Goal: Communication & Community: Answer question/provide support

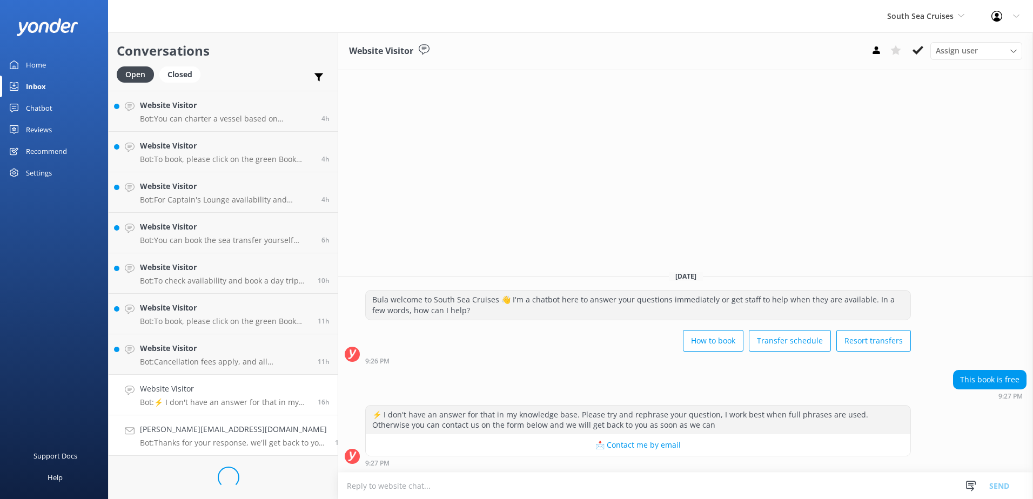
scroll to position [441, 0]
drag, startPoint x: 238, startPoint y: 470, endPoint x: 264, endPoint y: 469, distance: 25.4
click at [238, 470] on h4 "nmo@deakin.edu.au" at bounding box center [225, 473] width 170 height 12
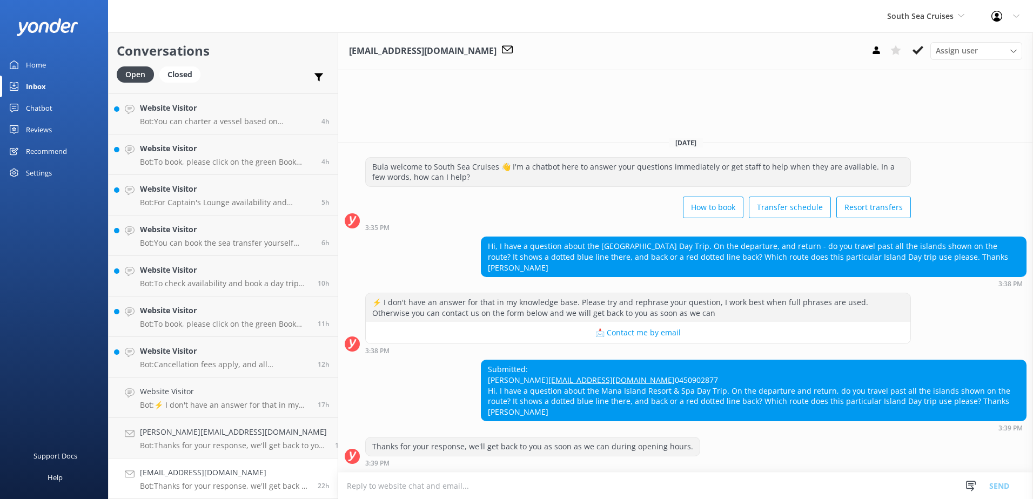
click at [912, 139] on div "[DATE]" at bounding box center [685, 143] width 695 height 12
click at [852, 45] on div "nmo@deakin.edu.au Assign user Alyssa Sonya Digital Res Team Brenda Fenton Asena…" at bounding box center [685, 51] width 695 height 38
click at [1006, 145] on div "[DATE]" at bounding box center [685, 143] width 695 height 12
click at [474, 489] on textarea at bounding box center [685, 486] width 695 height 26
click at [998, 149] on div "Yesterday Bula welcome to South Sea Cruises 👋 I'm a chatbot here to answer your…" at bounding box center [685, 301] width 695 height 344
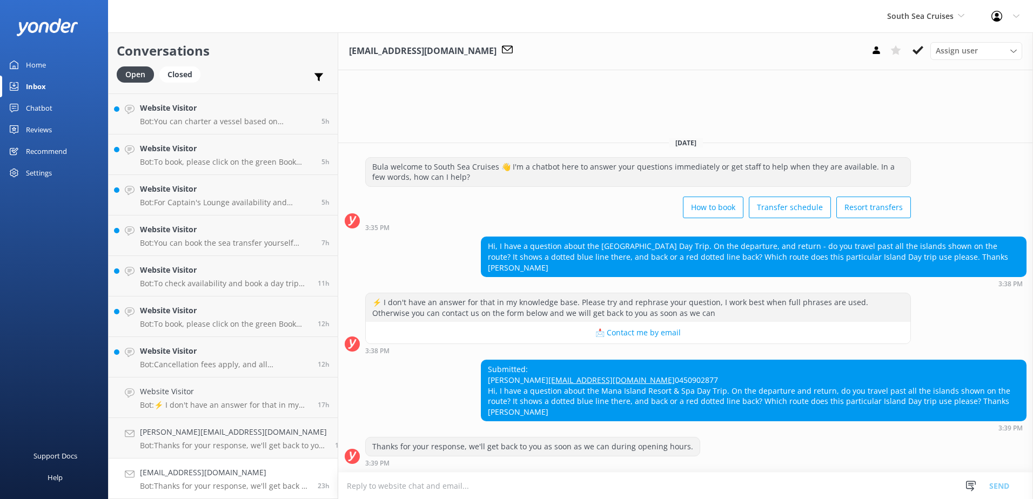
click at [404, 489] on textarea at bounding box center [685, 486] width 695 height 26
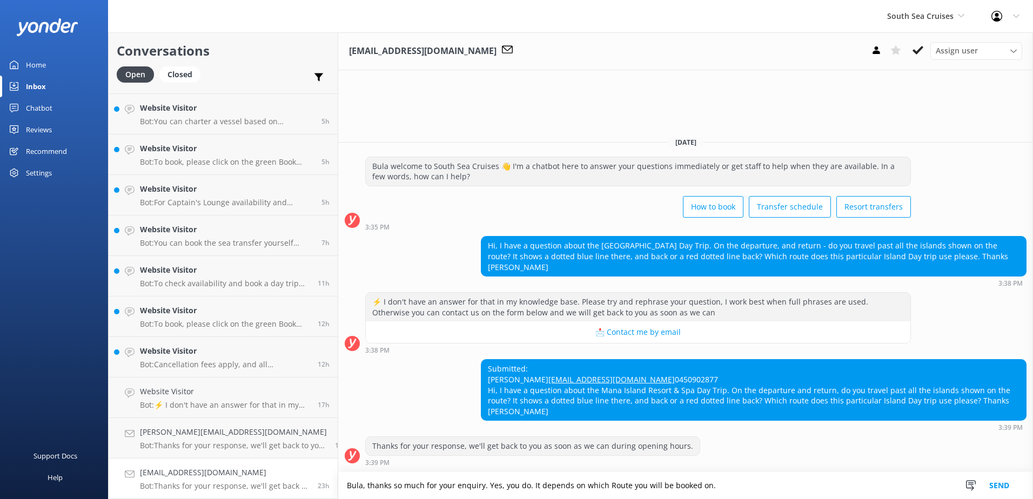
click at [611, 484] on textarea "Bula, thanks so much for your enquiry. Yes, you do. It depends on which Route y…" at bounding box center [685, 485] width 695 height 27
drag, startPoint x: 626, startPoint y: 484, endPoint x: 742, endPoint y: 482, distance: 116.2
click at [742, 482] on textarea "Bula, thanks so much for your enquiry. Yes, you do. It depends on which Route y…" at bounding box center [685, 485] width 695 height 27
type textarea "Bula, thanks so much for your enquiry. Yes, you do. It depends on which Route y…"
click at [999, 479] on button "Send" at bounding box center [999, 485] width 41 height 27
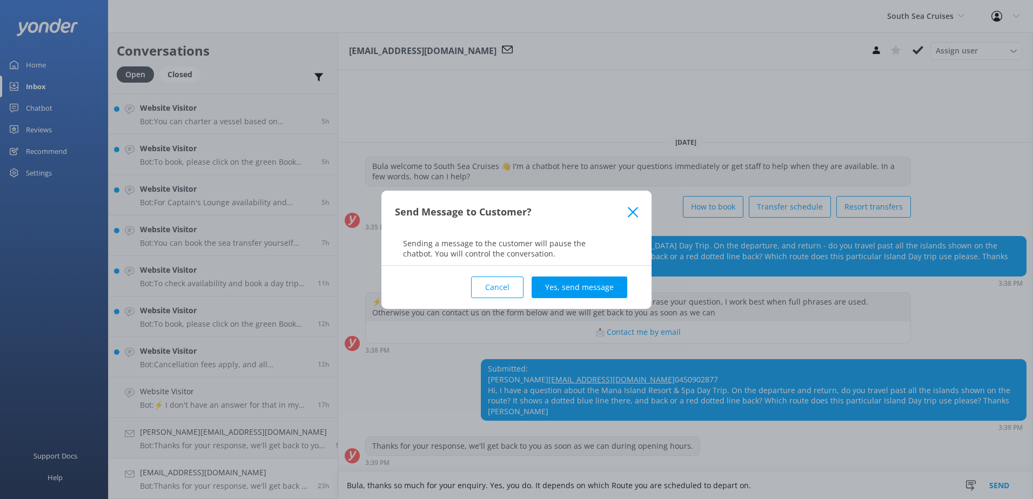
drag, startPoint x: 572, startPoint y: 287, endPoint x: 560, endPoint y: 378, distance: 92.1
click at [572, 286] on button "Yes, send message" at bounding box center [580, 288] width 96 height 22
click at [553, 394] on div "Send Message to Customer? Sending a message to the customer will pause the chat…" at bounding box center [516, 249] width 1033 height 499
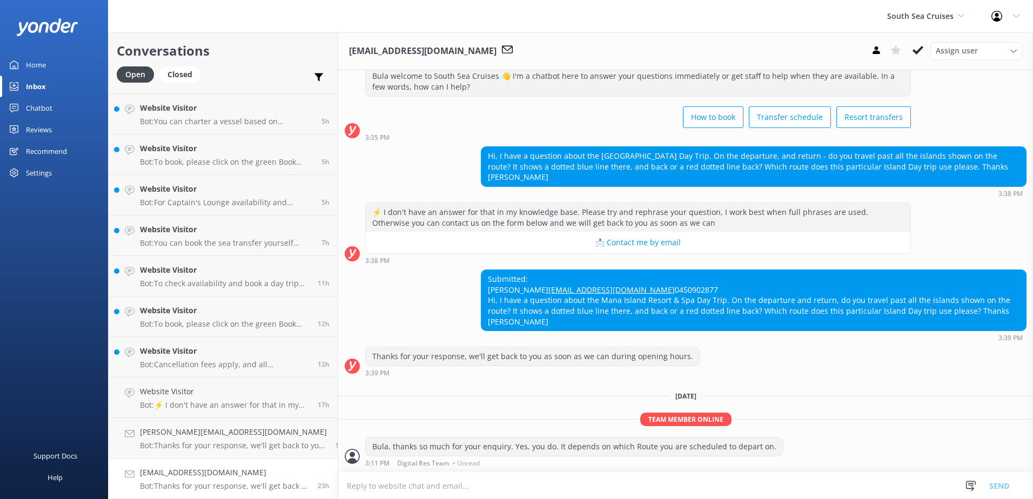
scroll to position [42, 0]
drag, startPoint x: 562, startPoint y: 286, endPoint x: 460, endPoint y: 293, distance: 101.8
click at [460, 293] on div "Submitted: Nicole Holt nmo@deakin.edu.au 0450902877 Hi, I have a question about…" at bounding box center [685, 306] width 695 height 72
copy link "nmo@deakin.edu.au"
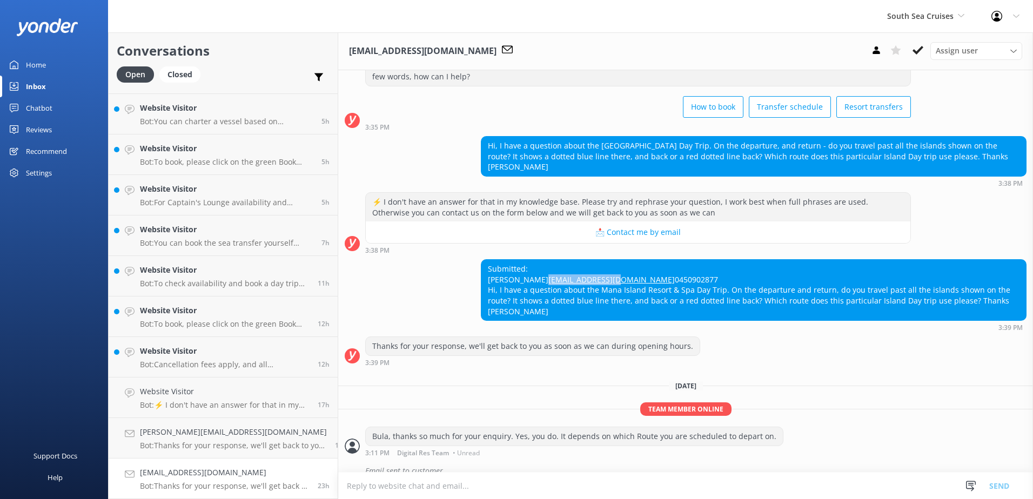
scroll to position [66, 0]
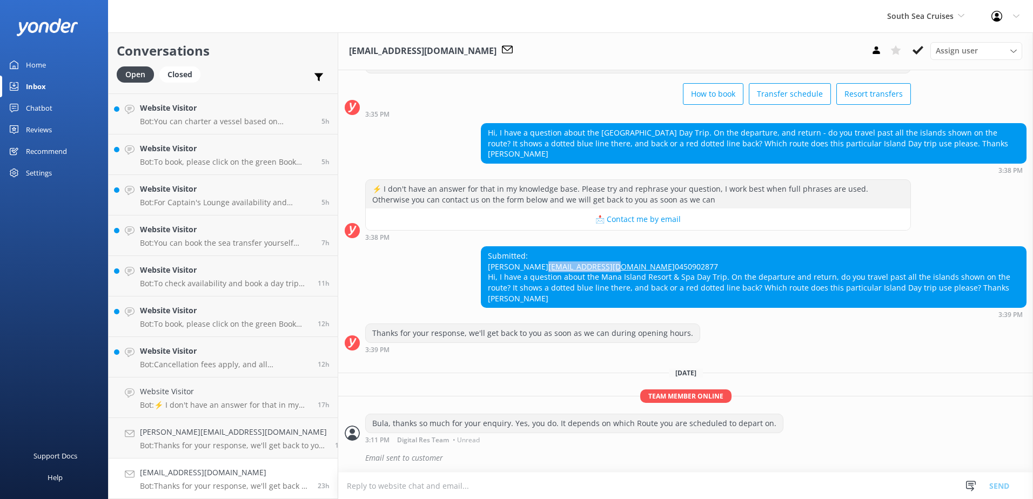
click at [833, 378] on div "[DATE]" at bounding box center [685, 373] width 695 height 12
click at [238, 467] on h4 "nmo@deakin.edu.au" at bounding box center [225, 473] width 170 height 12
click at [921, 48] on use at bounding box center [918, 50] width 11 height 9
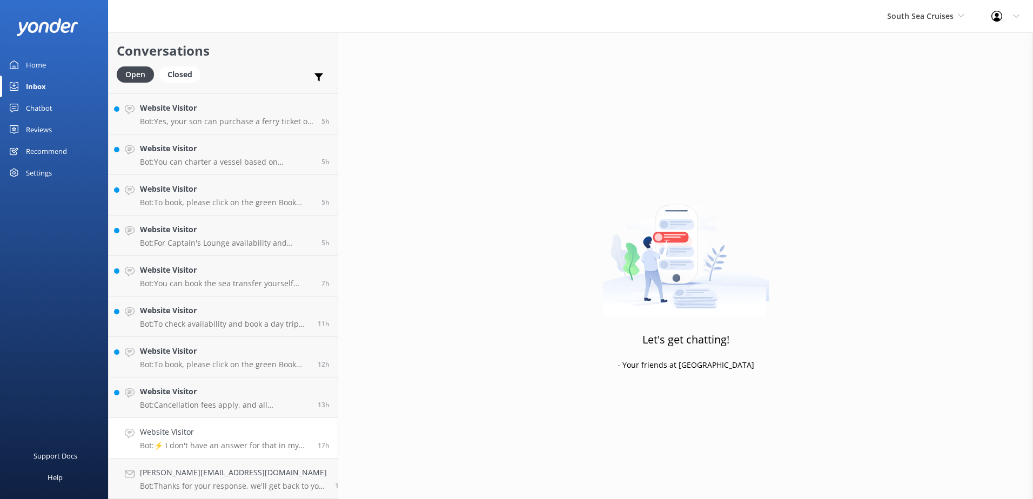
scroll to position [400, 0]
click at [266, 472] on h4 "thomas.bellavita@gmail.com" at bounding box center [233, 473] width 187 height 12
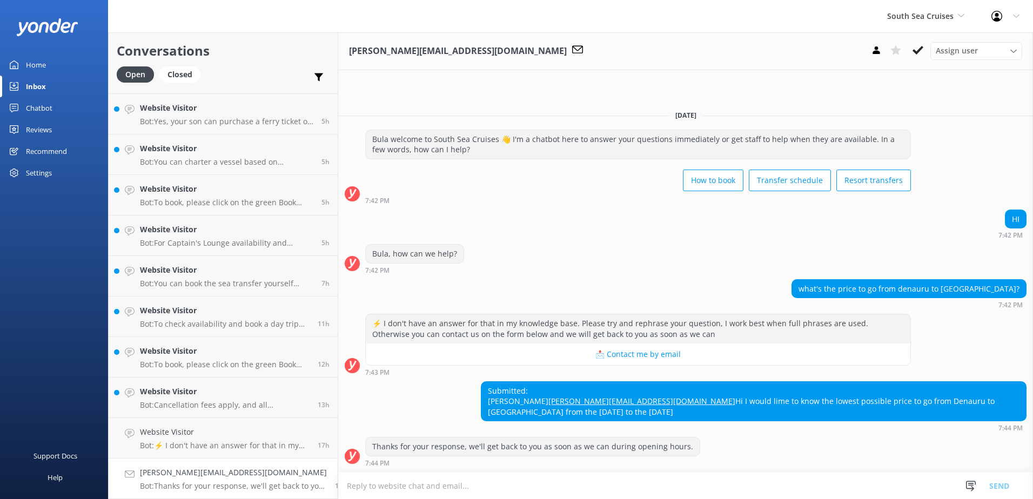
click at [462, 486] on textarea at bounding box center [685, 486] width 695 height 26
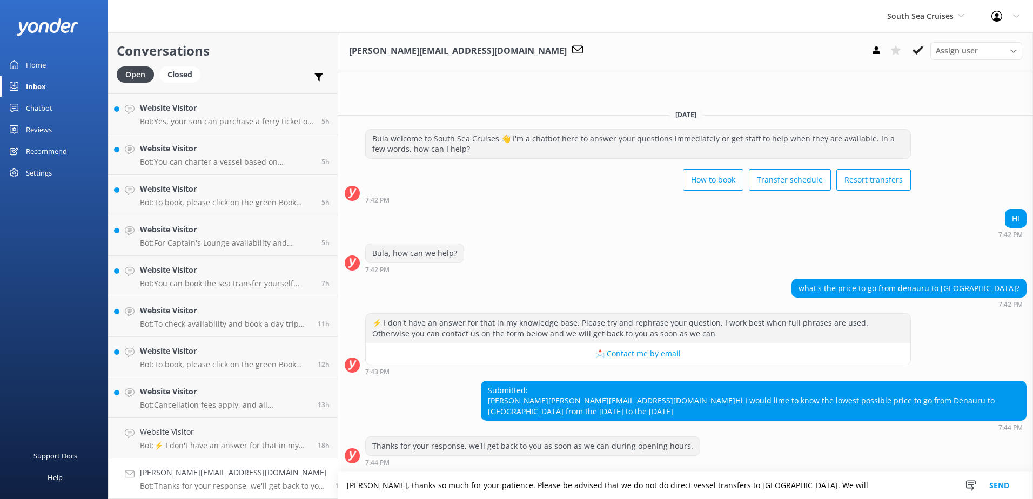
click at [813, 493] on textarea "Bula Thomas, thanks so much for your patience. Please be advised that we do not…" at bounding box center [685, 485] width 695 height 27
drag, startPoint x: 585, startPoint y: 483, endPoint x: 807, endPoint y: 482, distance: 221.6
click at [807, 482] on textarea "Bula Thomas, thanks so much for your patience. Please be advised that we do not…" at bounding box center [685, 485] width 695 height 27
click at [713, 485] on textarea "Bula Thomas, thanks so much for your patience. Please be advised that for Wayas…" at bounding box center [685, 485] width 695 height 27
click at [904, 487] on textarea "Bula Thomas, thanks so much for your patience. Please be advised that for Wayas…" at bounding box center [685, 485] width 695 height 27
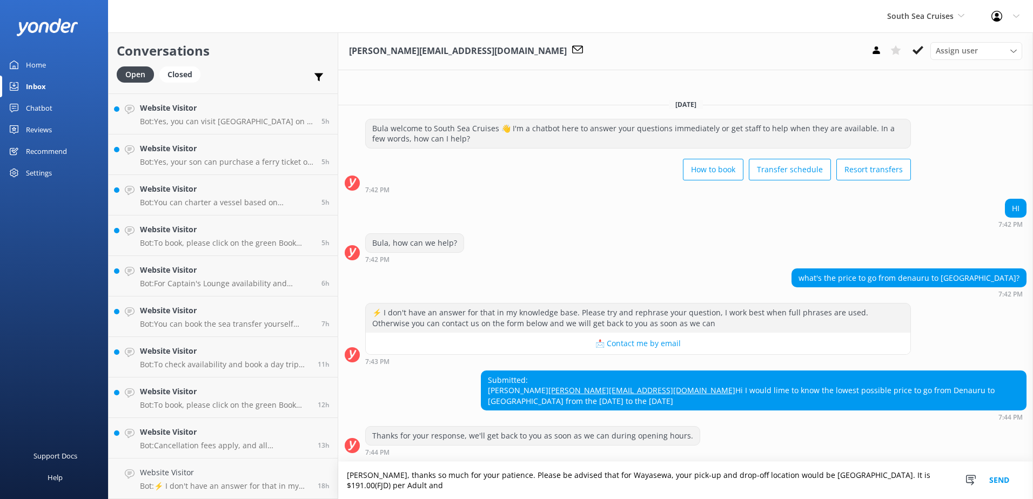
click at [472, 484] on textarea "Bula Thomas, thanks so much for your patience. Please be advised that for Wayas…" at bounding box center [685, 480] width 695 height 37
click at [576, 486] on textarea "Bula Thomas, thanks so much for your patience. Please be advised that for Wayas…" at bounding box center [685, 480] width 695 height 37
drag, startPoint x: 571, startPoint y: 487, endPoint x: 565, endPoint y: 486, distance: 6.0
click at [565, 486] on textarea "Bula Thomas, thanks so much for your patience. Please be advised that for Wayas…" at bounding box center [685, 480] width 695 height 37
drag, startPoint x: 592, startPoint y: 489, endPoint x: 304, endPoint y: 456, distance: 289.4
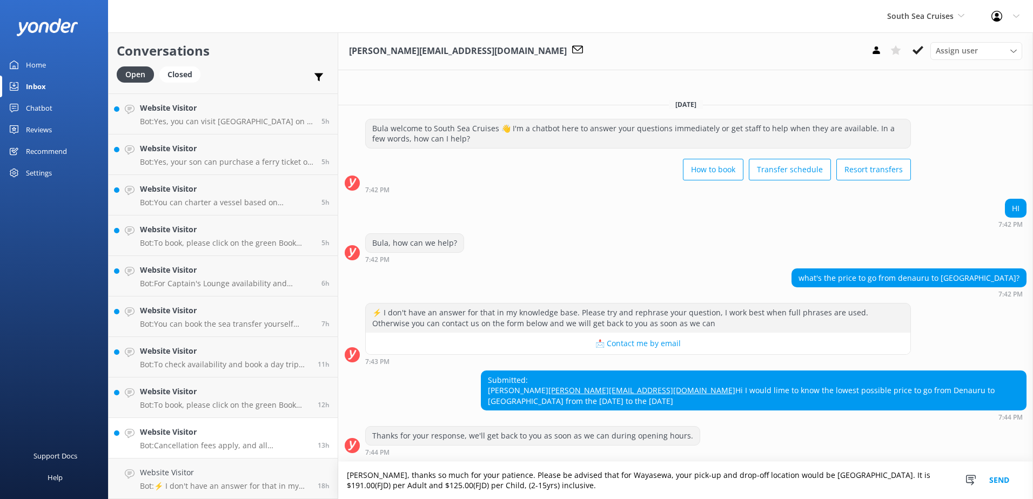
click at [304, 456] on div "Conversations Open Closed Important Assigned to me Unassigned Website Visitor B…" at bounding box center [570, 265] width 925 height 467
type textarea "Bula Thomas, thanks so much for your patience. Please be advised that for Wayas…"
click at [443, 397] on div "Submitted: Thomas thomas.bellavita@gmail.com Hi I would lime to know the lowest…" at bounding box center [685, 396] width 695 height 51
click at [1007, 477] on button "Send" at bounding box center [999, 480] width 41 height 37
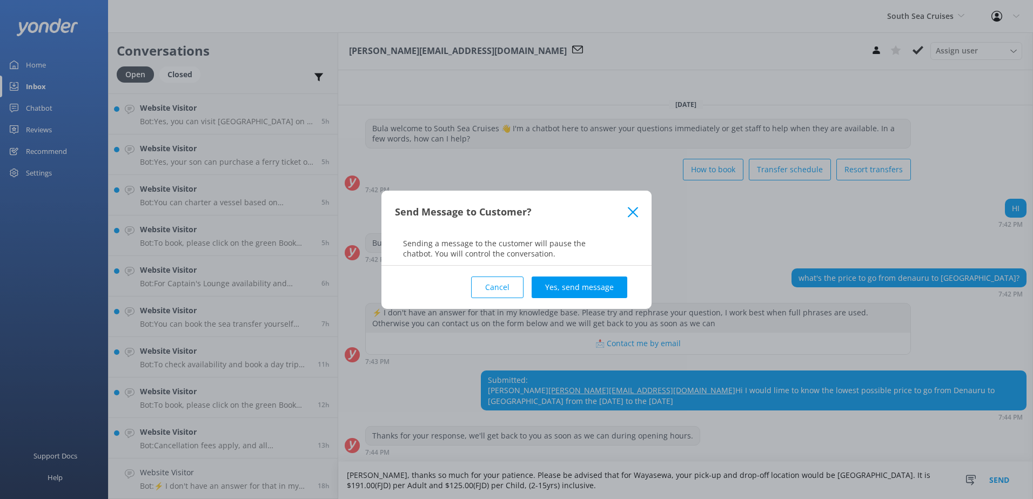
click at [568, 275] on div "Cancel Yes, send message" at bounding box center [516, 287] width 243 height 43
drag, startPoint x: 569, startPoint y: 287, endPoint x: 563, endPoint y: 297, distance: 11.9
click at [569, 286] on button "Yes, send message" at bounding box center [580, 288] width 96 height 22
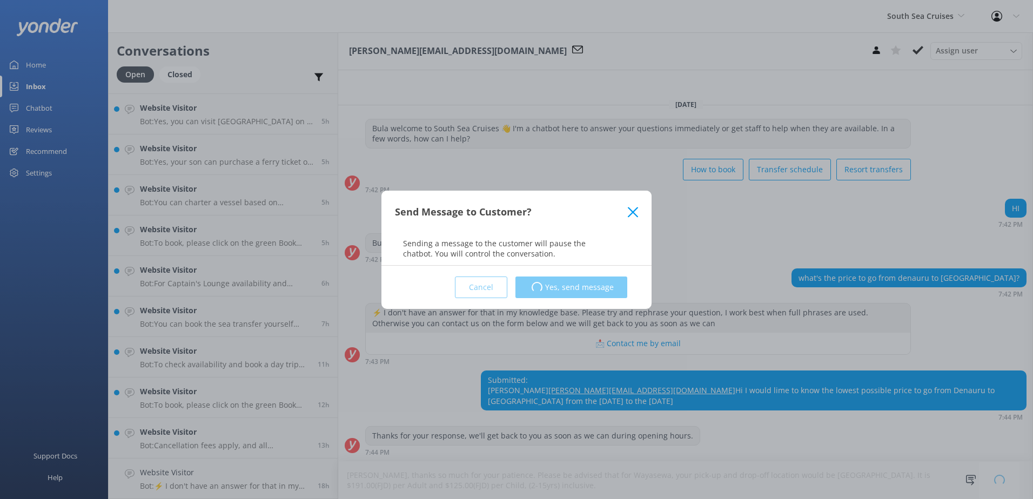
click at [454, 398] on div "Send Message to Customer? Sending a message to the customer will pause the chat…" at bounding box center [516, 249] width 1033 height 499
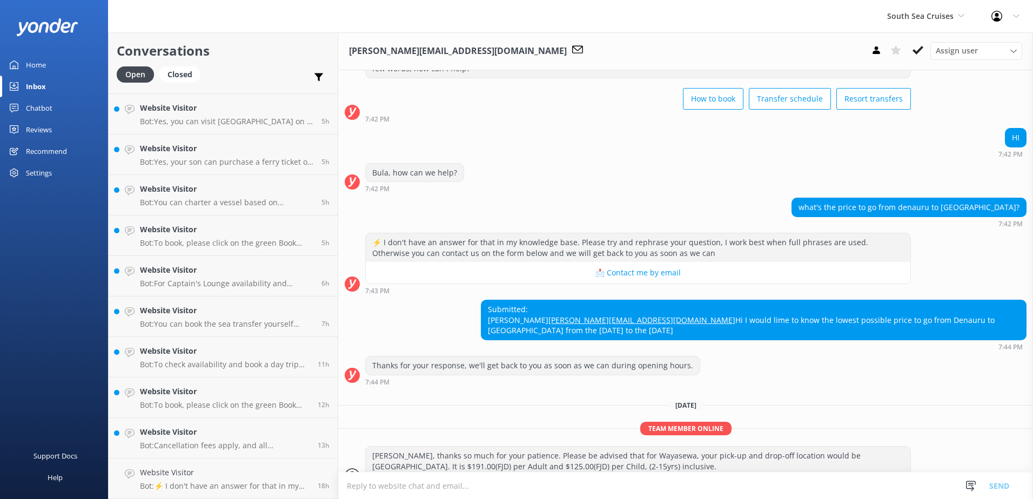
scroll to position [81, 0]
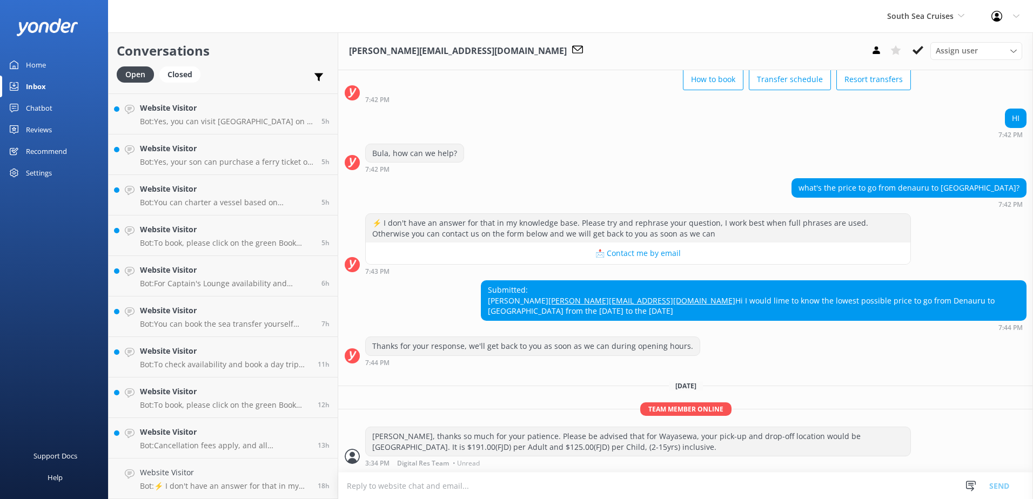
drag, startPoint x: 410, startPoint y: 446, endPoint x: 678, endPoint y: 448, distance: 268.6
click at [678, 448] on div "Bula Thomas, thanks so much for your patience. Please be advised that for Wayas…" at bounding box center [638, 441] width 545 height 29
copy div "It is $191.00(FJD) per Adult and $125.00(FJD) per Child, (2-15yrs) inclusive."
click at [381, 485] on textarea at bounding box center [685, 486] width 695 height 26
paste textarea "It is $191.00(FJD) per Adult and $125.00(FJD) per Child, (2-15yrs) inclusive."
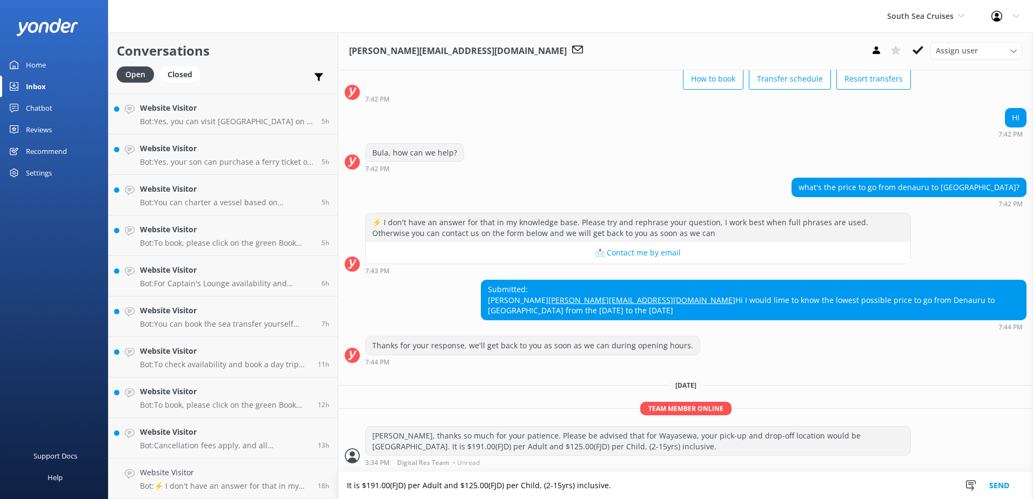
scroll to position [81, 0]
click at [427, 486] on textarea "It is $191.00(FJD) per Adult and $125.00(FJD) per Child, (2-15yrs) inclusive." at bounding box center [685, 485] width 695 height 27
click at [699, 464] on div "3:34 PM Digital Res Team • Unread" at bounding box center [638, 463] width 546 height 8
click at [640, 487] on textarea "It is $191.00(FJD) per Adult one-way and $125.00(FJD) per Child, (2-15yrs) incl…" at bounding box center [685, 485] width 695 height 27
click at [556, 486] on textarea "It is $191.00(FJD) per Adult one-way and $125.00(FJD) per Child, (2-15yrs) incl…" at bounding box center [685, 485] width 695 height 27
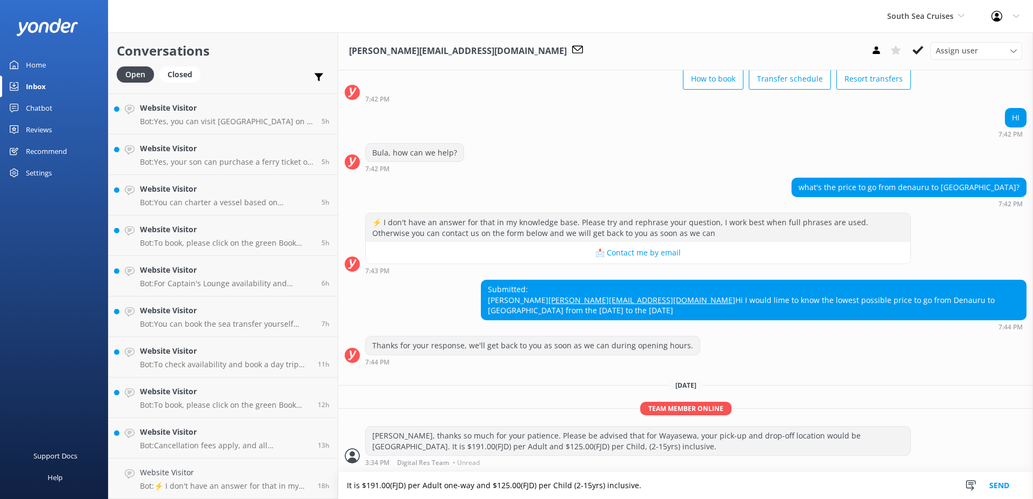
click at [636, 477] on textarea "It is $191.00(FJD) per Adult one-way and $125.00(FJD) per Child (2-15yrs) inclu…" at bounding box center [685, 485] width 695 height 27
drag, startPoint x: 696, startPoint y: 497, endPoint x: 82, endPoint y: 527, distance: 614.7
click at [82, 499] on html "South Sea Cruises South Sea Sailing South Sea Cruises Malamala Beach Club Aweso…" at bounding box center [516, 249] width 1033 height 499
type textarea "It is $191.00(FJD) per Adult one-way and $125.00(FJD) per Child (2-15yrs) inclu…"
click at [839, 367] on div "Thanks for your response, we'll get back to you as soon as we can during openin…" at bounding box center [685, 353] width 695 height 35
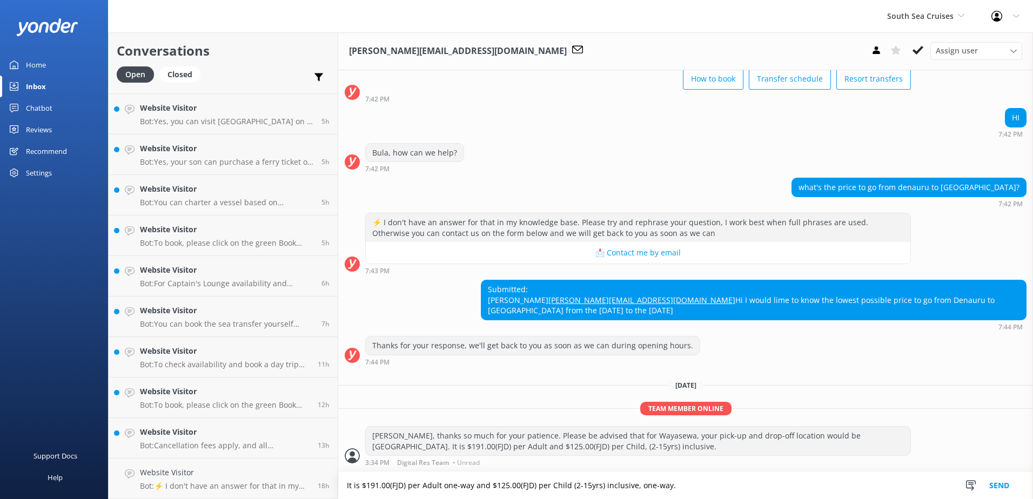
click at [1004, 485] on button "Send" at bounding box center [999, 485] width 41 height 27
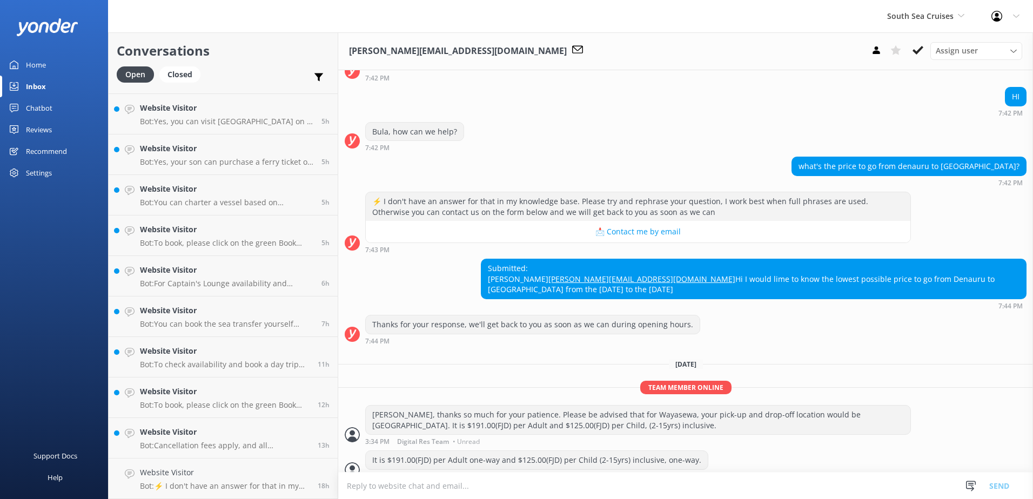
scroll to position [115, 0]
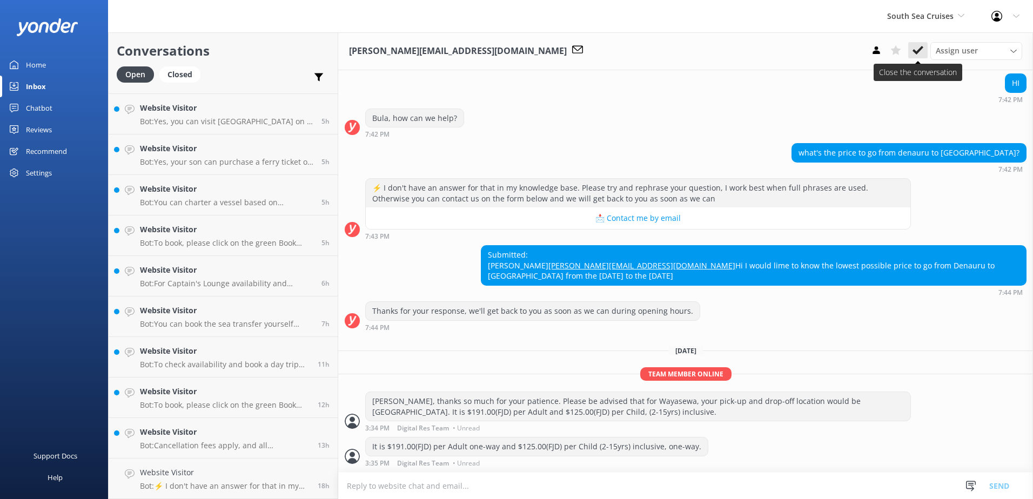
click at [921, 50] on icon at bounding box center [918, 50] width 11 height 11
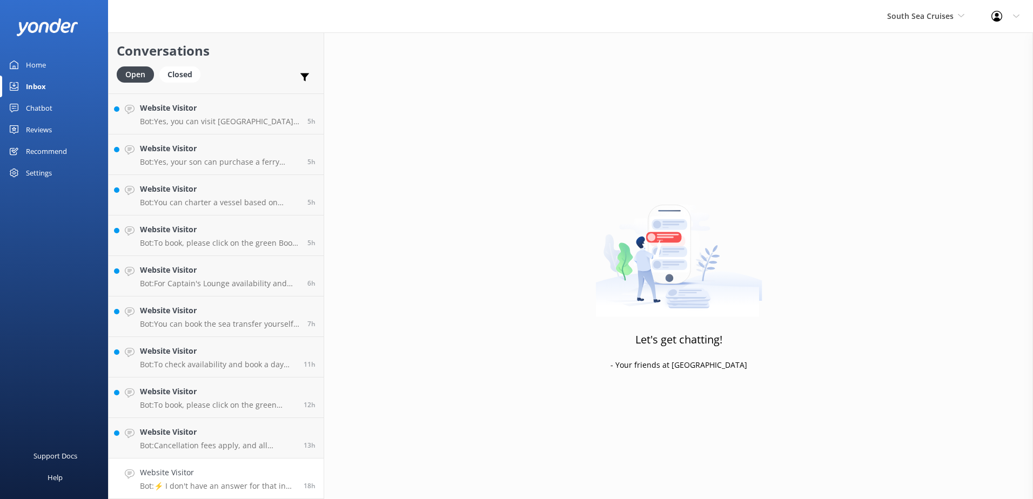
click at [296, 477] on div "18h" at bounding box center [306, 479] width 20 height 24
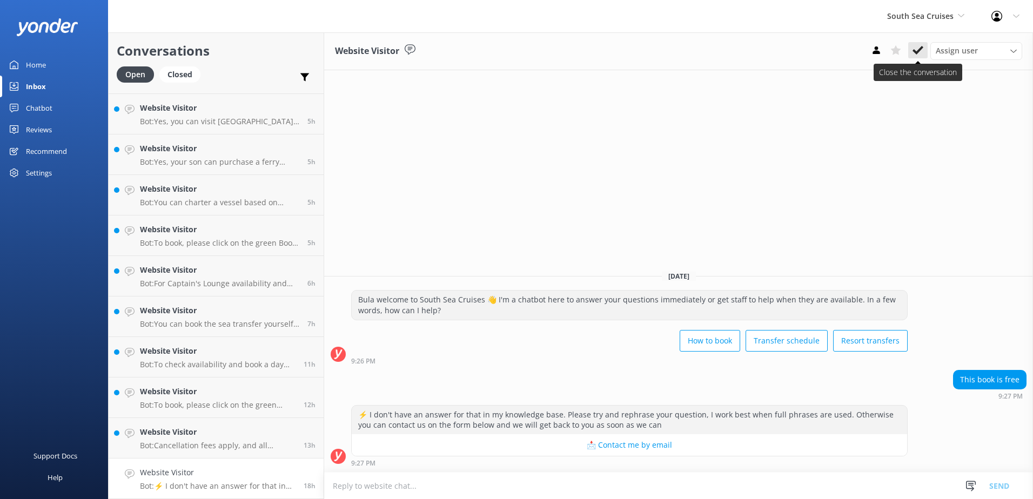
click at [918, 46] on icon at bounding box center [918, 50] width 11 height 11
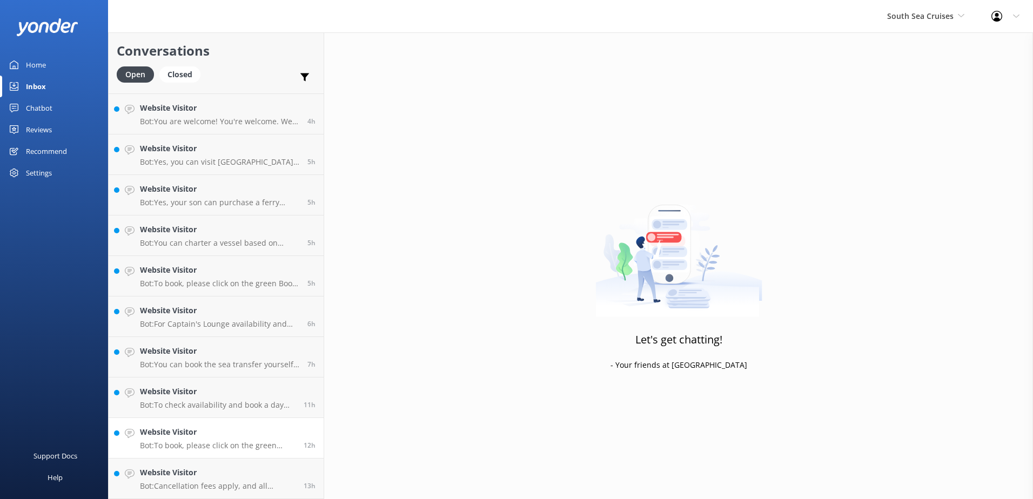
scroll to position [360, 0]
click at [242, 470] on h4 "Website Visitor" at bounding box center [218, 473] width 156 height 12
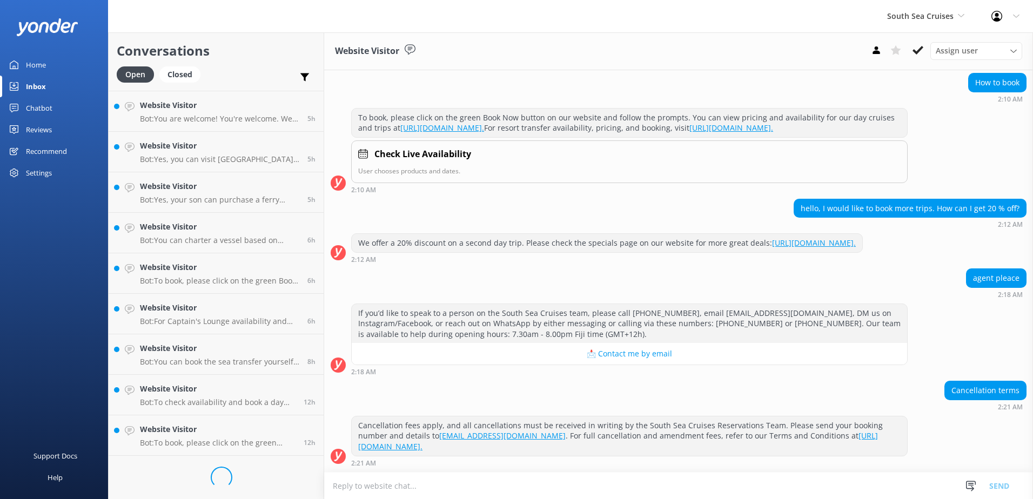
scroll to position [441, 0]
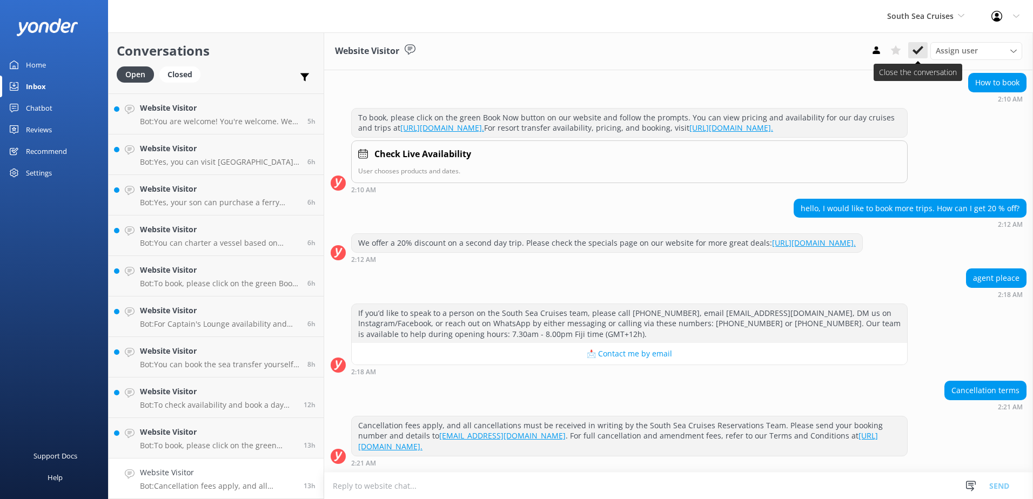
click at [920, 50] on use at bounding box center [918, 50] width 11 height 9
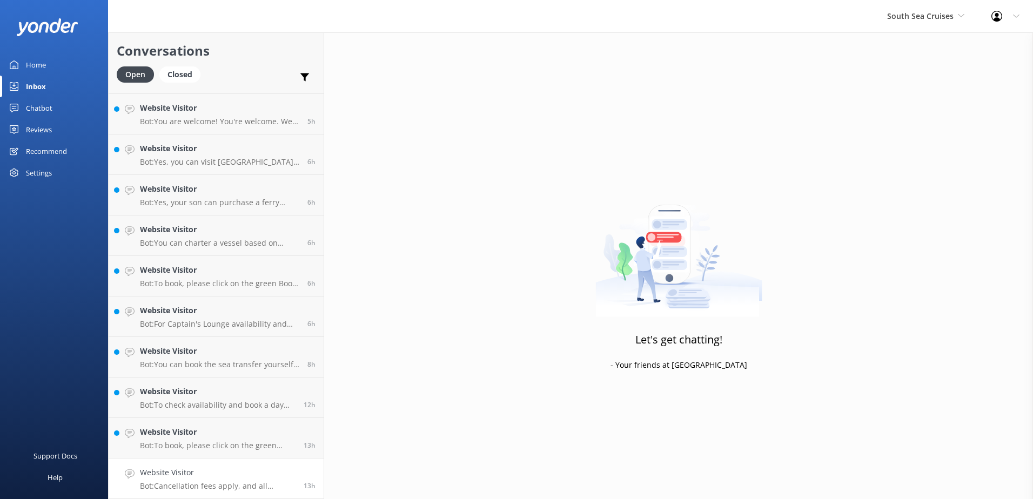
click at [275, 466] on link "Website Visitor Bot: Cancellation fees apply, and all cancellations must be rec…" at bounding box center [216, 479] width 215 height 41
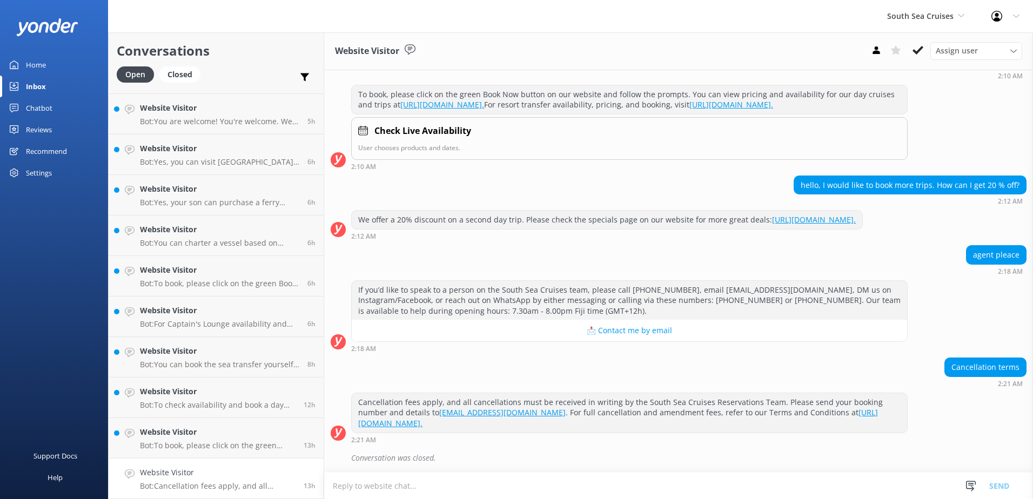
scroll to position [400, 0]
click at [919, 54] on icon at bounding box center [918, 50] width 11 height 11
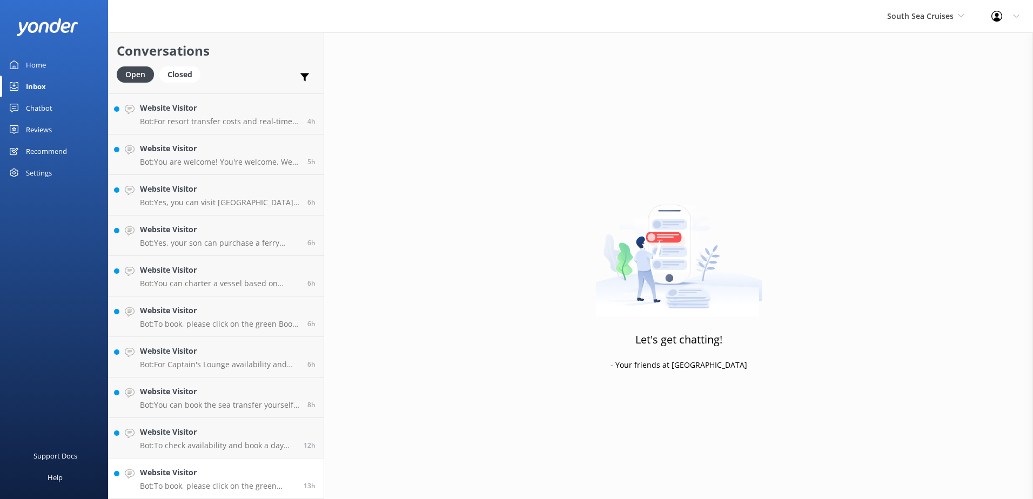
click at [226, 475] on h4 "Website Visitor" at bounding box center [218, 473] width 156 height 12
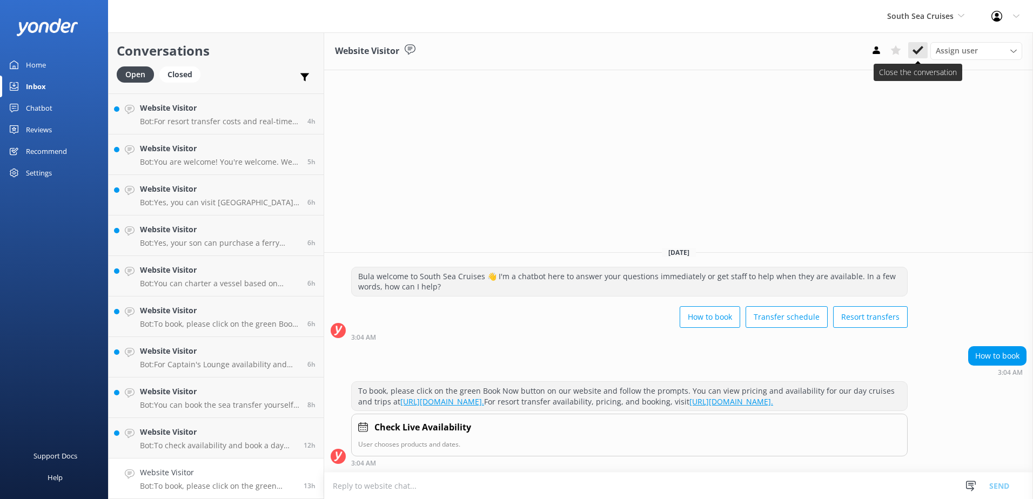
click at [917, 51] on icon at bounding box center [918, 50] width 11 height 11
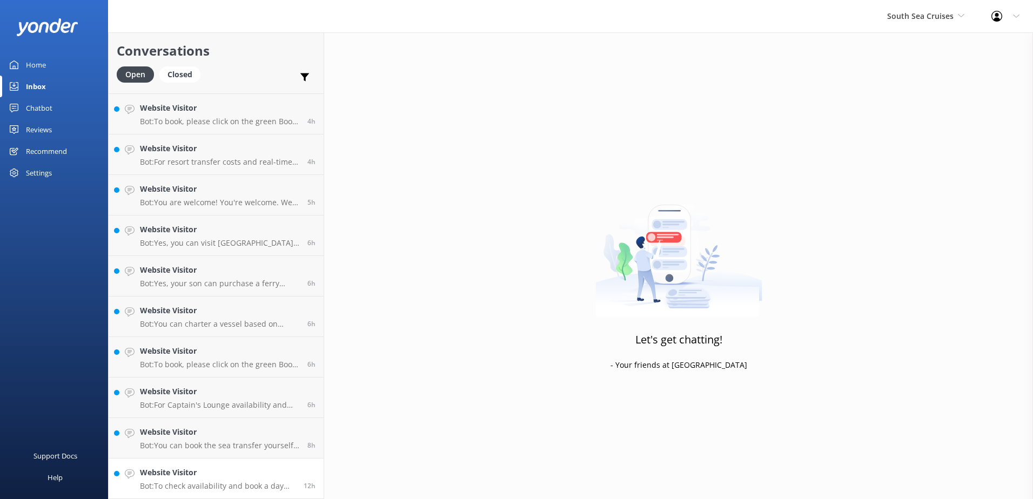
scroll to position [360, 0]
click at [286, 464] on link "Website Visitor Bot: To check availability and book a day trip for Friday, plea…" at bounding box center [216, 479] width 215 height 41
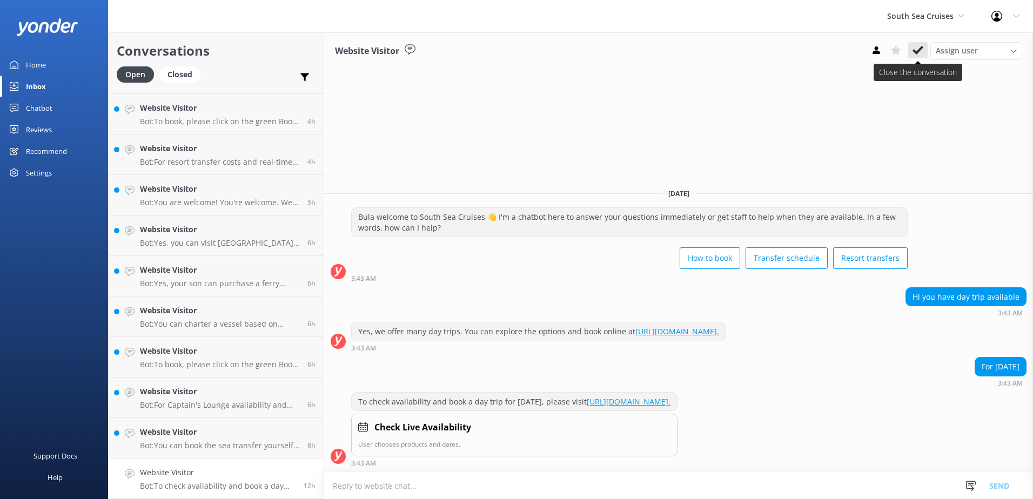
click at [924, 48] on button at bounding box center [917, 50] width 19 height 16
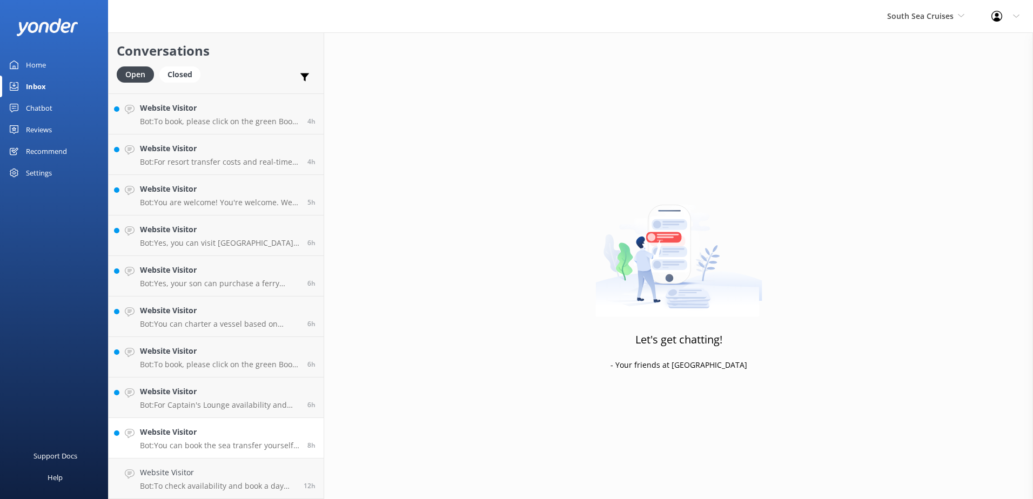
scroll to position [319, 0]
click at [281, 471] on h4 "Website Visitor" at bounding box center [219, 473] width 159 height 12
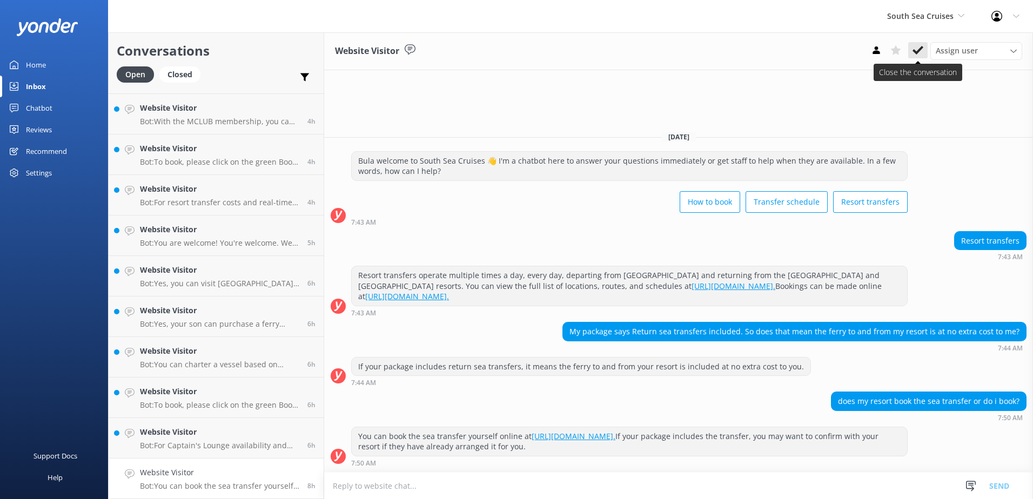
click at [915, 49] on icon at bounding box center [918, 50] width 11 height 11
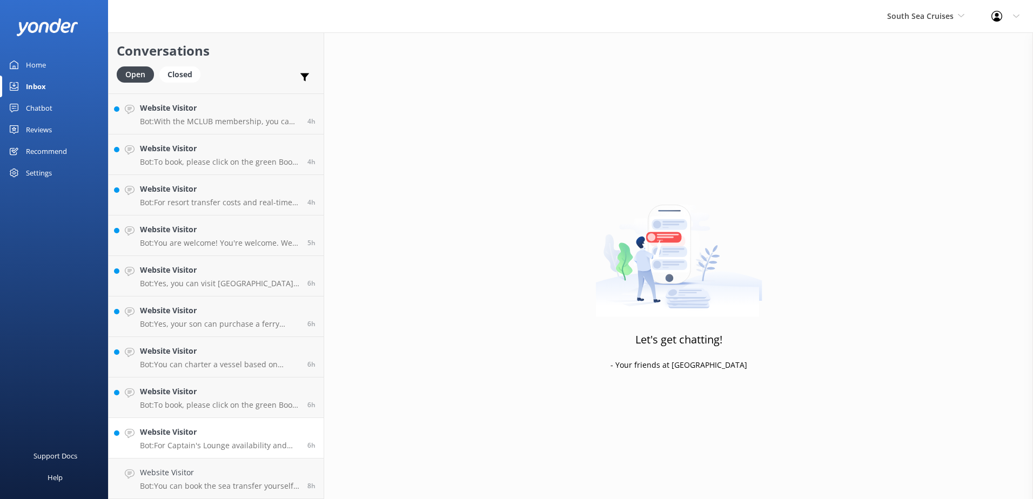
scroll to position [279, 0]
click at [249, 470] on h4 "Website Visitor" at bounding box center [219, 473] width 159 height 12
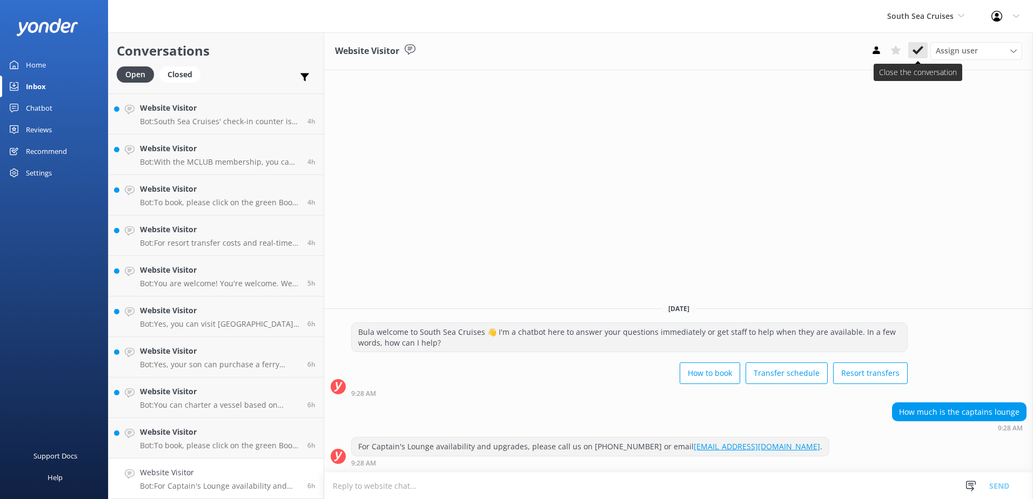
click at [919, 50] on use at bounding box center [918, 50] width 11 height 9
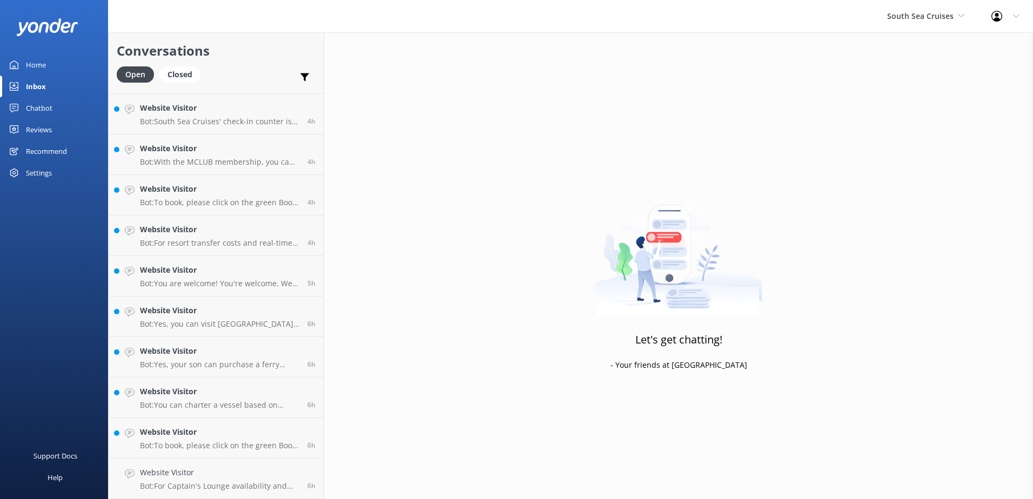
scroll to position [238, 0]
click at [291, 468] on h4 "Website Visitor" at bounding box center [219, 473] width 159 height 12
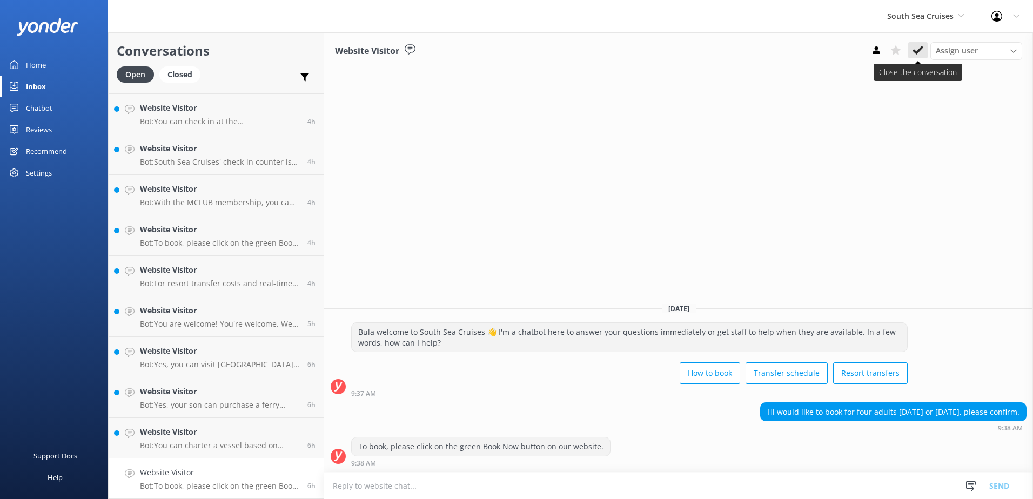
click at [923, 53] on icon at bounding box center [918, 50] width 11 height 11
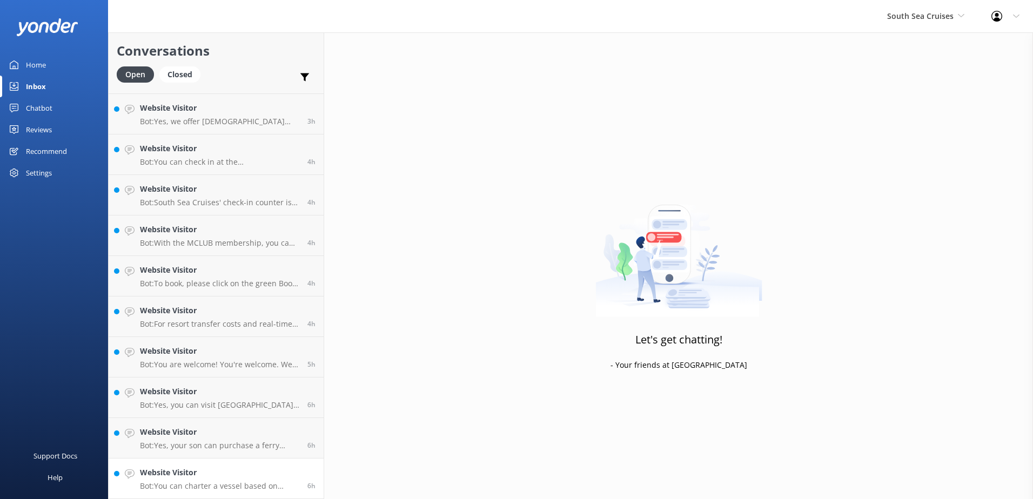
scroll to position [198, 0]
click at [260, 467] on h4 "Website Visitor" at bounding box center [219, 473] width 159 height 12
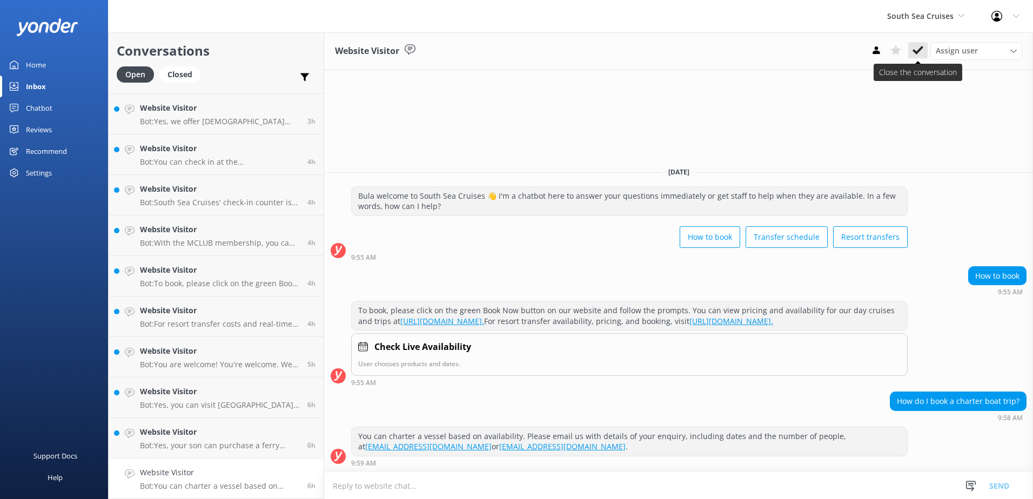
click at [925, 51] on button at bounding box center [917, 50] width 19 height 16
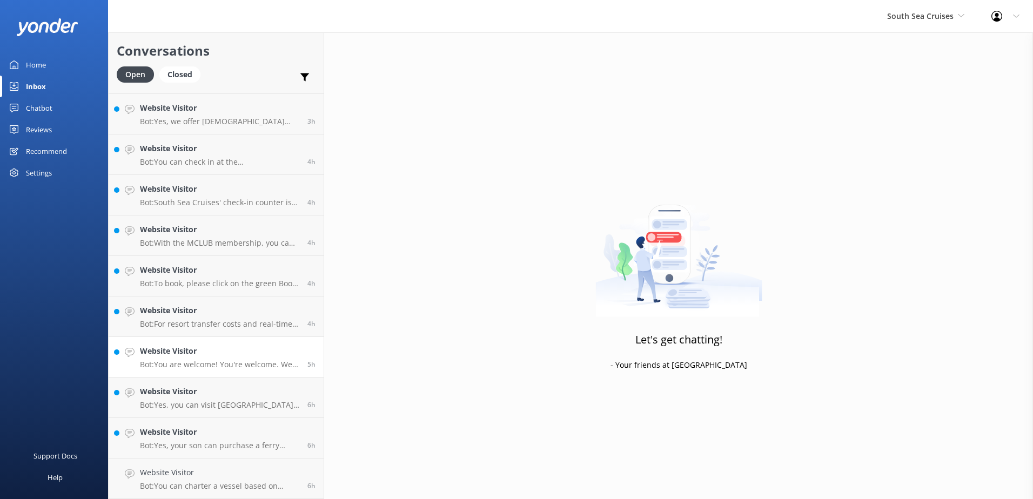
scroll to position [157, 0]
click at [284, 473] on h4 "Website Visitor" at bounding box center [219, 473] width 159 height 12
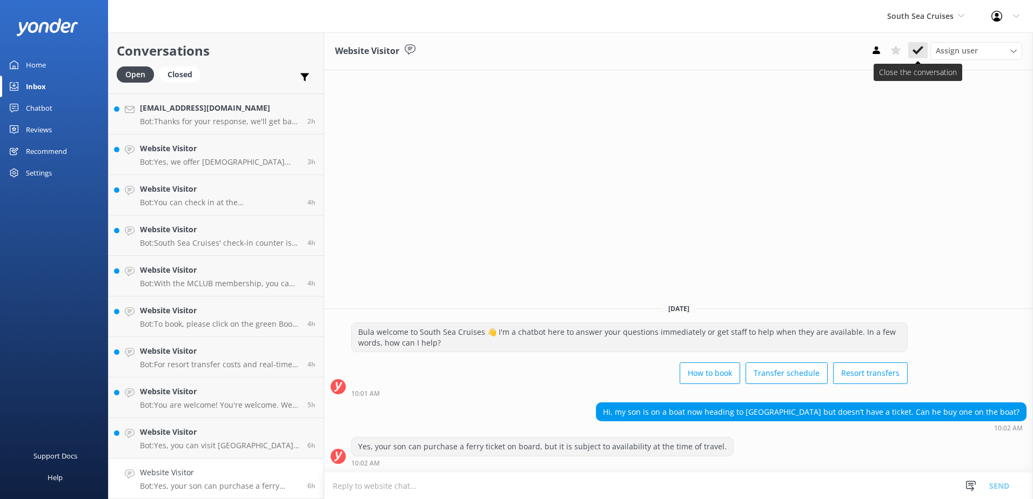
click at [917, 54] on use at bounding box center [918, 50] width 11 height 9
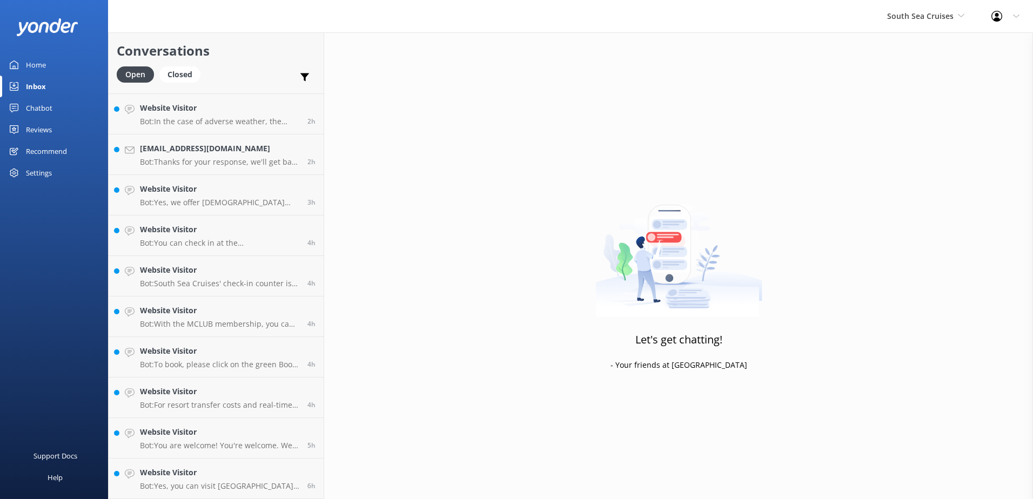
scroll to position [117, 0]
click at [299, 472] on div "6h" at bounding box center [307, 479] width 16 height 24
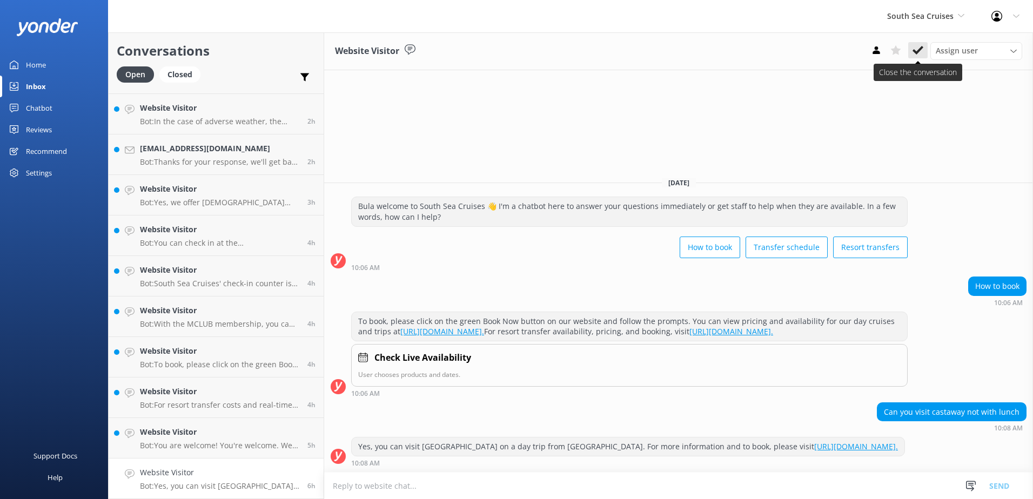
click at [920, 48] on icon at bounding box center [918, 50] width 11 height 11
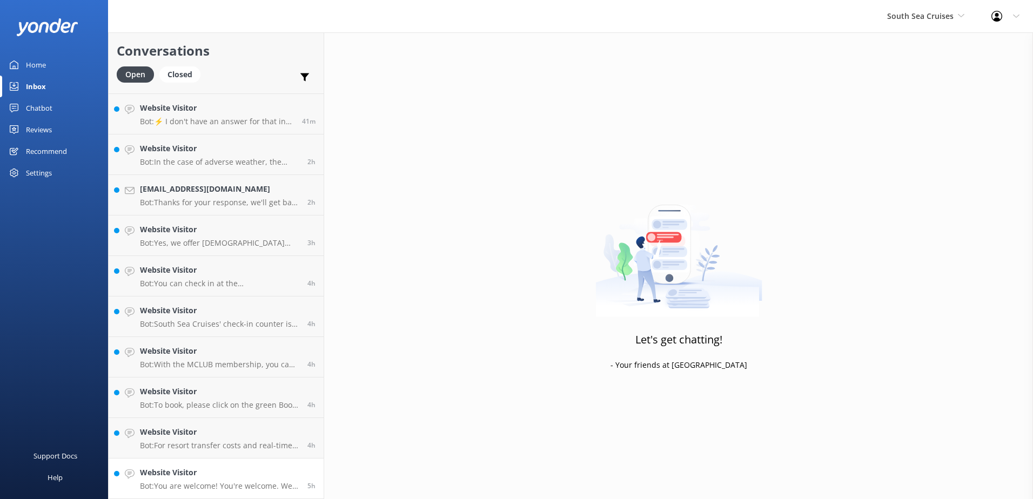
scroll to position [76, 0]
click at [282, 473] on h4 "Website Visitor" at bounding box center [219, 473] width 159 height 12
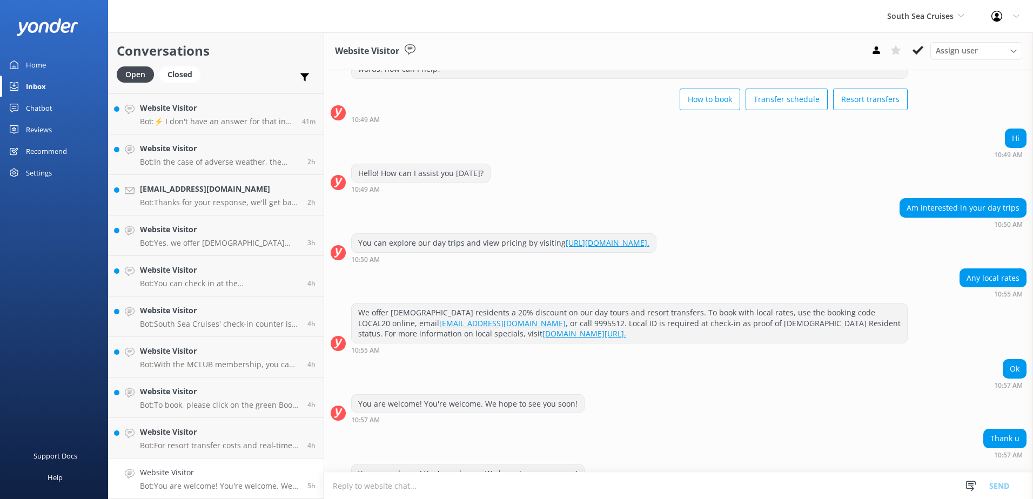
scroll to position [76, 0]
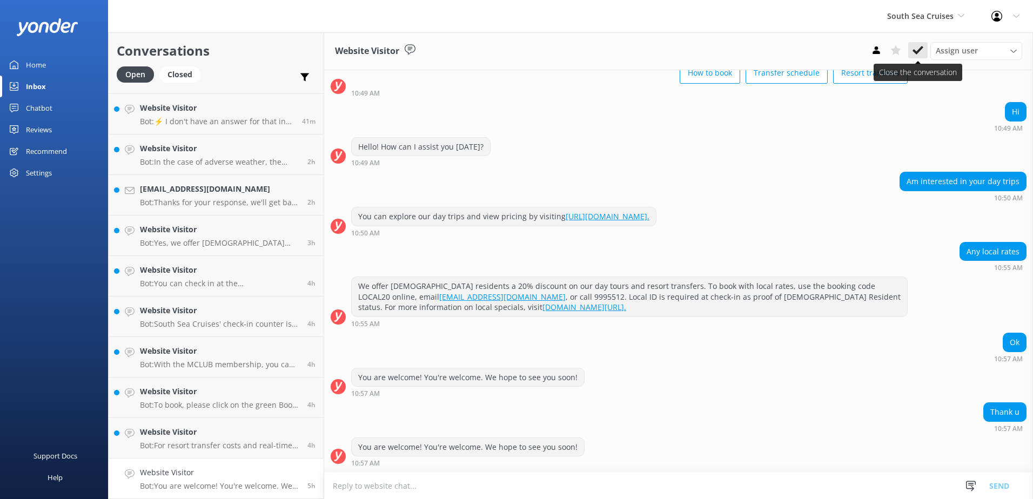
click at [920, 49] on use at bounding box center [918, 50] width 11 height 9
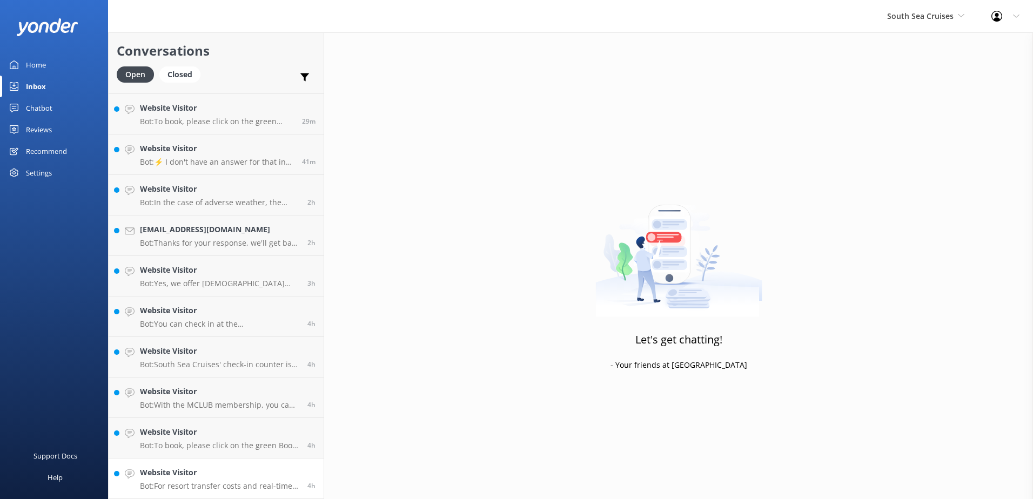
scroll to position [36, 0]
click at [286, 469] on h4 "Website Visitor" at bounding box center [219, 473] width 159 height 12
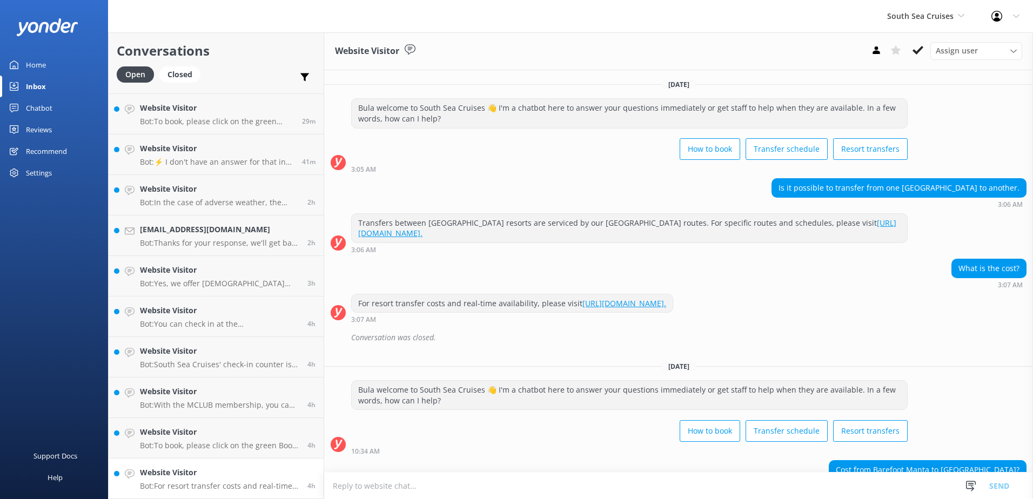
scroll to position [58, 0]
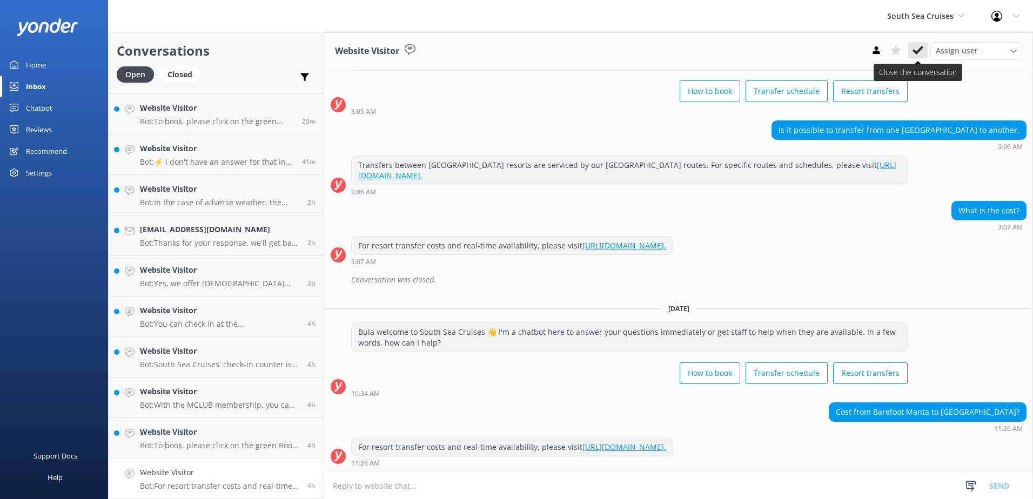
click at [911, 52] on button at bounding box center [917, 50] width 19 height 16
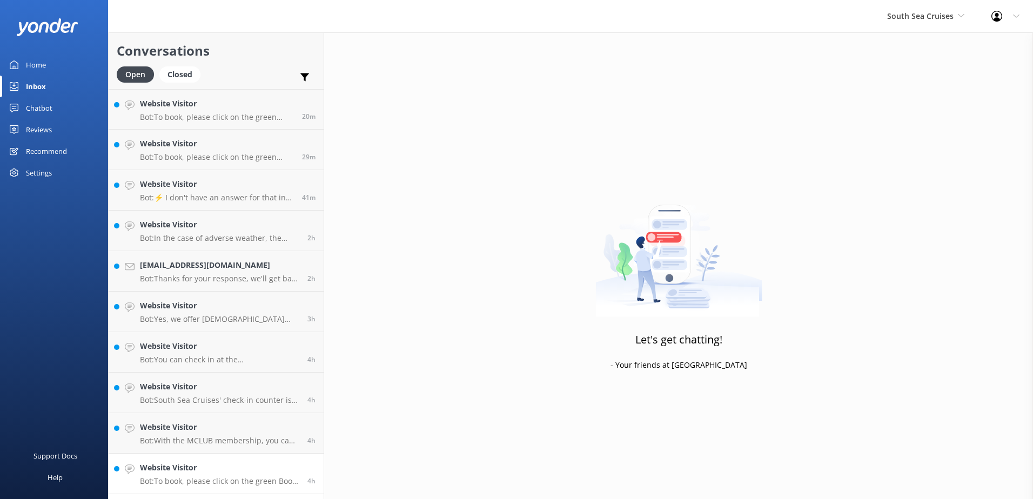
click at [260, 455] on link "Website Visitor Bot: To book, please click on the green Book Now button on our …" at bounding box center [216, 474] width 215 height 41
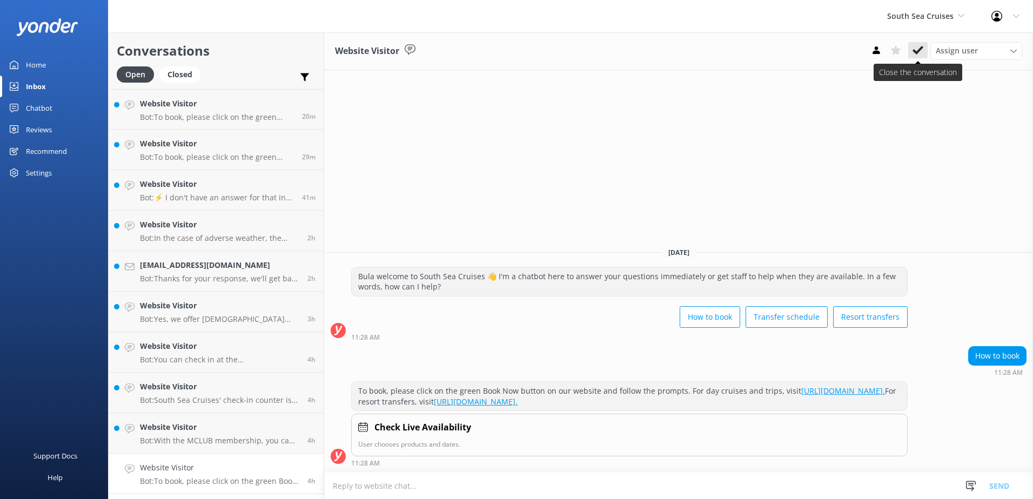
click at [920, 48] on icon at bounding box center [918, 50] width 11 height 11
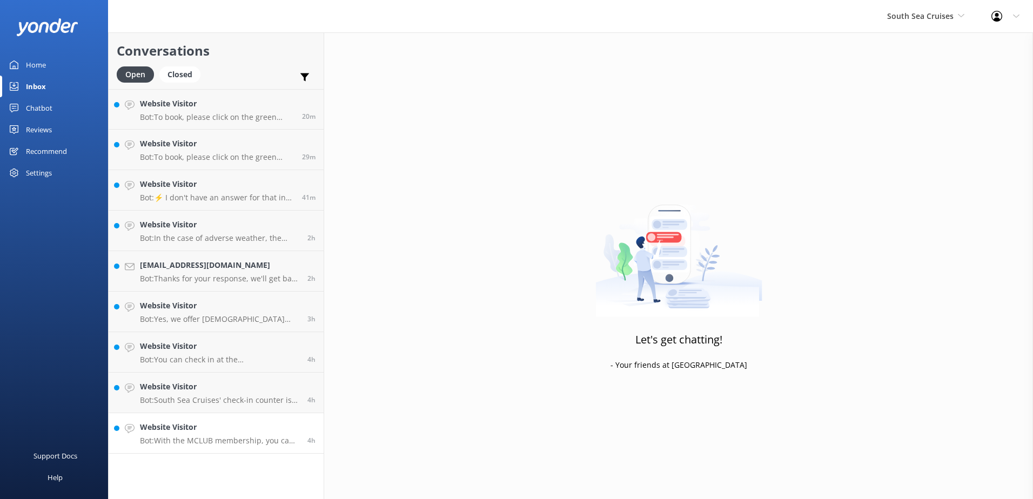
click at [289, 430] on h4 "Website Visitor" at bounding box center [219, 428] width 159 height 12
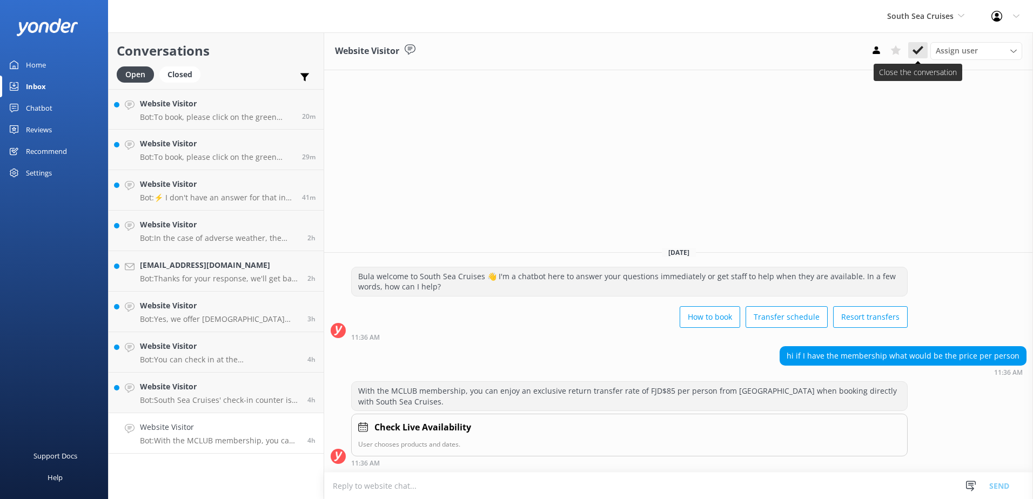
click at [917, 51] on use at bounding box center [918, 50] width 11 height 9
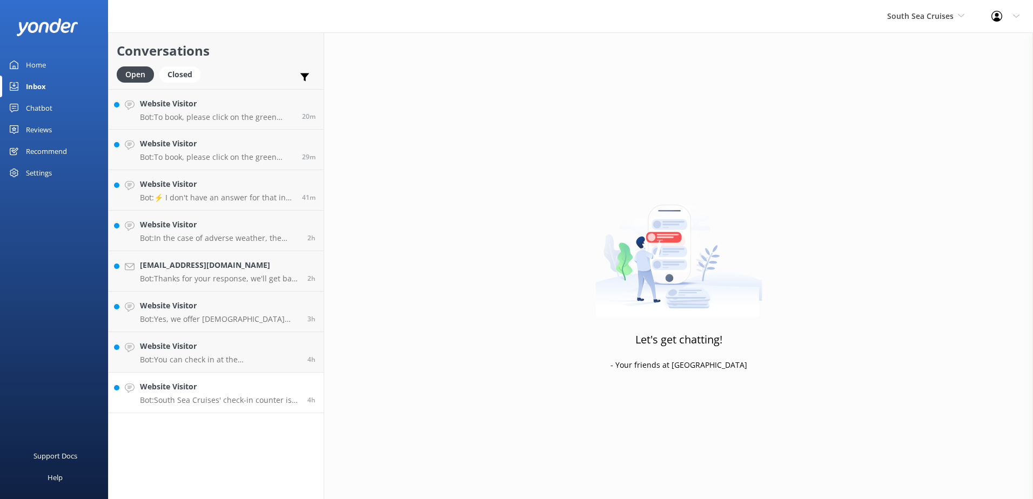
click at [291, 389] on h4 "Website Visitor" at bounding box center [219, 387] width 159 height 12
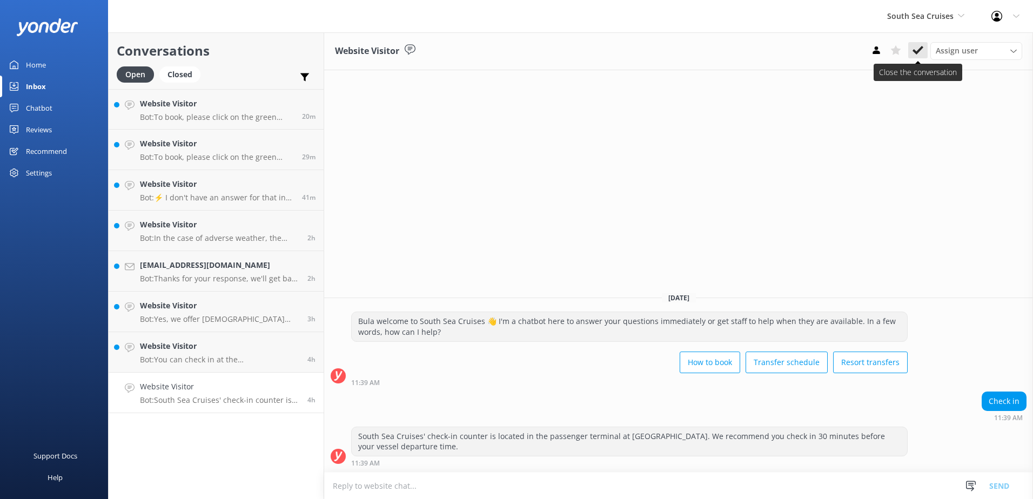
click at [921, 50] on icon at bounding box center [918, 50] width 11 height 11
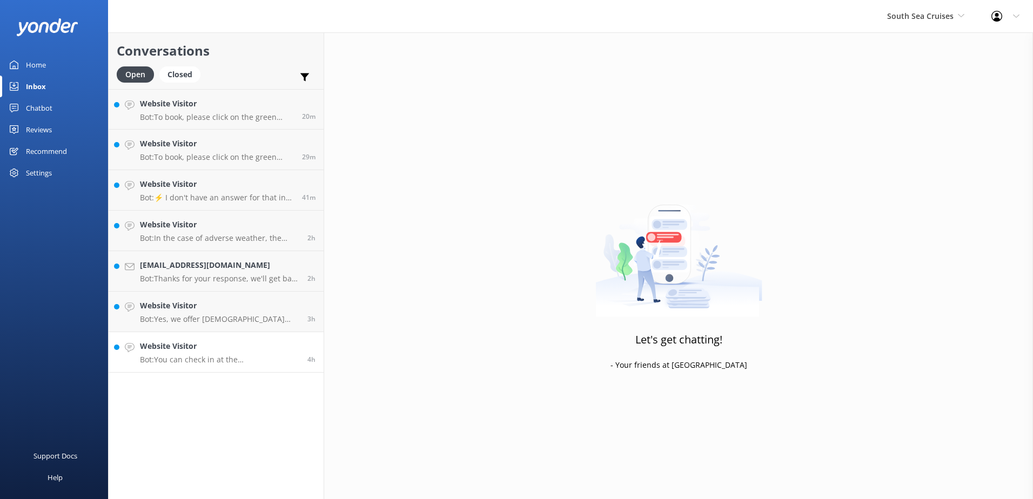
click at [253, 344] on h4 "Website Visitor" at bounding box center [219, 346] width 159 height 12
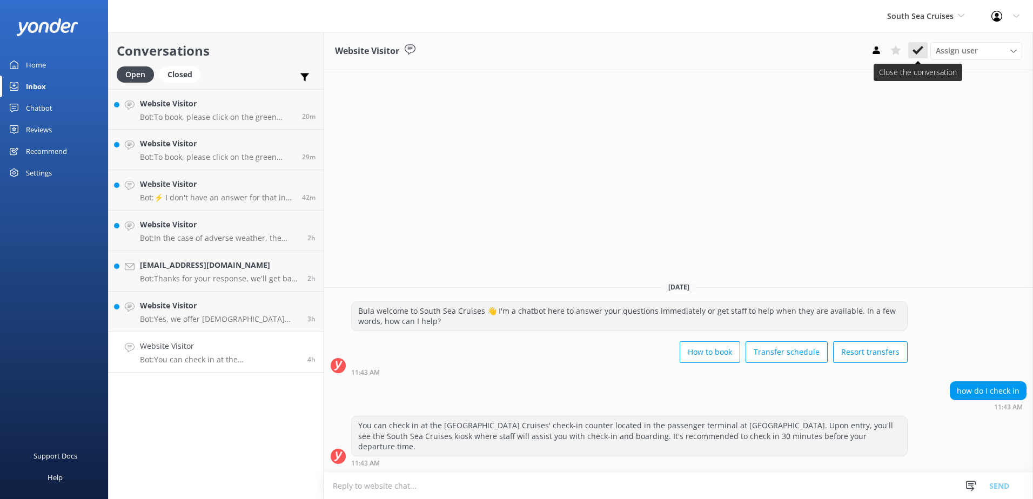
click at [914, 49] on icon at bounding box center [918, 50] width 11 height 11
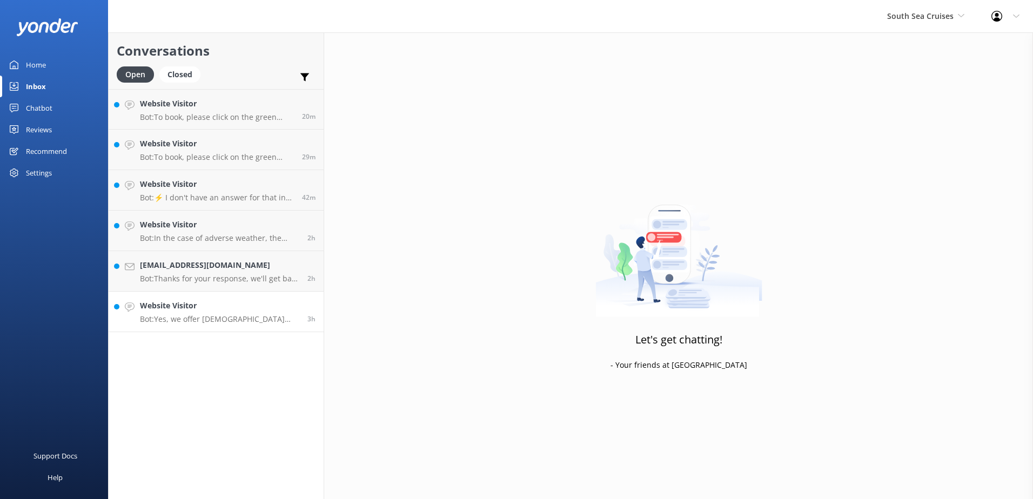
click at [266, 313] on div "Website Visitor Bot: Yes, we offer Fijian residents a 20% discount on our day t…" at bounding box center [219, 312] width 159 height 24
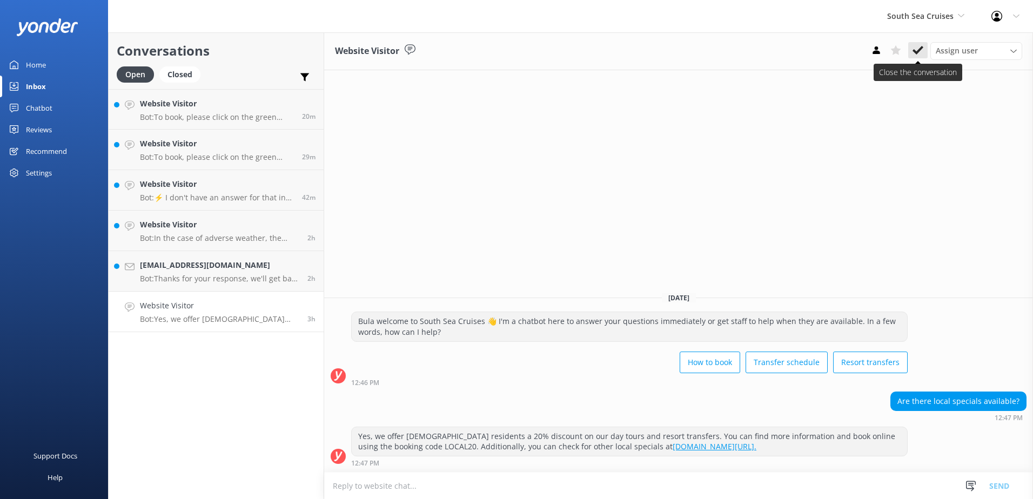
click at [923, 46] on icon at bounding box center [918, 50] width 11 height 11
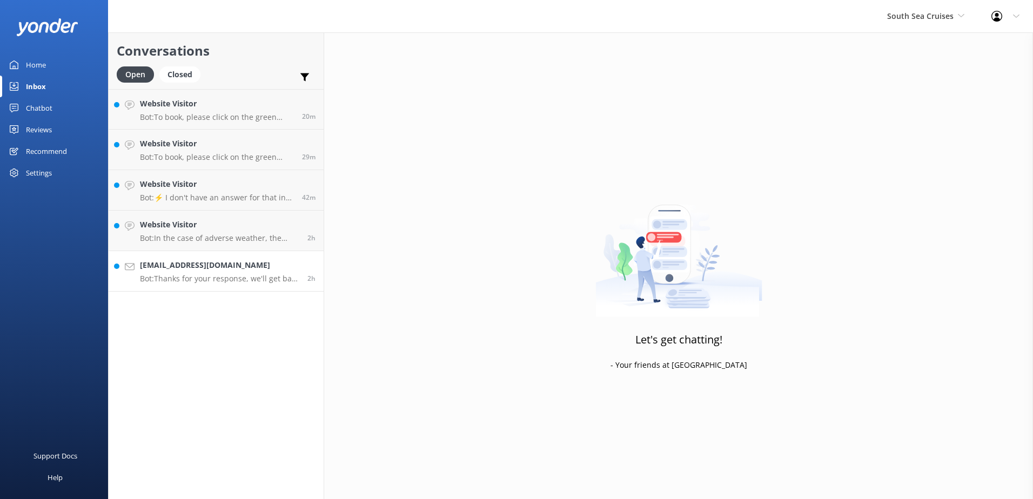
click at [297, 258] on link "transformfitness@bigpond.com Bot: Thanks for your response, we'll get back to y…" at bounding box center [216, 271] width 215 height 41
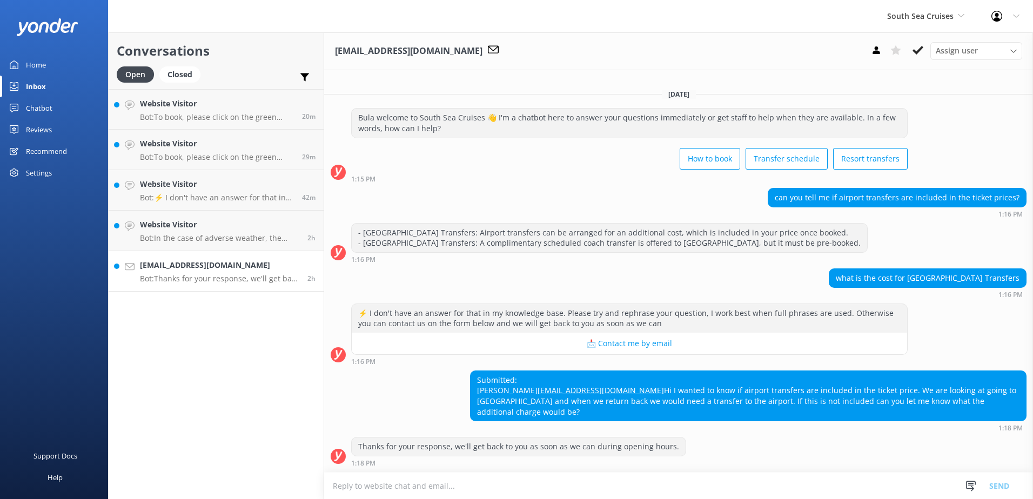
scroll to position [326, 0]
click at [917, 52] on use at bounding box center [918, 50] width 11 height 9
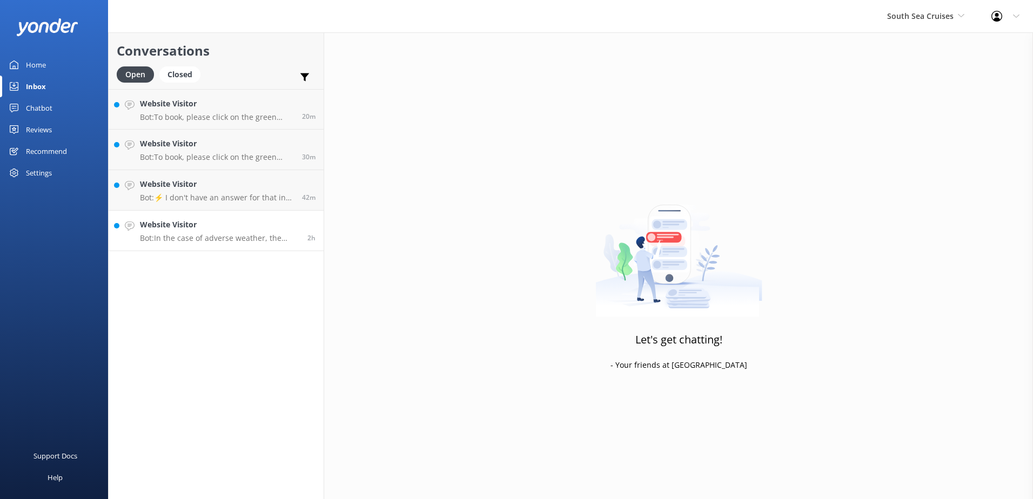
click at [293, 233] on div "Website Visitor Bot: In the case of adverse weather, the safety of our passenge…" at bounding box center [219, 231] width 159 height 24
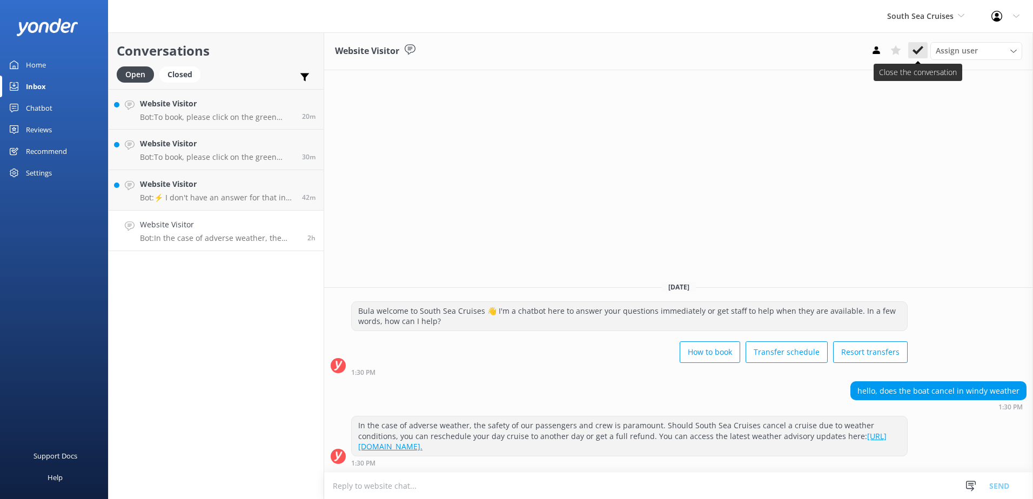
click at [919, 51] on use at bounding box center [918, 50] width 11 height 9
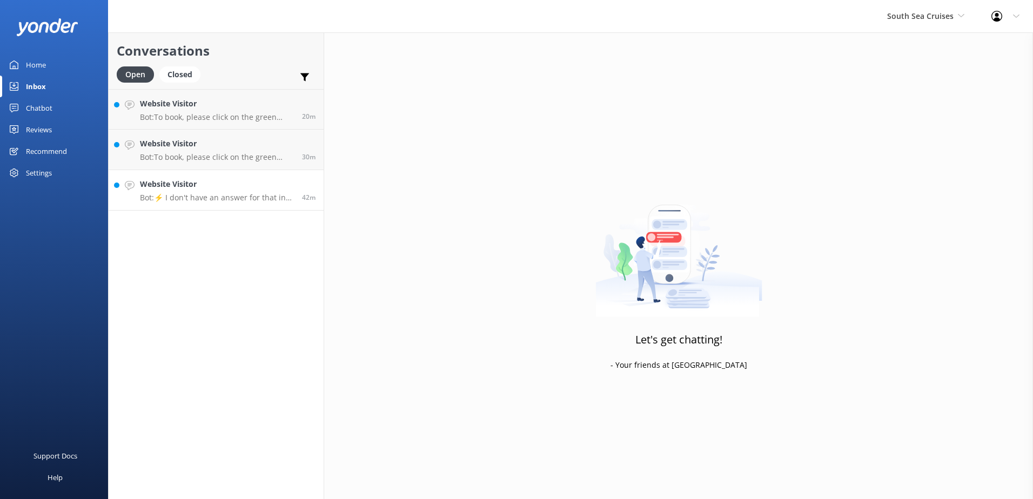
click at [291, 190] on div "Website Visitor Bot: ⚡ I don't have an answer for that in my knowledge base. Pl…" at bounding box center [217, 190] width 154 height 24
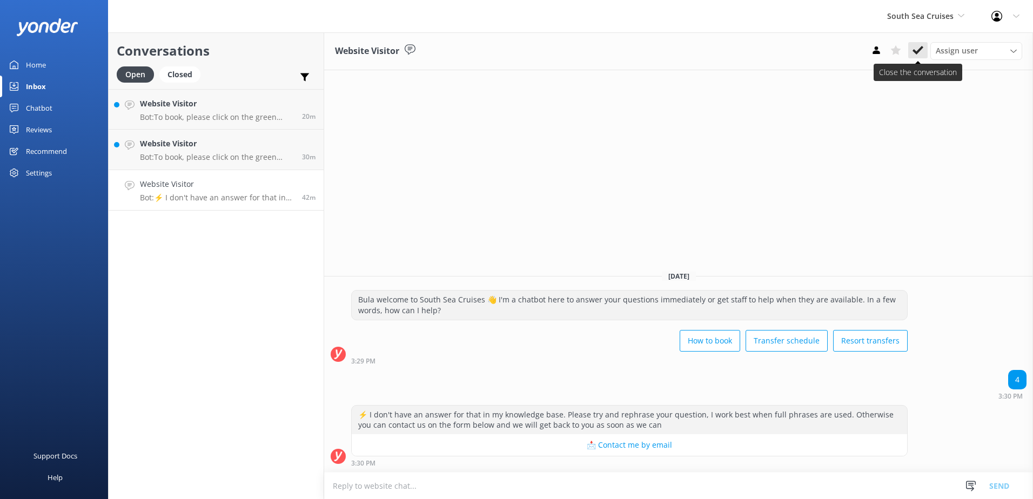
click at [921, 45] on icon at bounding box center [918, 50] width 11 height 11
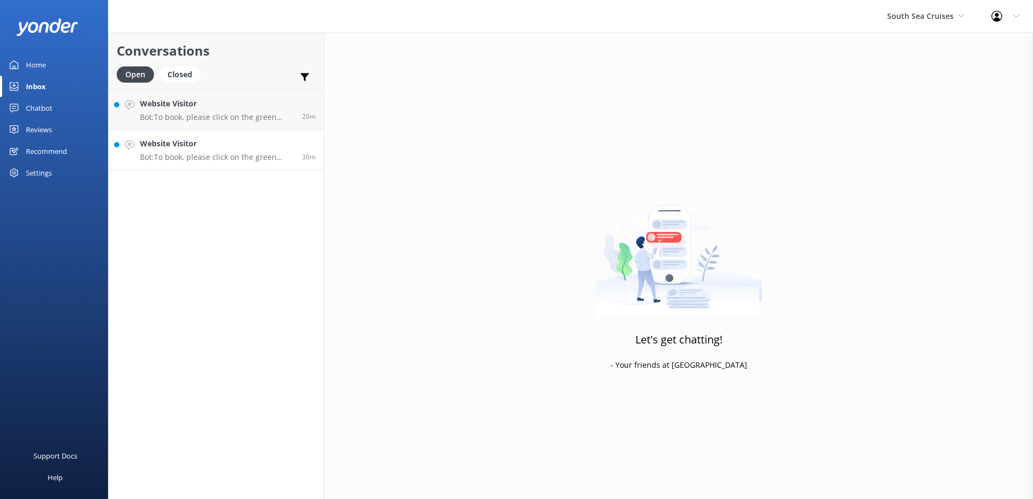
click at [282, 143] on h4 "Website Visitor" at bounding box center [217, 144] width 154 height 12
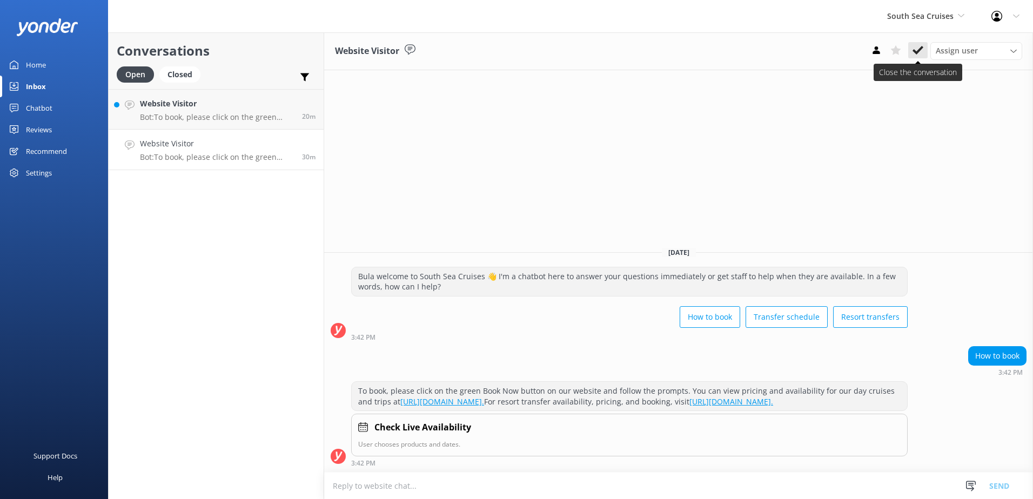
click at [921, 48] on use at bounding box center [918, 50] width 11 height 9
click at [271, 108] on h4 "Website Visitor" at bounding box center [217, 104] width 154 height 12
click at [904, 51] on button at bounding box center [895, 50] width 19 height 16
click at [917, 52] on use at bounding box center [918, 50] width 11 height 9
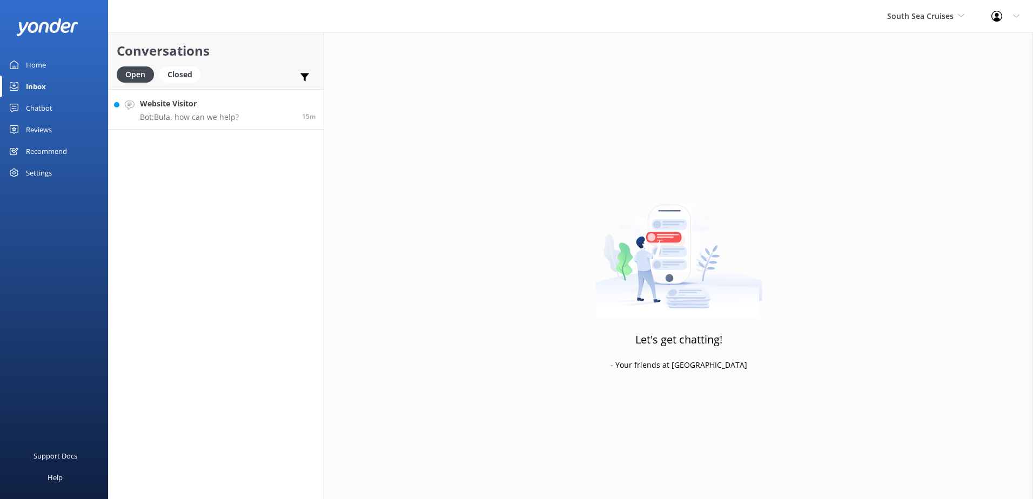
click at [245, 96] on link "Website Visitor Bot: Bula, how can we help? 15m" at bounding box center [216, 109] width 215 height 41
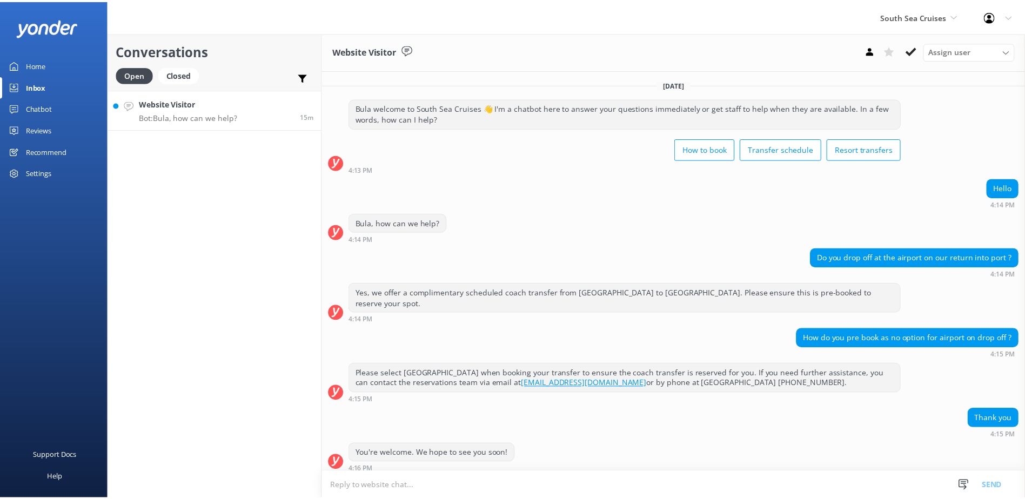
scroll to position [168, 0]
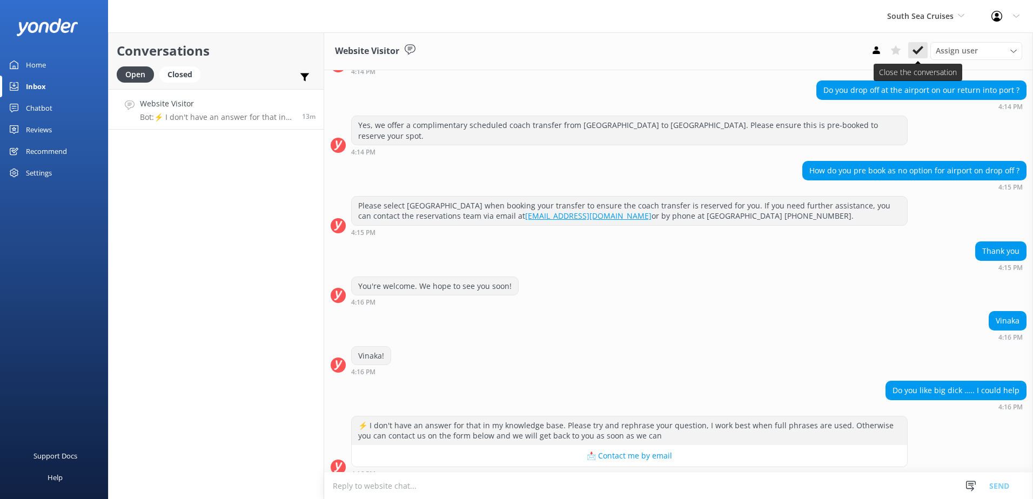
click at [919, 50] on use at bounding box center [918, 50] width 11 height 9
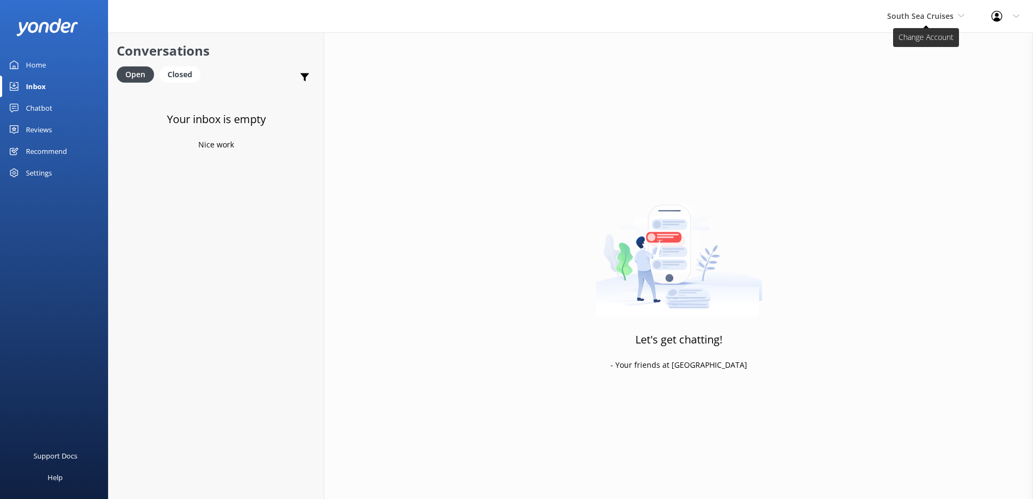
click at [935, 17] on span "South Sea Cruises" at bounding box center [920, 16] width 66 height 10
click at [909, 75] on link "South Sea Cruises" at bounding box center [928, 71] width 108 height 26
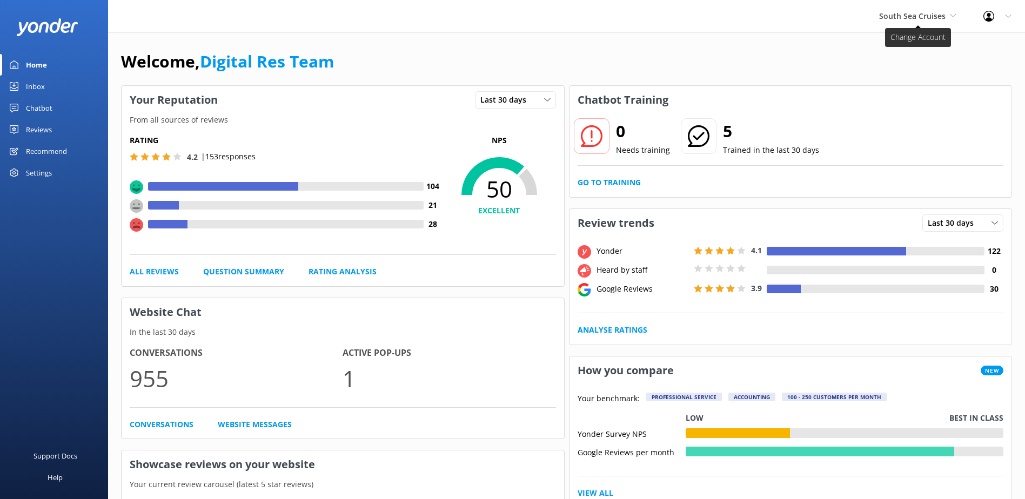
click at [947, 18] on span "South Sea Cruises" at bounding box center [917, 16] width 77 height 12
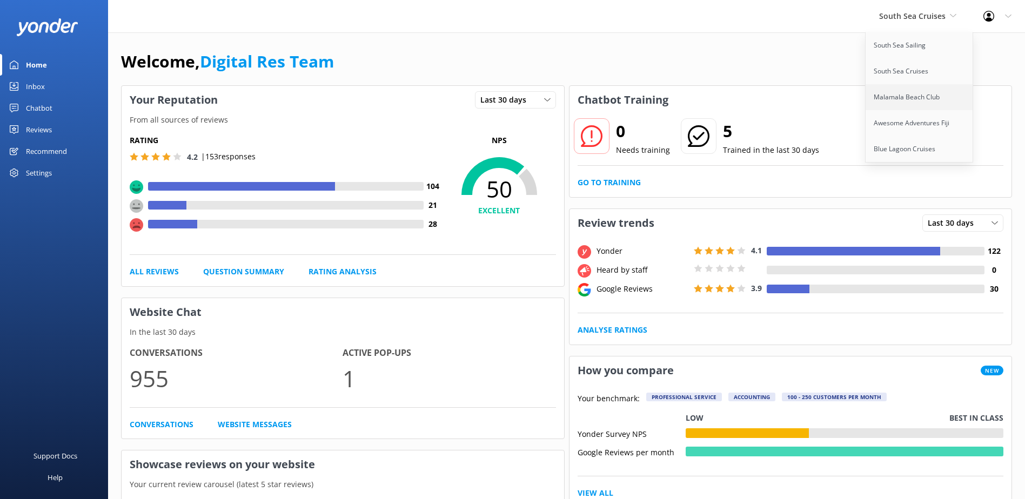
click at [911, 104] on link "Malamala Beach Club" at bounding box center [920, 97] width 108 height 26
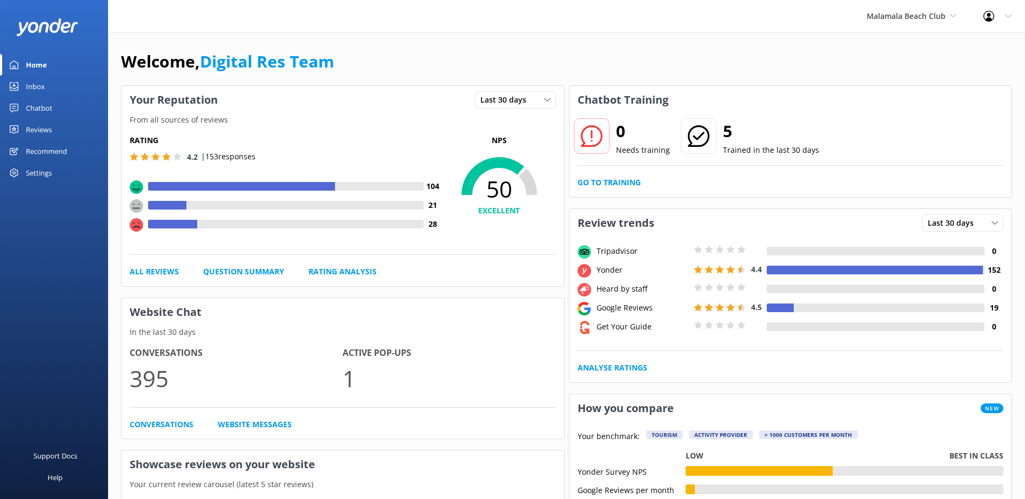
click at [39, 85] on div "Inbox" at bounding box center [35, 87] width 19 height 22
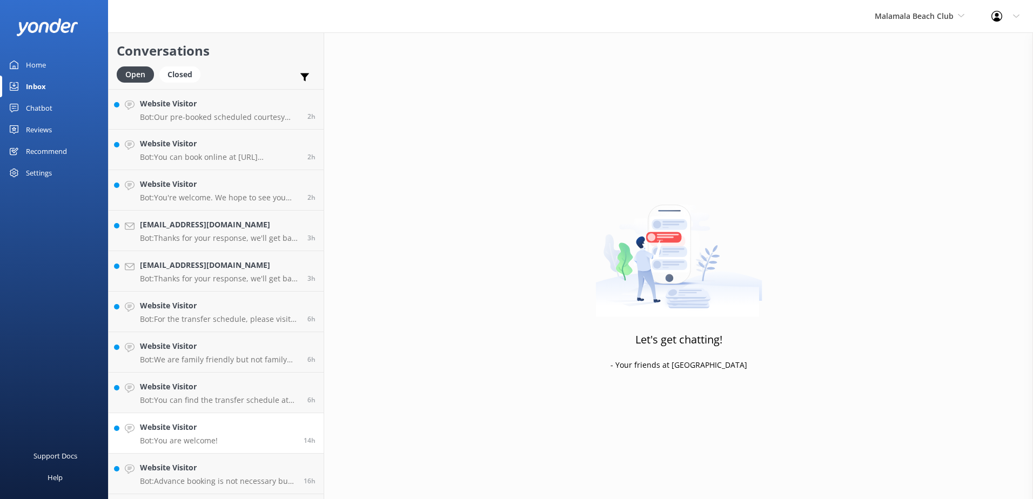
scroll to position [117, 0]
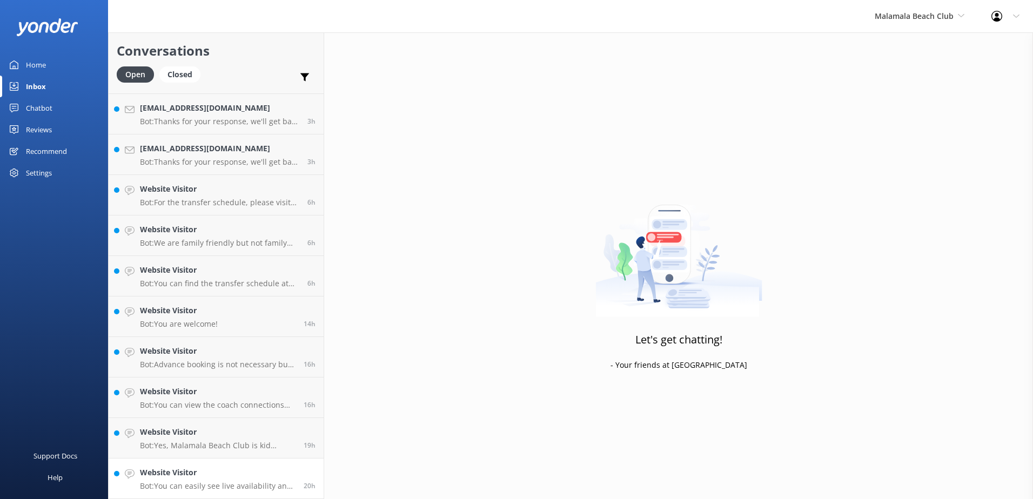
click at [261, 473] on h4 "Website Visitor" at bounding box center [218, 473] width 156 height 12
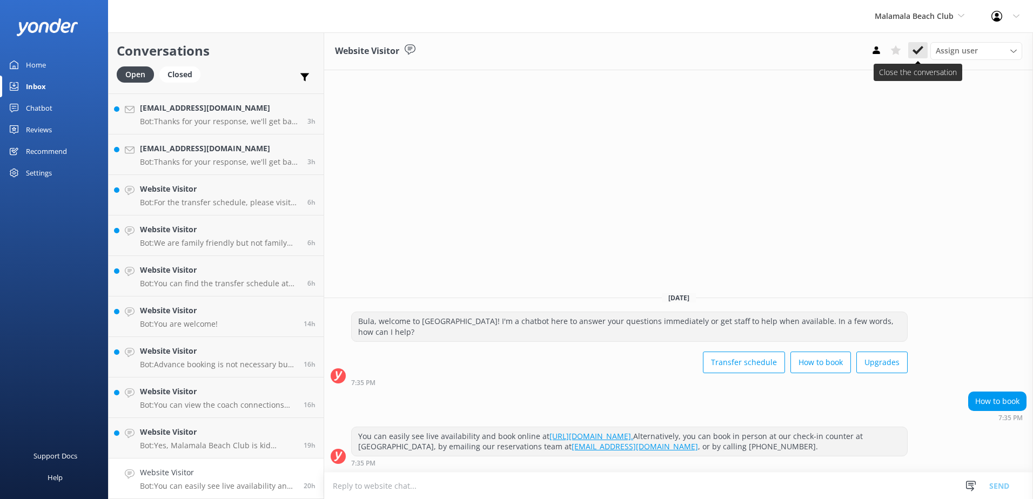
click at [917, 50] on icon at bounding box center [918, 50] width 11 height 11
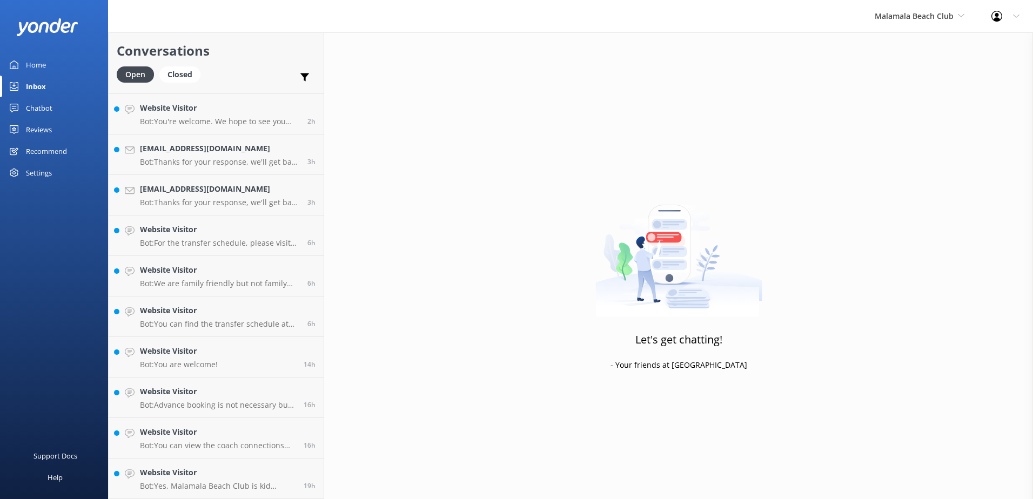
scroll to position [76, 0]
click at [288, 466] on link "Website Visitor Bot: Yes, Malamala Beach Club is kid friendly. 19h" at bounding box center [216, 479] width 215 height 41
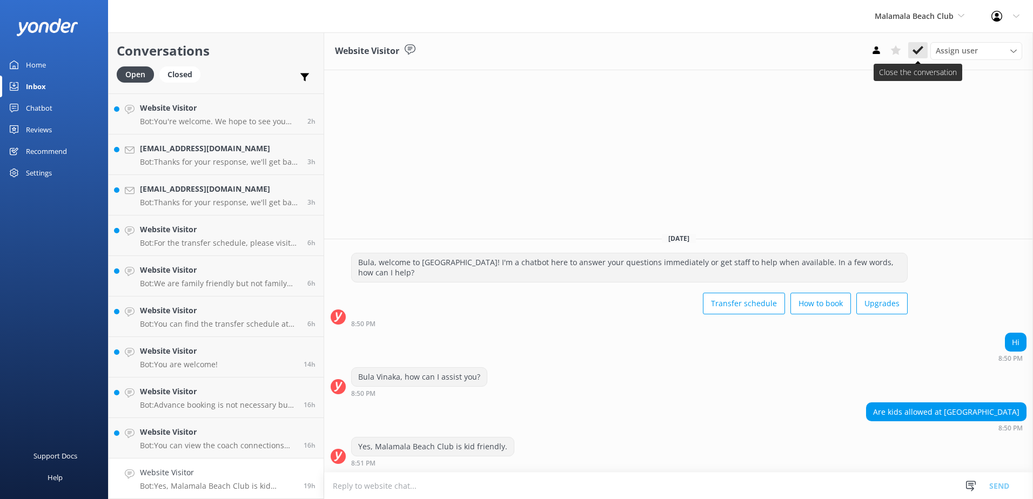
click at [915, 51] on use at bounding box center [918, 50] width 11 height 9
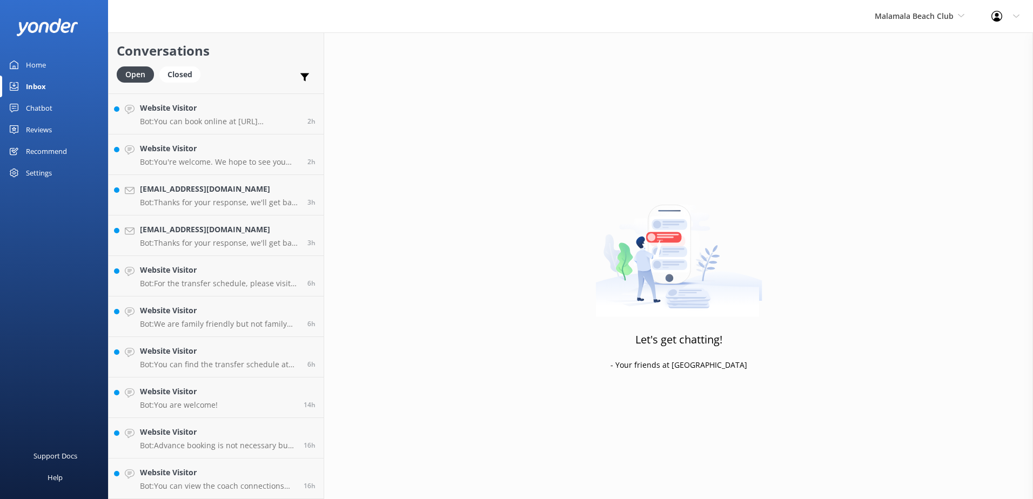
scroll to position [36, 0]
click at [277, 458] on link "Website Visitor Bot: Advance booking is not necessary but is advised to ensure …" at bounding box center [216, 438] width 215 height 41
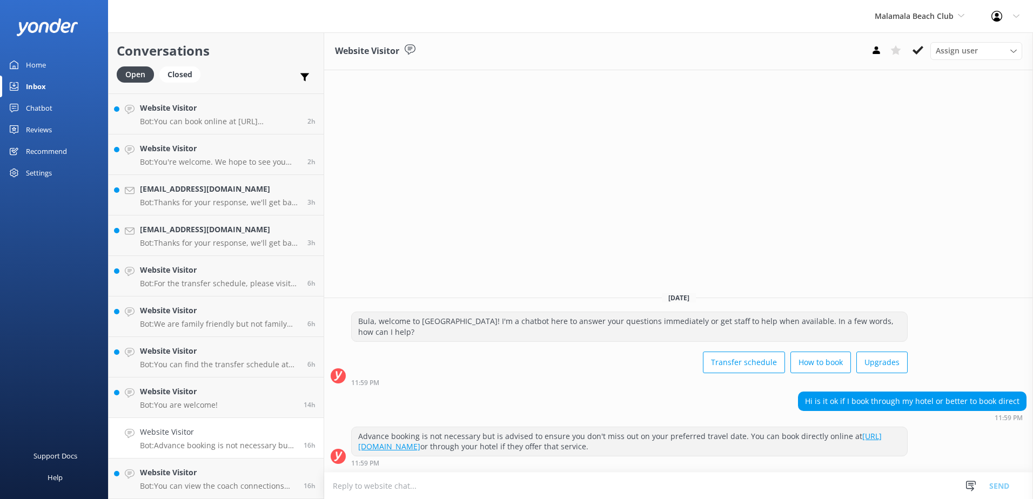
click at [913, 50] on button at bounding box center [917, 50] width 19 height 16
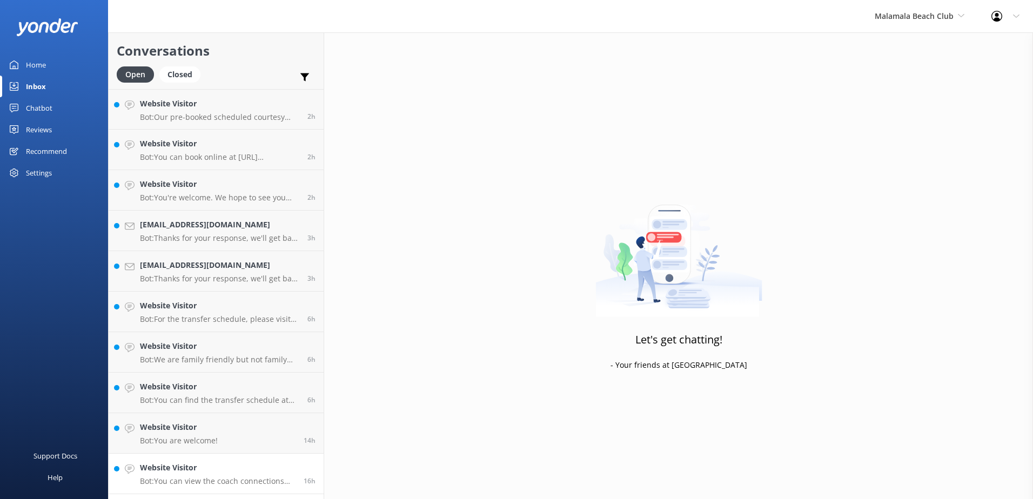
click at [283, 470] on h4 "Website Visitor" at bounding box center [218, 468] width 156 height 12
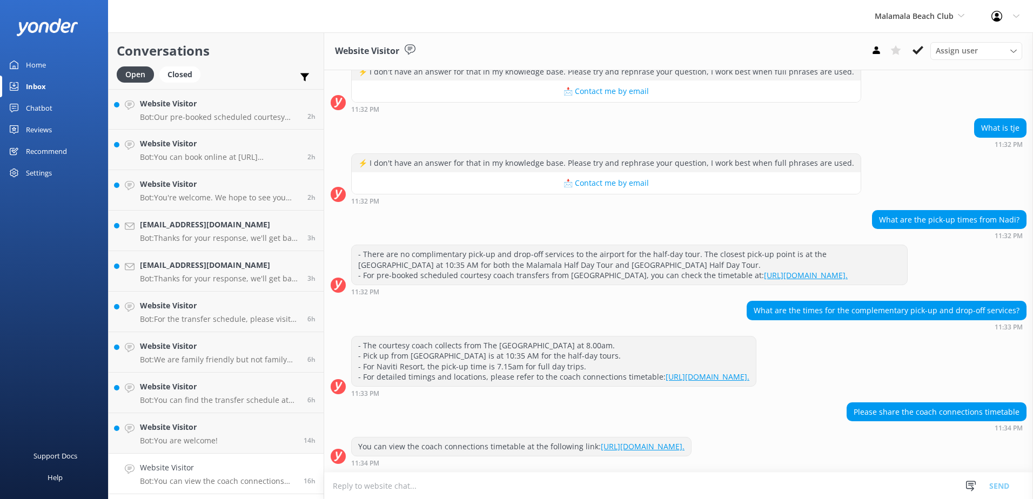
scroll to position [172, 0]
drag, startPoint x: 917, startPoint y: 49, endPoint x: 896, endPoint y: 51, distance: 20.6
click at [918, 49] on icon at bounding box center [918, 50] width 11 height 11
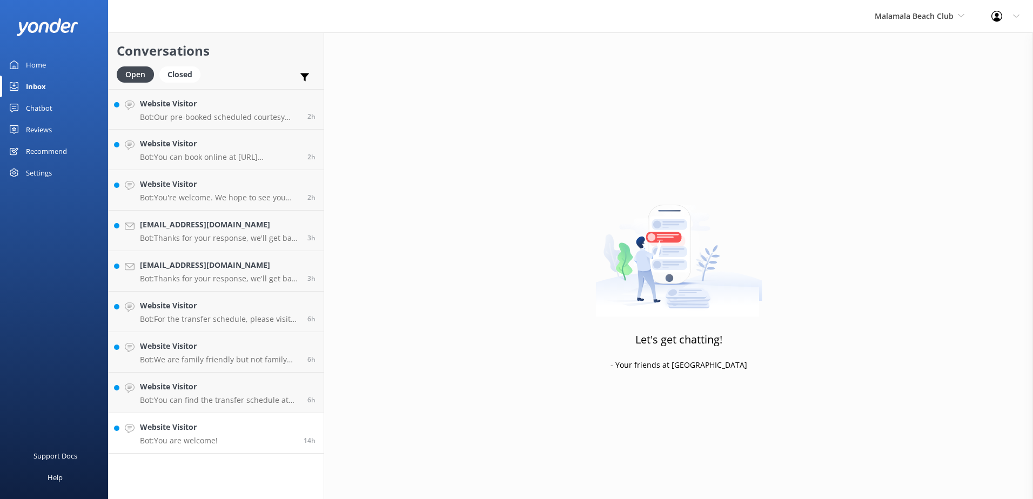
click at [261, 433] on link "Website Visitor Bot: You are welcome! 14h" at bounding box center [216, 433] width 215 height 41
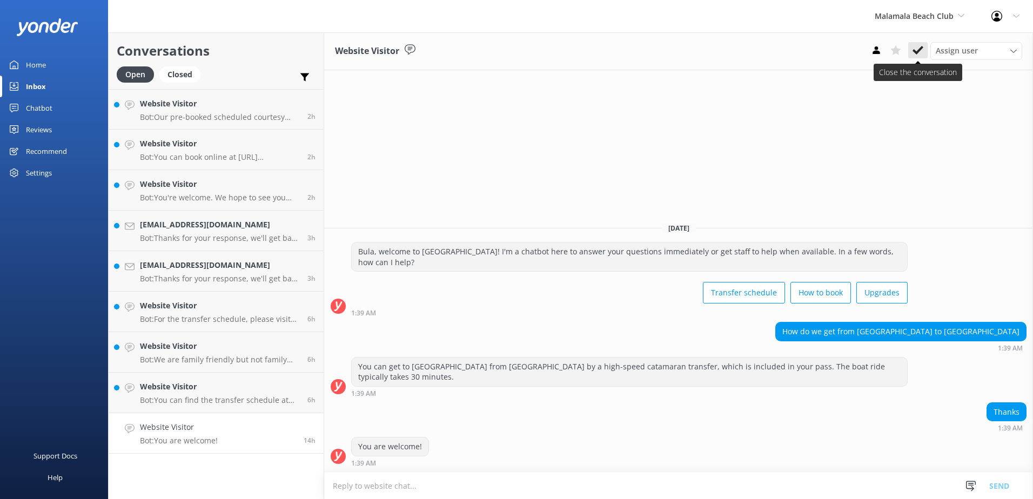
click at [919, 45] on icon at bounding box center [918, 50] width 11 height 11
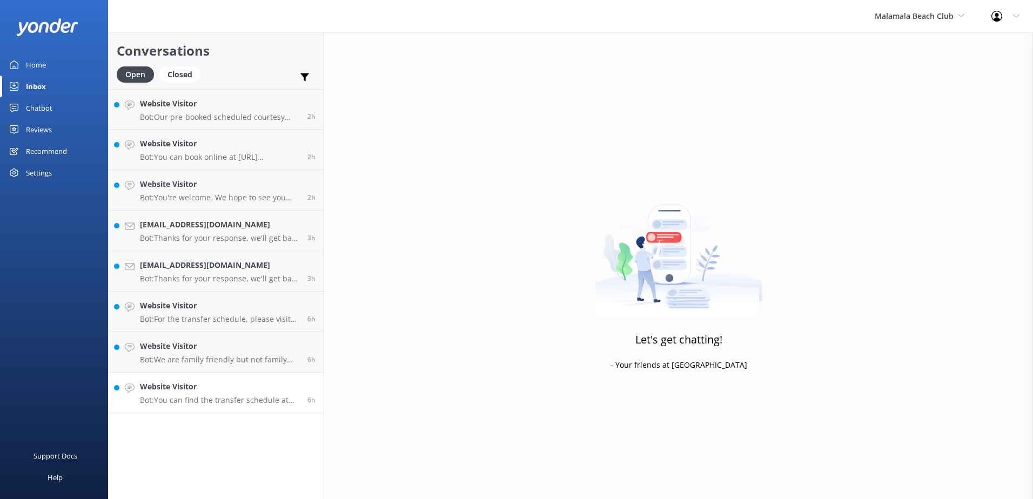
click at [267, 384] on h4 "Website Visitor" at bounding box center [219, 387] width 159 height 12
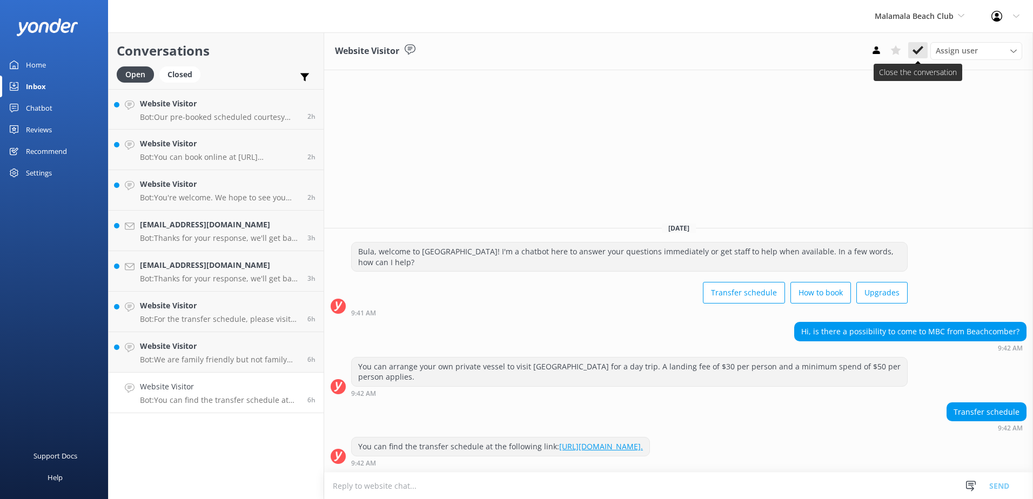
click at [915, 50] on icon at bounding box center [918, 50] width 11 height 11
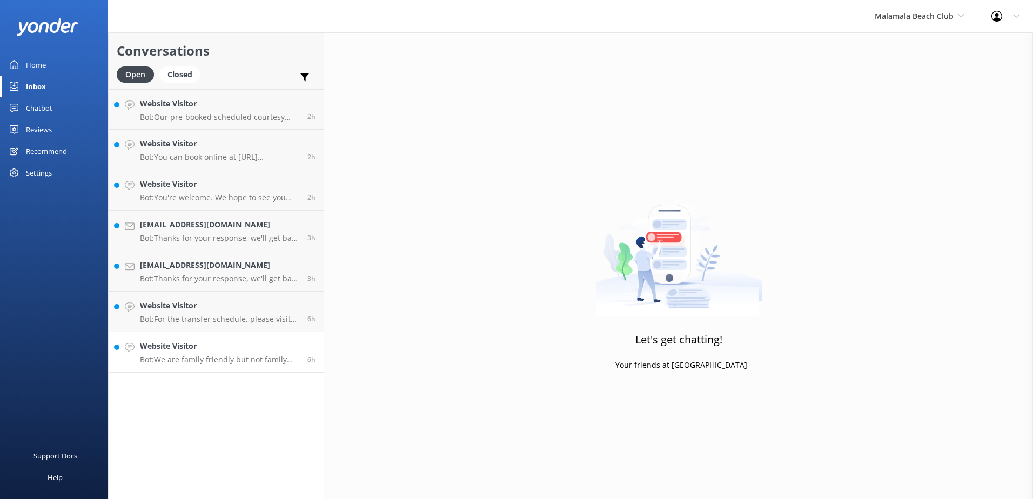
drag, startPoint x: 282, startPoint y: 347, endPoint x: 300, endPoint y: 345, distance: 18.6
click at [282, 347] on h4 "Website Visitor" at bounding box center [219, 346] width 159 height 12
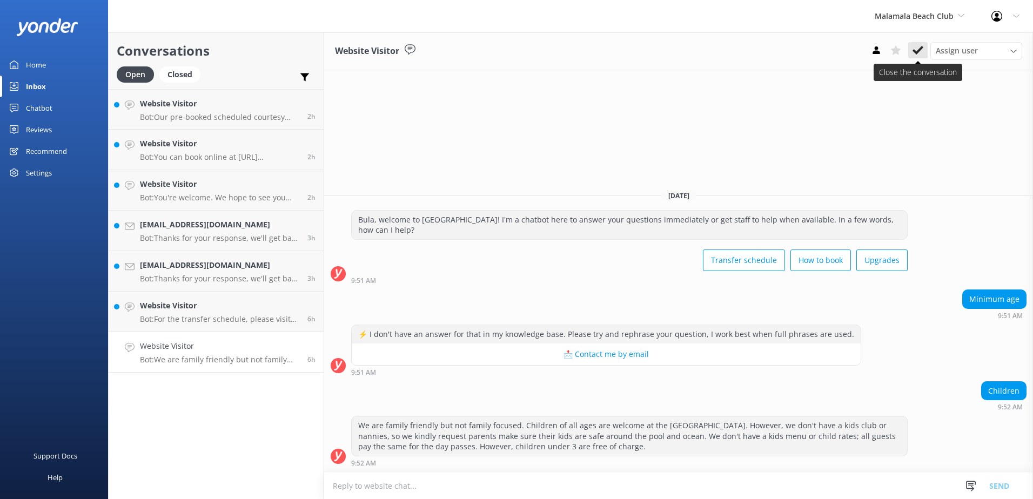
click at [915, 46] on icon at bounding box center [918, 50] width 11 height 11
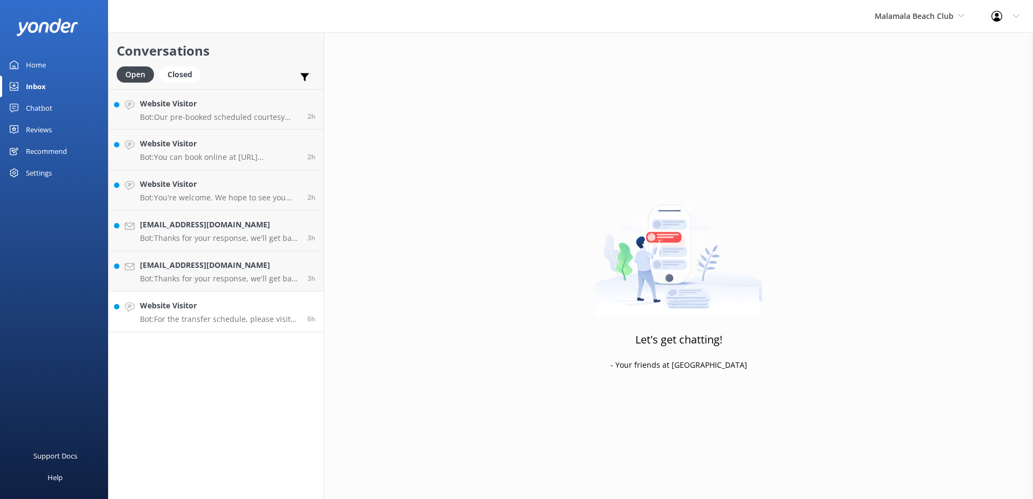
click at [283, 311] on h4 "Website Visitor" at bounding box center [219, 306] width 159 height 12
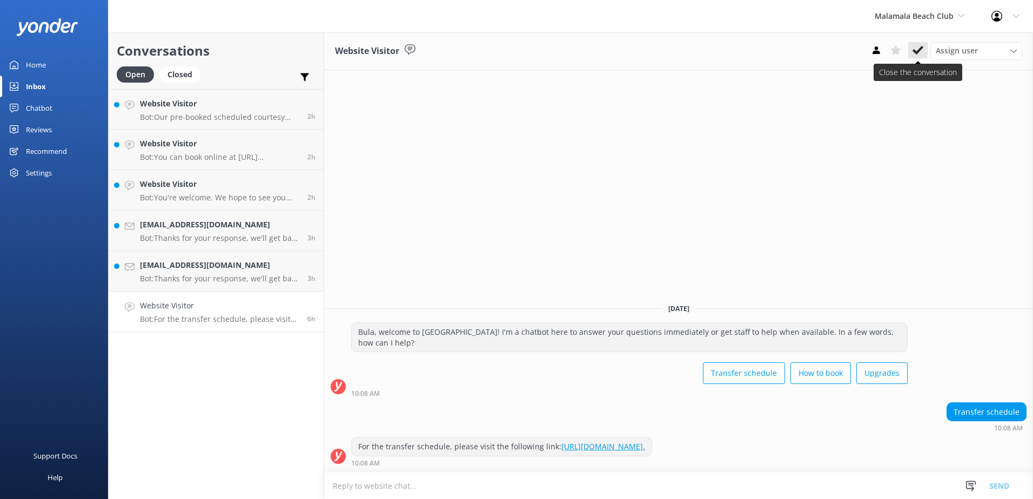
click at [917, 43] on button at bounding box center [917, 50] width 19 height 16
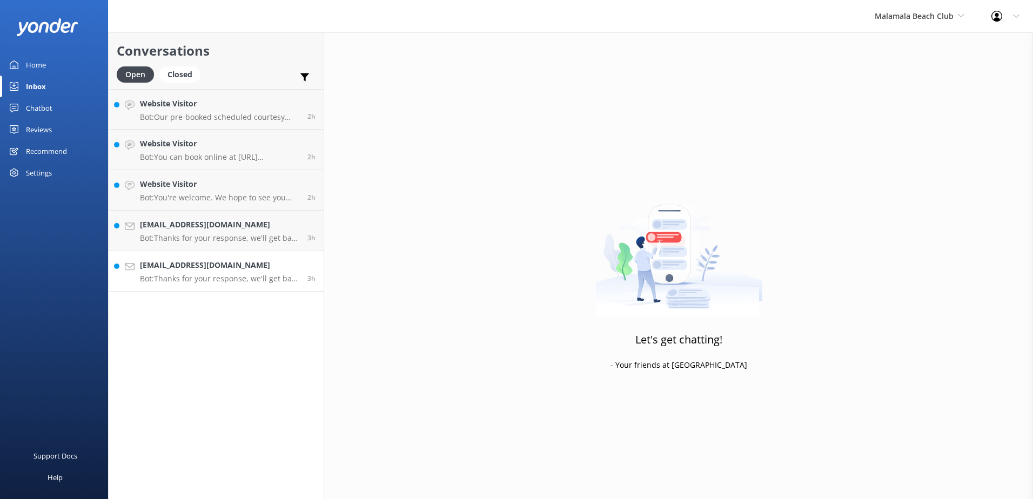
click at [287, 253] on link "jenisingh101@gmail.com Bot: Thanks for your response, we'll get back to you as …" at bounding box center [216, 271] width 215 height 41
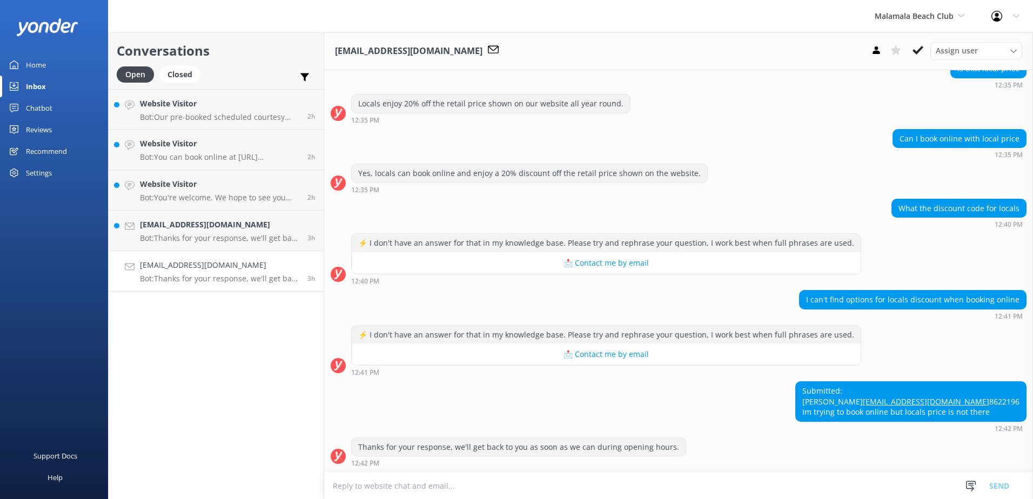
scroll to position [211, 0]
click at [922, 51] on icon at bounding box center [918, 50] width 11 height 11
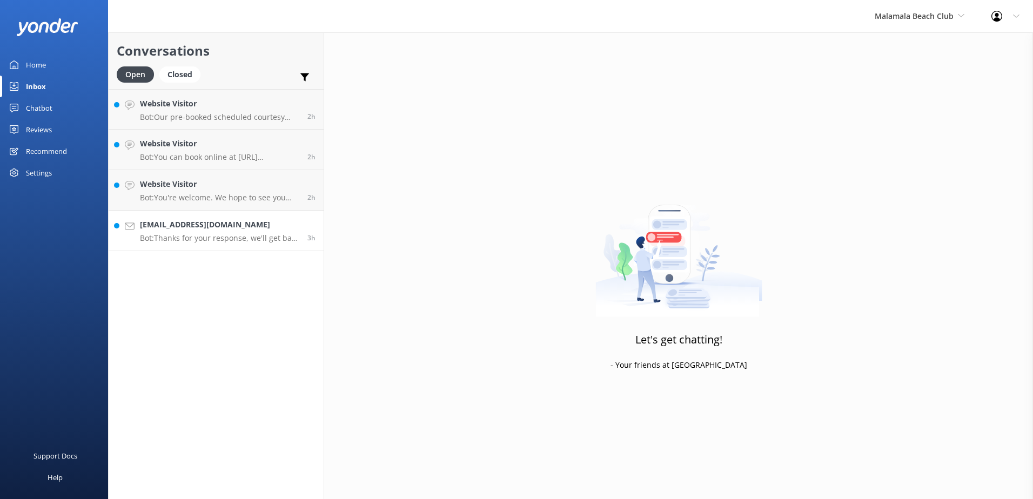
click at [292, 222] on h4 "Brittanymbenedict@gmail.com" at bounding box center [219, 225] width 159 height 12
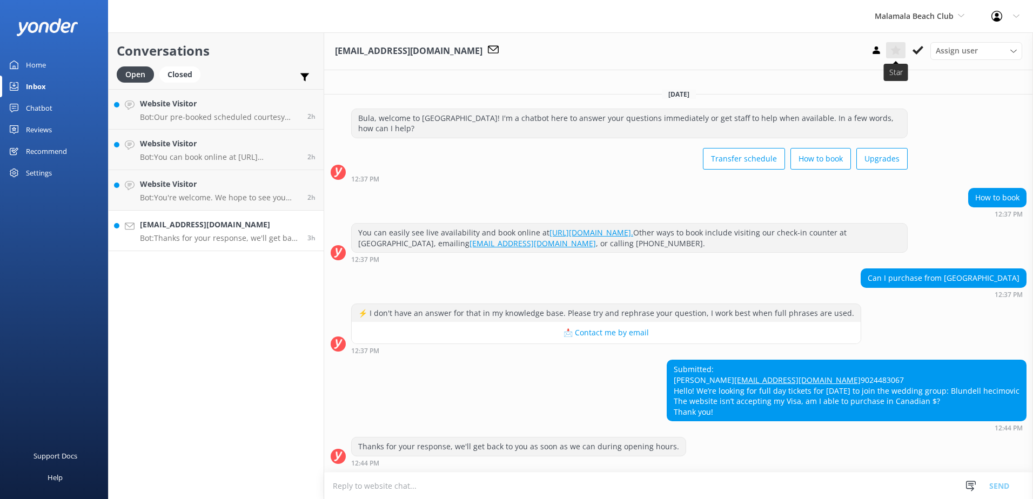
scroll to position [11, 0]
click at [921, 49] on use at bounding box center [918, 50] width 11 height 9
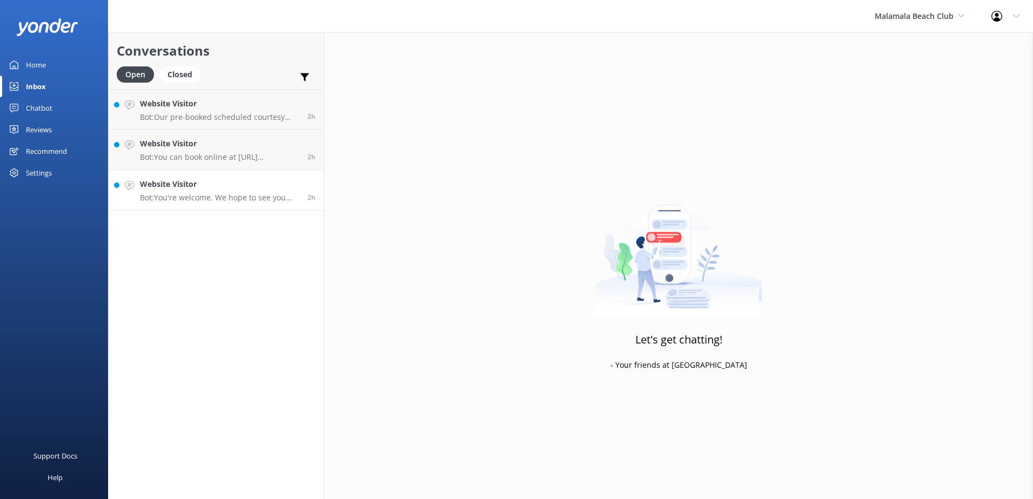
click at [306, 194] on div "2h" at bounding box center [307, 190] width 16 height 24
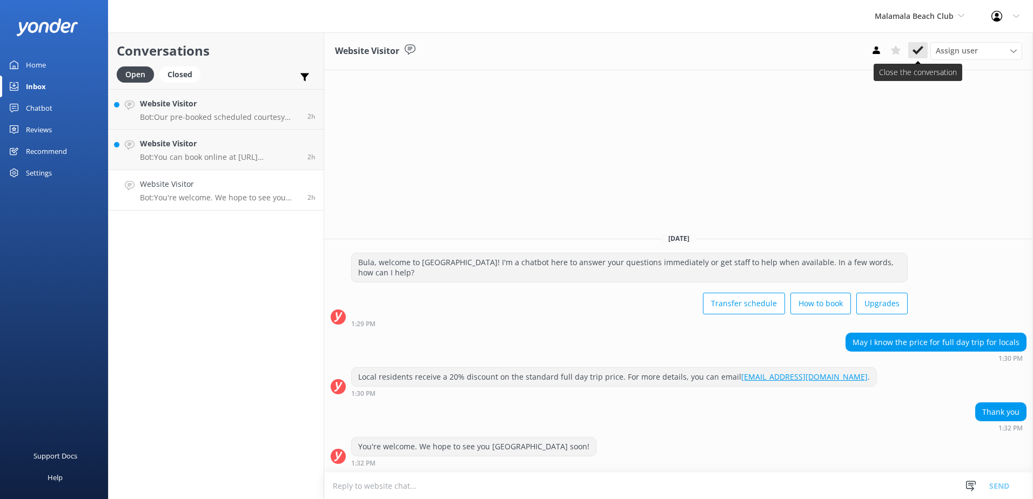
click at [916, 47] on icon at bounding box center [918, 50] width 11 height 11
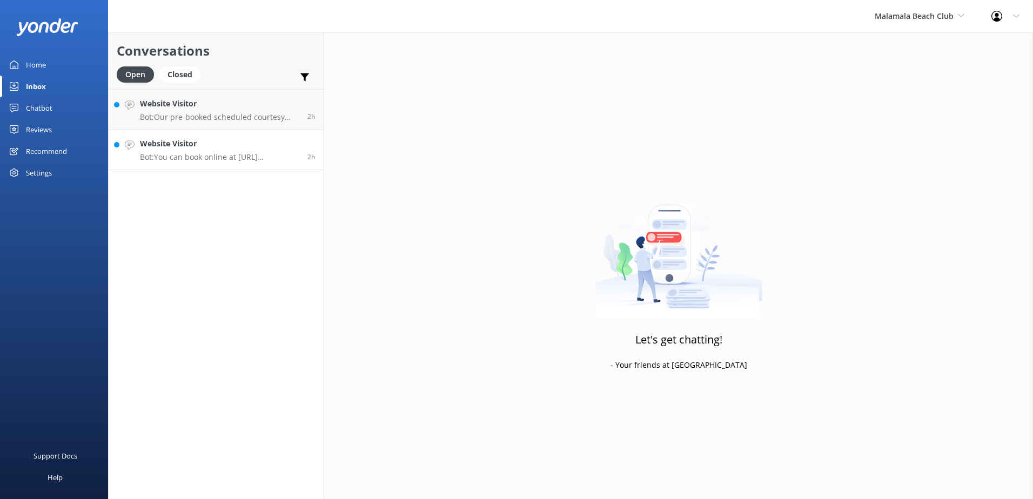
click at [286, 148] on h4 "Website Visitor" at bounding box center [219, 144] width 159 height 12
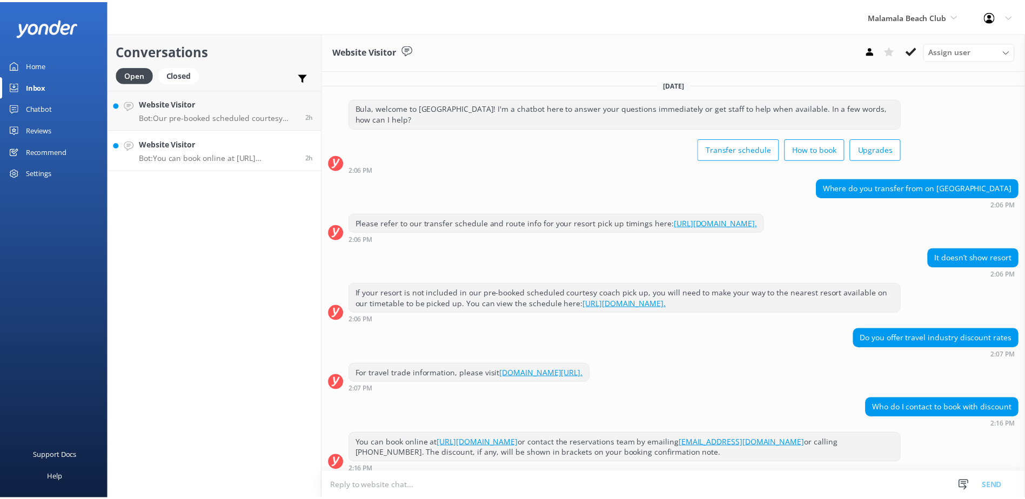
scroll to position [6, 0]
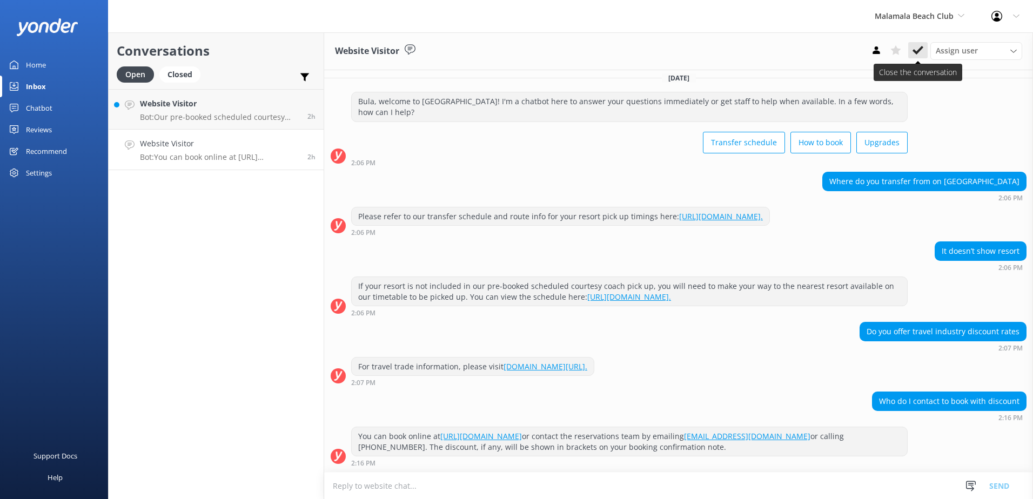
click at [913, 51] on use at bounding box center [918, 50] width 11 height 9
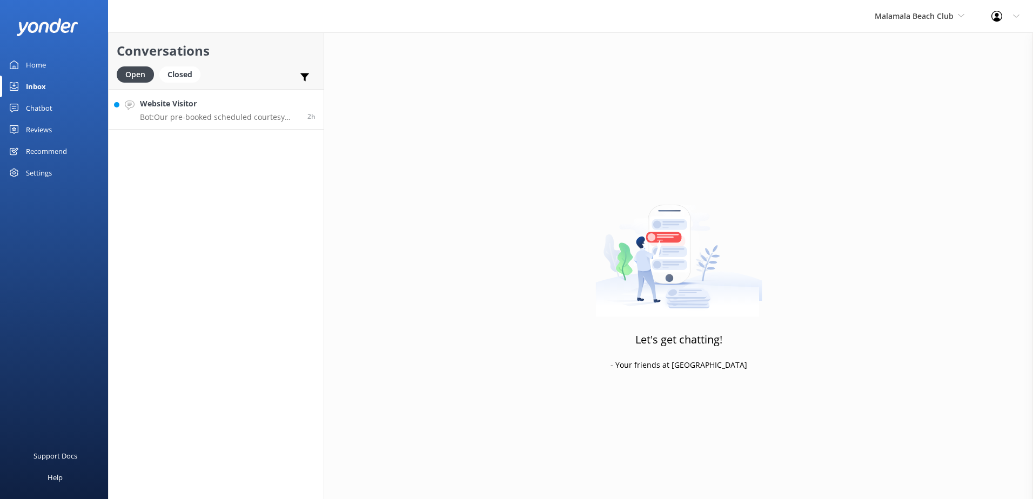
click at [269, 111] on div "Website Visitor Bot: Our pre-booked scheduled courtesy coach services Outrigger…" at bounding box center [219, 109] width 159 height 23
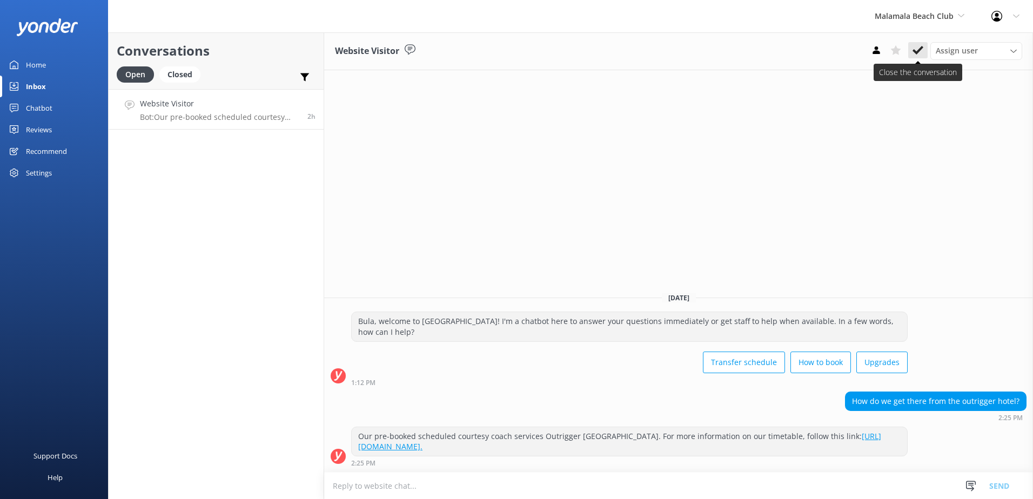
click at [911, 52] on button at bounding box center [917, 50] width 19 height 16
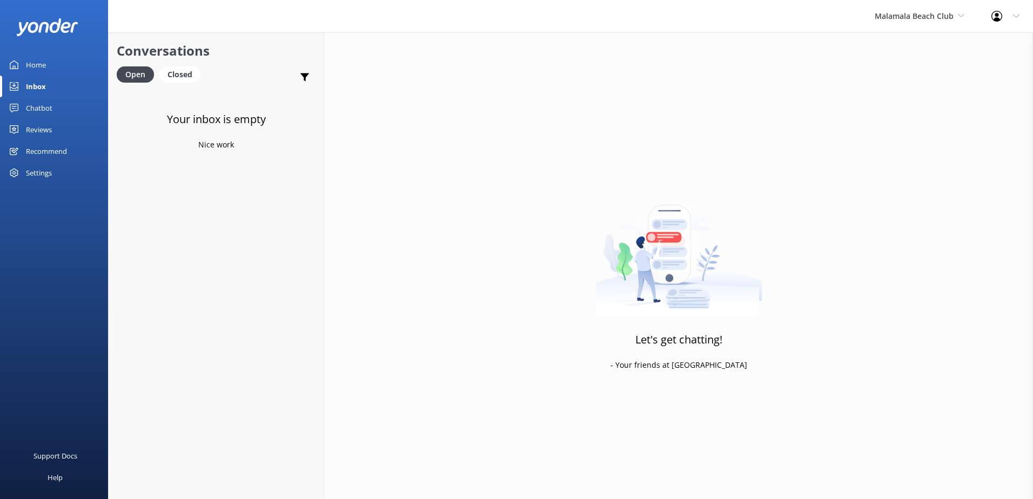
click at [55, 105] on link "Chatbot" at bounding box center [54, 108] width 108 height 22
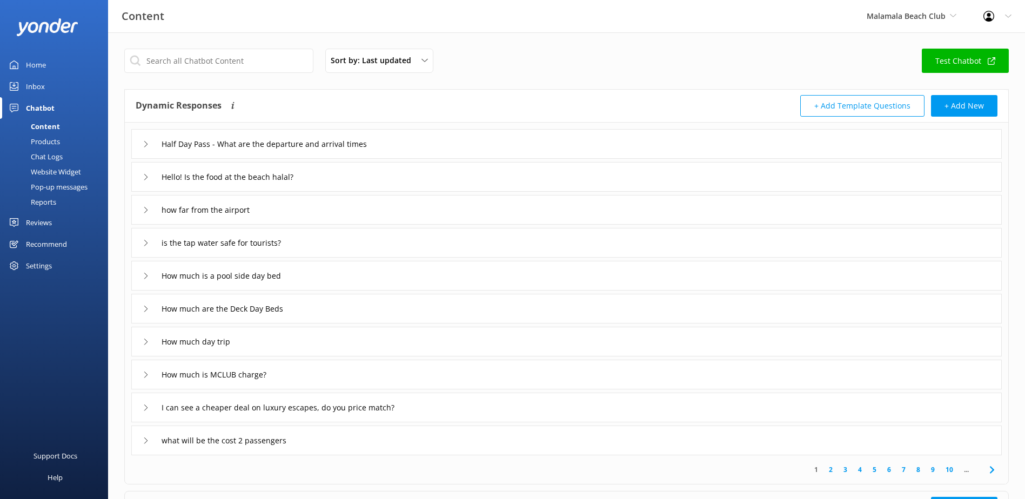
click at [55, 158] on div "Chat Logs" at bounding box center [34, 156] width 56 height 15
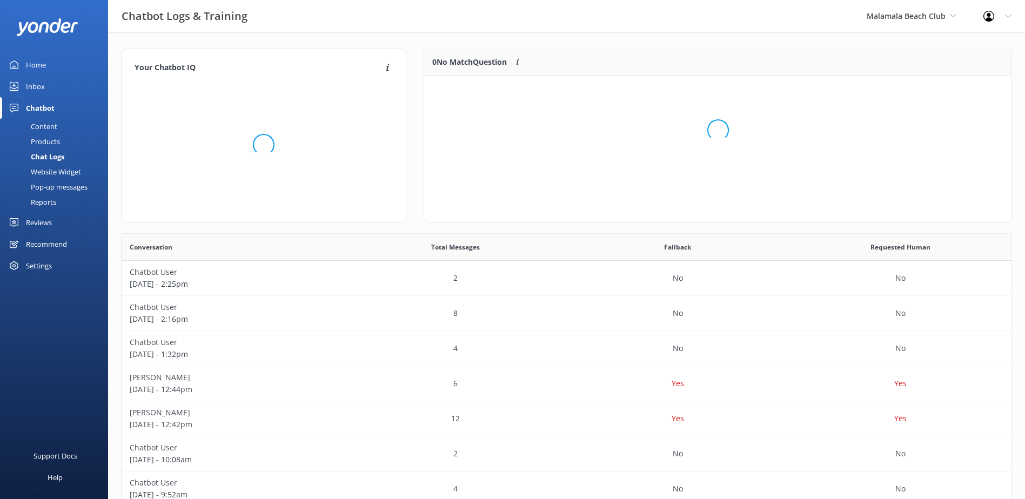
scroll to position [371, 882]
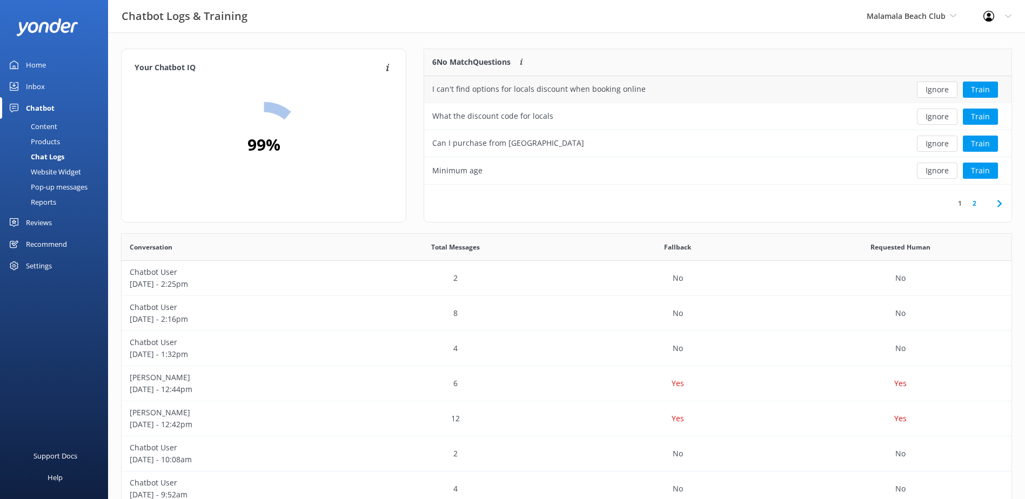
click at [938, 90] on button "Ignore" at bounding box center [937, 90] width 41 height 16
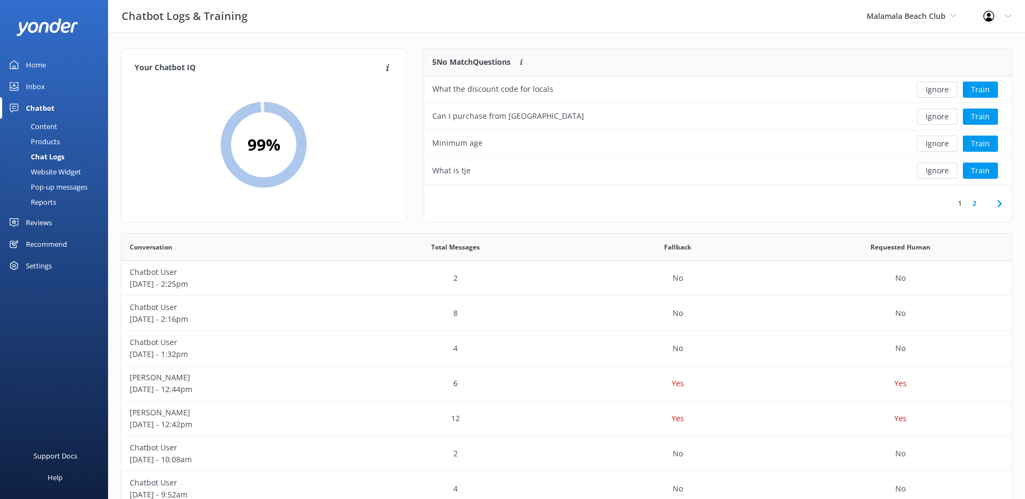
click at [938, 90] on button "Ignore" at bounding box center [937, 90] width 41 height 16
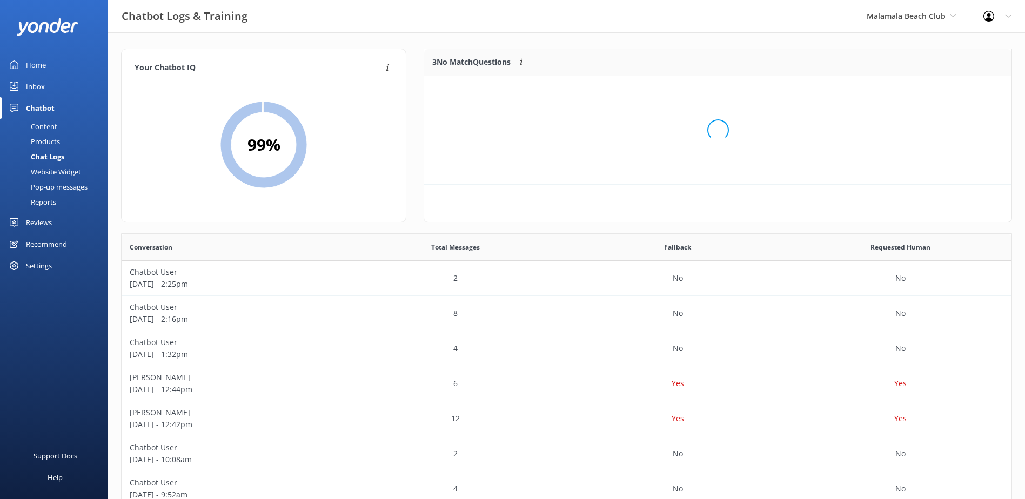
scroll to position [101, 579]
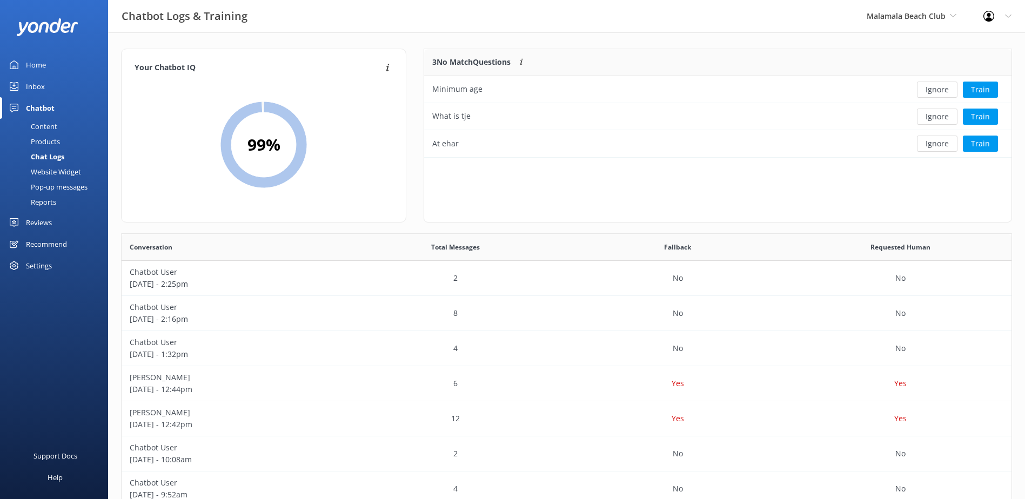
click at [938, 90] on button "Ignore" at bounding box center [937, 90] width 41 height 16
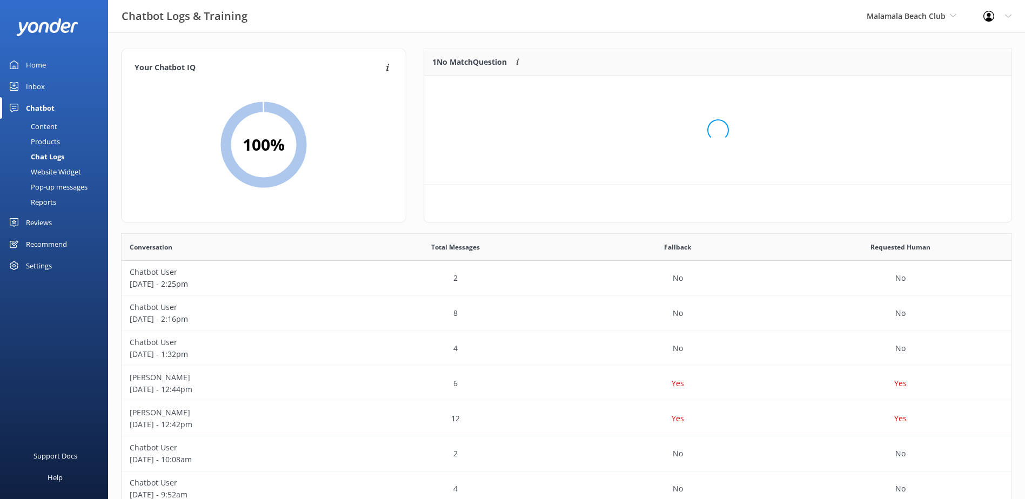
scroll to position [46, 579]
click at [938, 90] on button "Ignore" at bounding box center [937, 90] width 41 height 16
click at [945, 15] on span "Malamala Beach Club" at bounding box center [906, 16] width 79 height 10
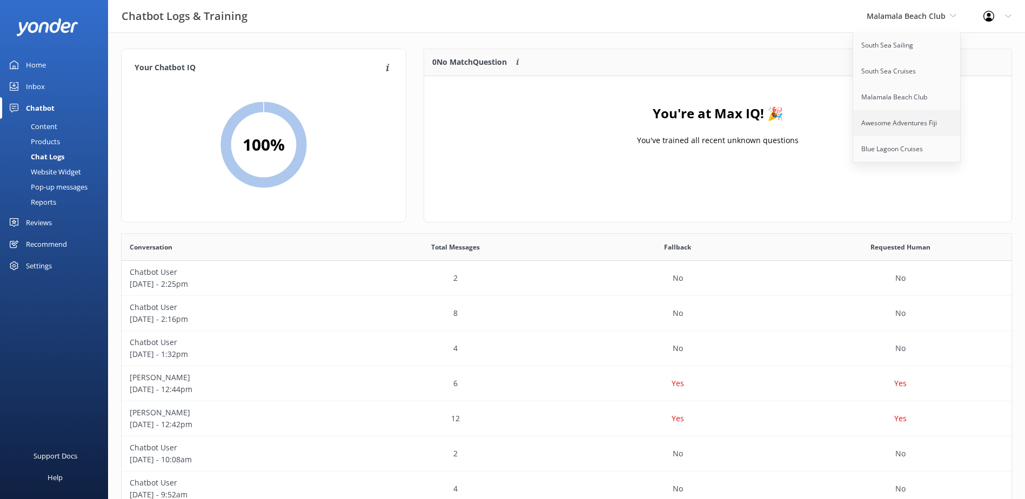
click at [909, 118] on link "Awesome Adventures Fiji" at bounding box center [907, 123] width 108 height 26
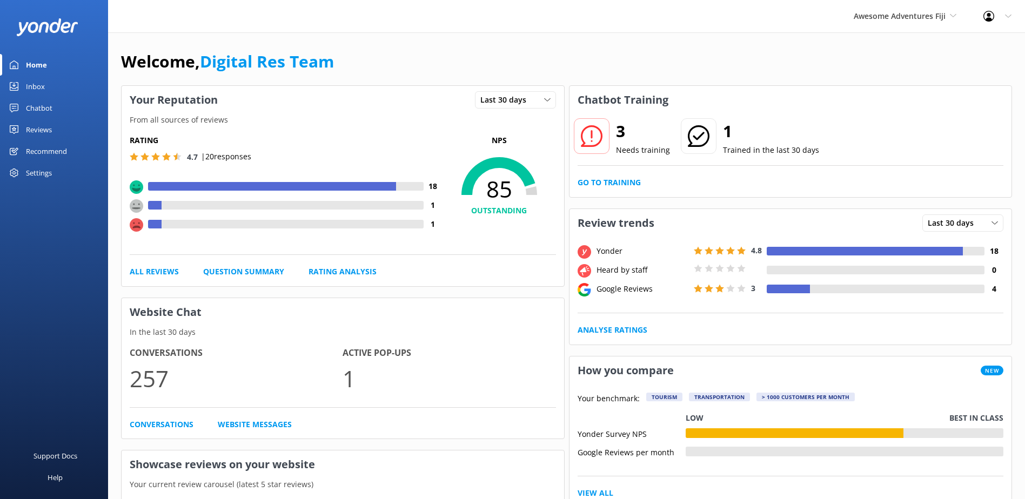
click at [34, 86] on div "Inbox" at bounding box center [35, 87] width 19 height 22
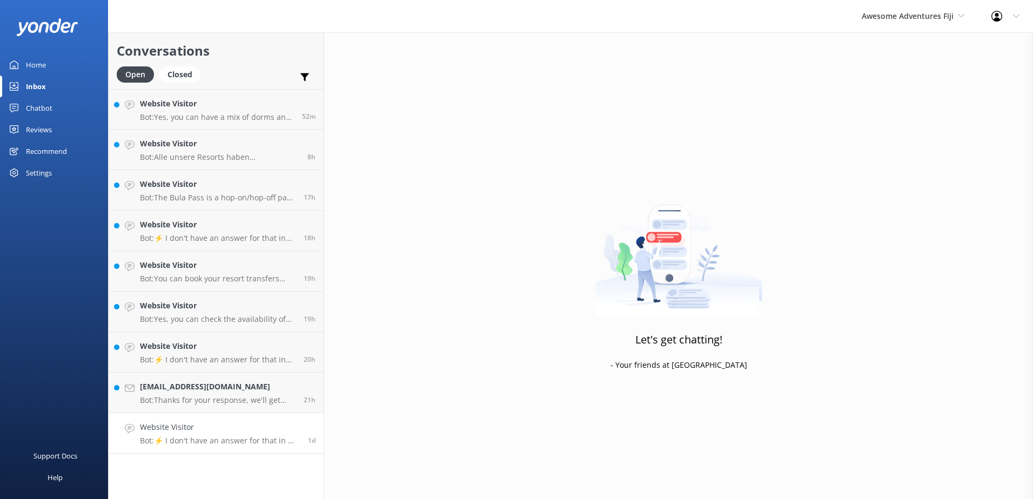
drag, startPoint x: 284, startPoint y: 430, endPoint x: 313, endPoint y: 418, distance: 31.7
click at [285, 430] on h4 "Website Visitor" at bounding box center [220, 428] width 160 height 12
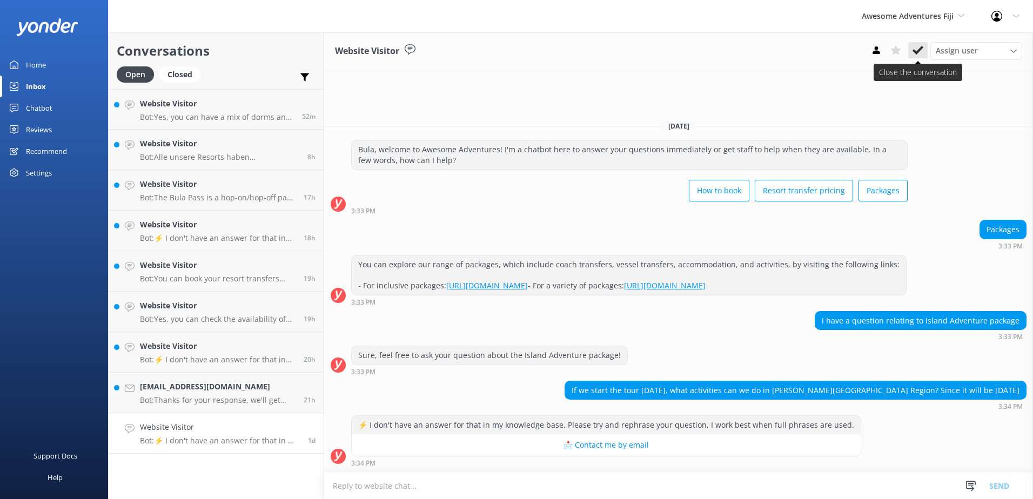
click at [920, 51] on use at bounding box center [918, 50] width 11 height 9
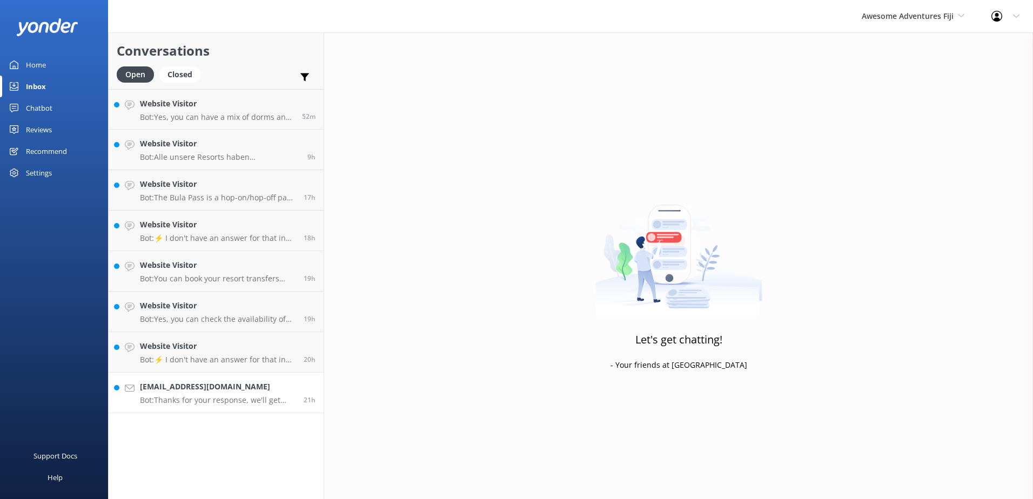
click at [275, 380] on link "[EMAIL_ADDRESS][DOMAIN_NAME] Bot: Thanks for your response, we'll get back to y…" at bounding box center [216, 393] width 215 height 41
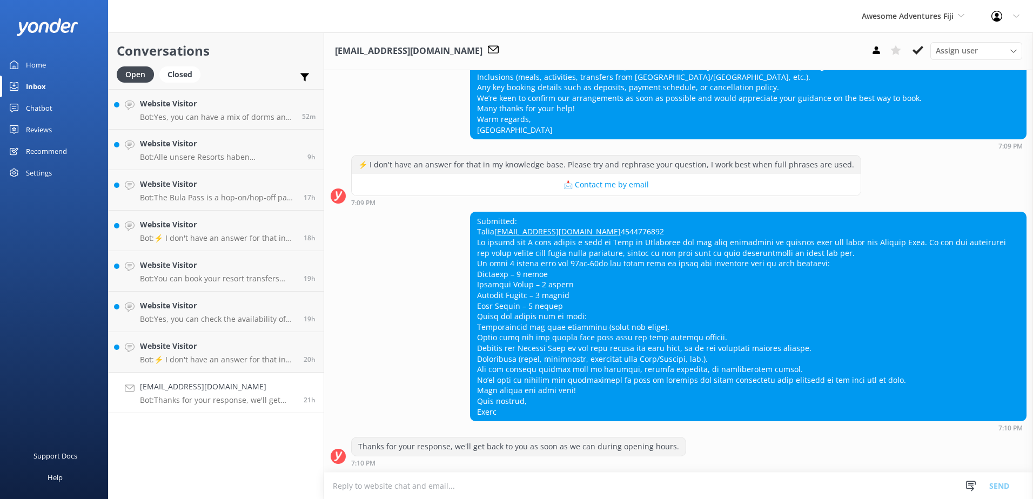
scroll to position [249, 0]
click at [513, 480] on textarea at bounding box center [678, 486] width 709 height 26
paste textarea "Please contact & liaise directly with our Awesome Adventures Fiji Reservations …"
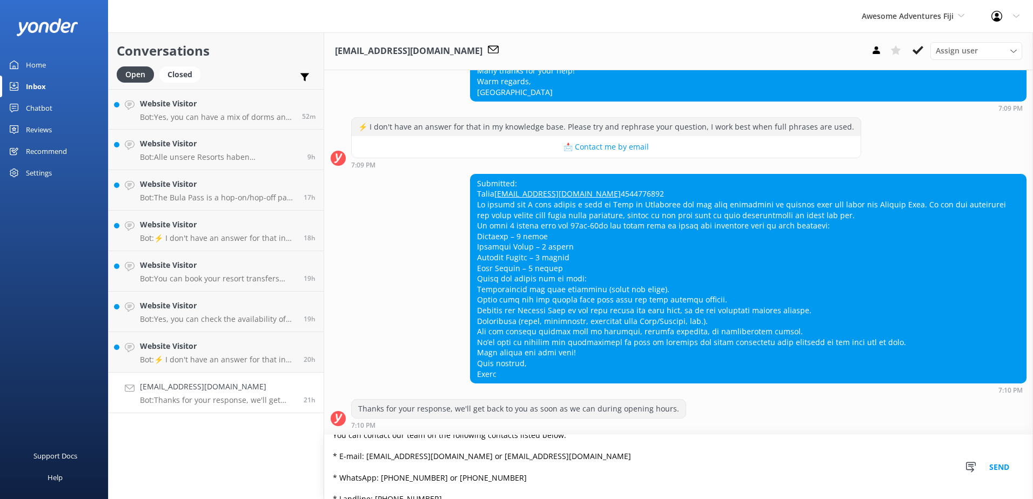
scroll to position [286, 0]
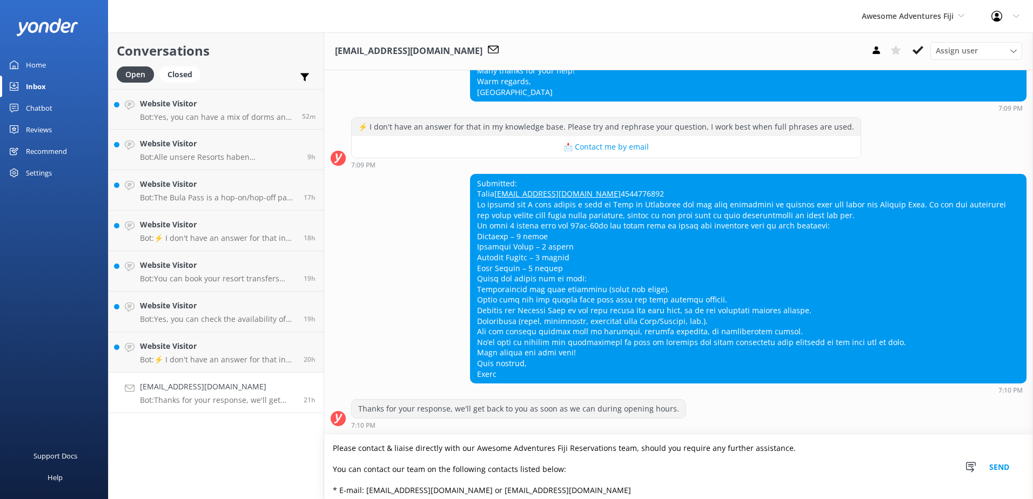
type textarea "Please contact & liaise directly with our Awesome Adventures Fiji Reservations …"
click at [1001, 467] on button "Send" at bounding box center [999, 467] width 41 height 64
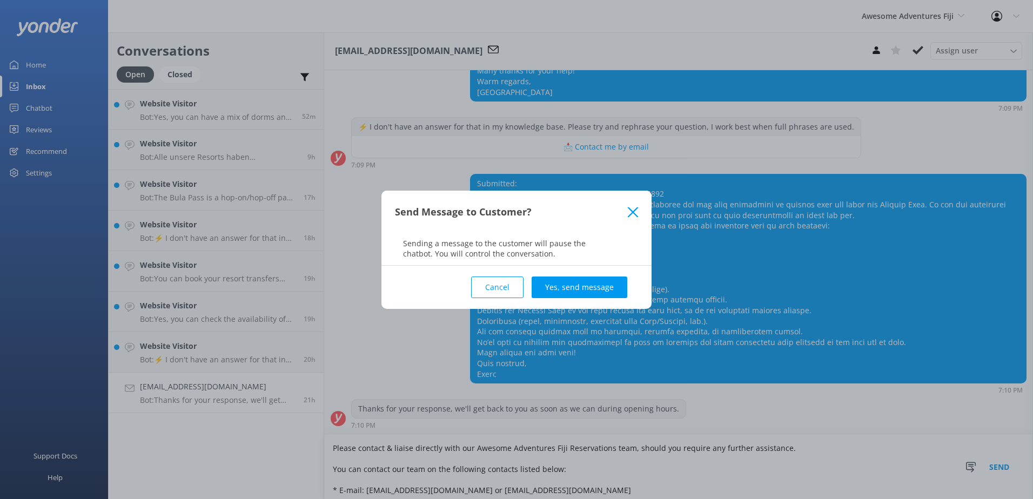
click at [593, 285] on button "Yes, send message" at bounding box center [580, 288] width 96 height 22
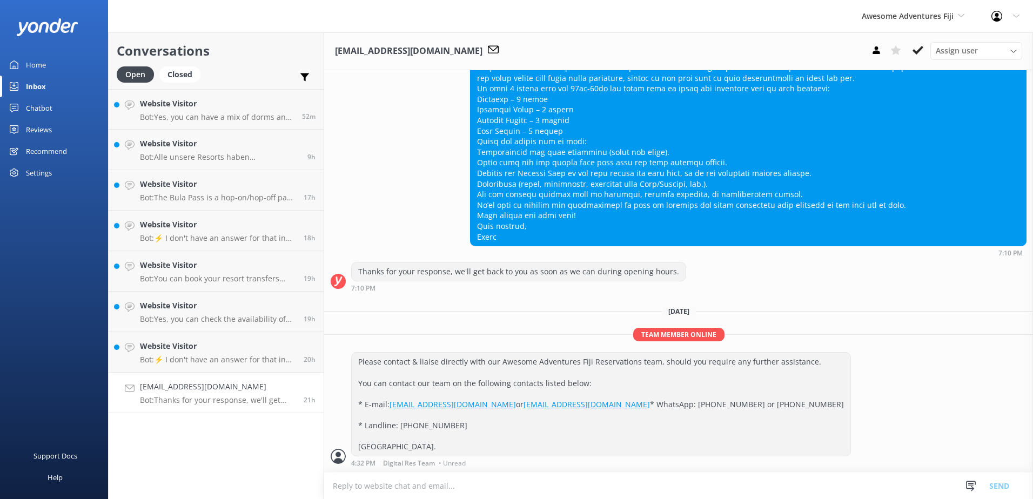
scroll to position [445, 0]
click at [919, 45] on icon at bounding box center [918, 50] width 11 height 11
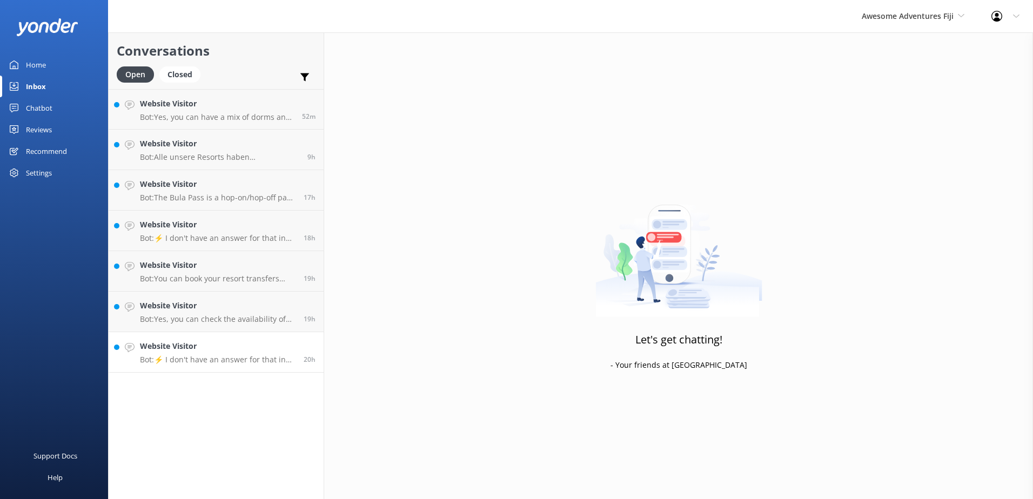
drag, startPoint x: 285, startPoint y: 349, endPoint x: 293, endPoint y: 346, distance: 8.5
click at [285, 348] on h4 "Website Visitor" at bounding box center [218, 346] width 156 height 12
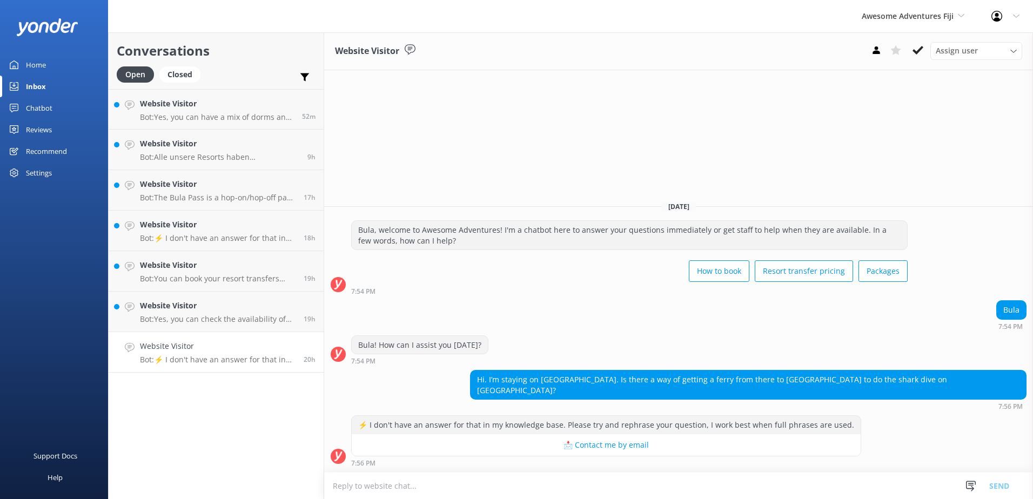
drag, startPoint x: 919, startPoint y: 53, endPoint x: 910, endPoint y: 52, distance: 9.7
click at [919, 52] on icon at bounding box center [918, 50] width 11 height 11
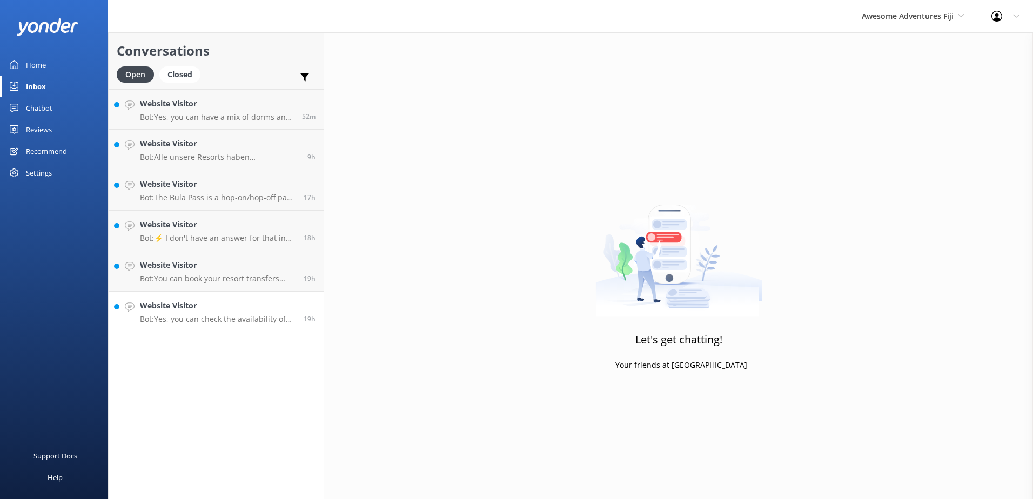
click at [243, 297] on link "Website Visitor Bot: Yes, you can check the availability of the resorts before …" at bounding box center [216, 312] width 215 height 41
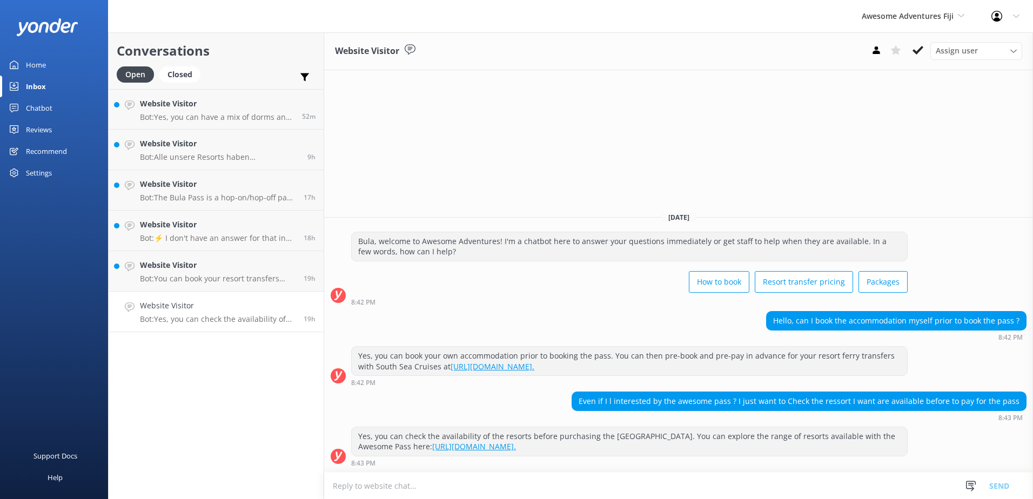
click at [586, 485] on textarea at bounding box center [678, 486] width 709 height 26
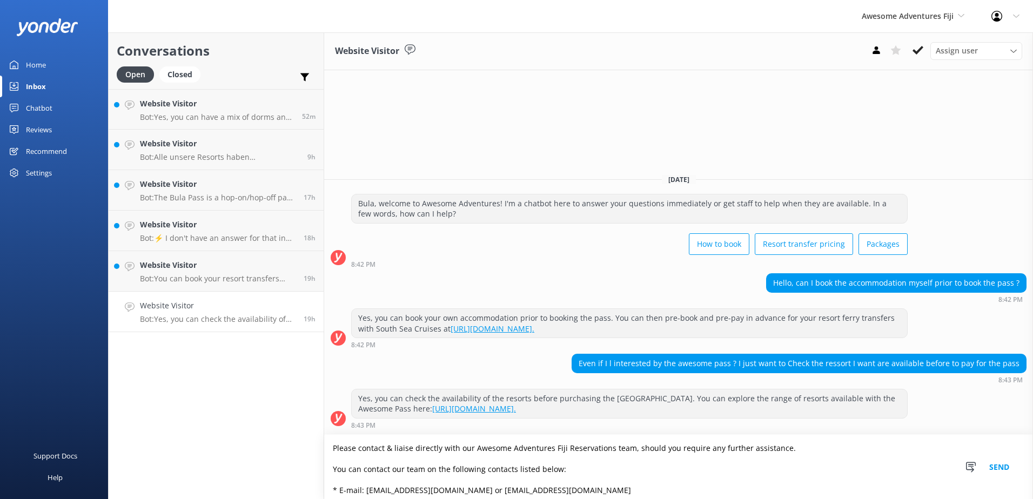
type textarea "Please contact & liaise directly with our Awesome Adventures Fiji Reservations …"
click at [991, 465] on button "Send" at bounding box center [999, 467] width 41 height 64
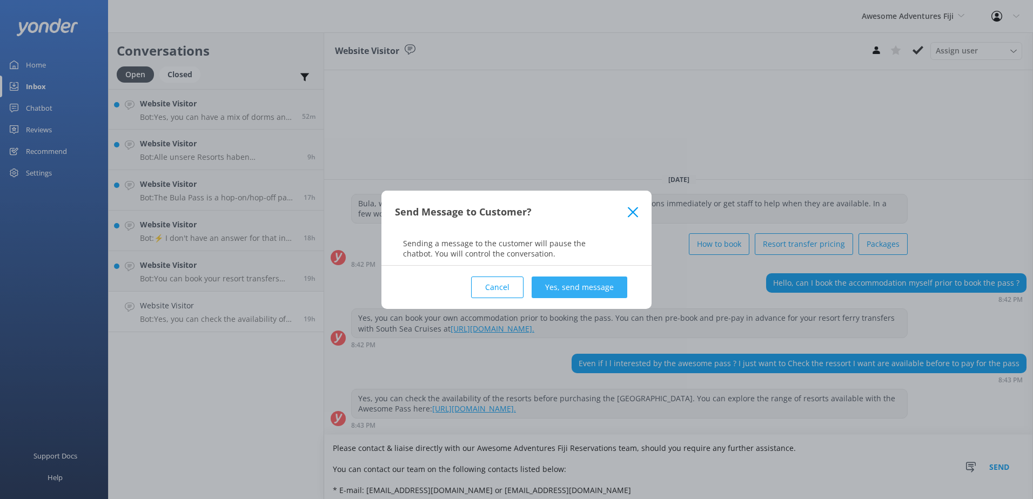
click at [587, 287] on button "Yes, send message" at bounding box center [580, 288] width 96 height 22
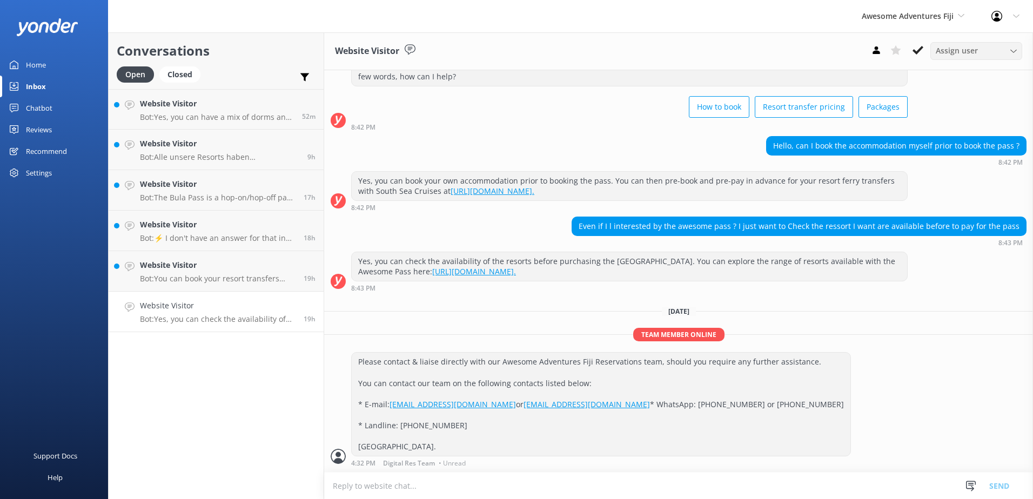
scroll to position [63, 0]
click at [913, 48] on icon at bounding box center [918, 50] width 11 height 11
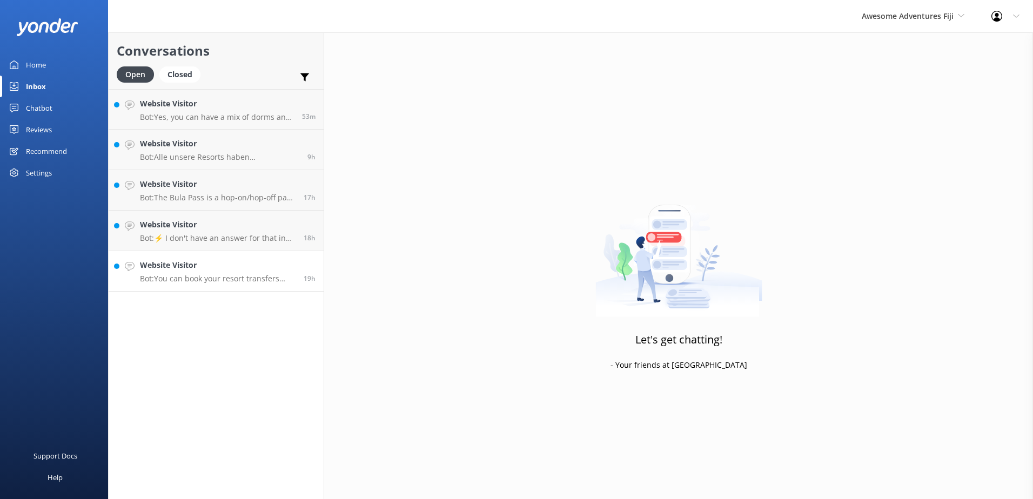
click at [299, 269] on div "19h" at bounding box center [306, 271] width 20 height 24
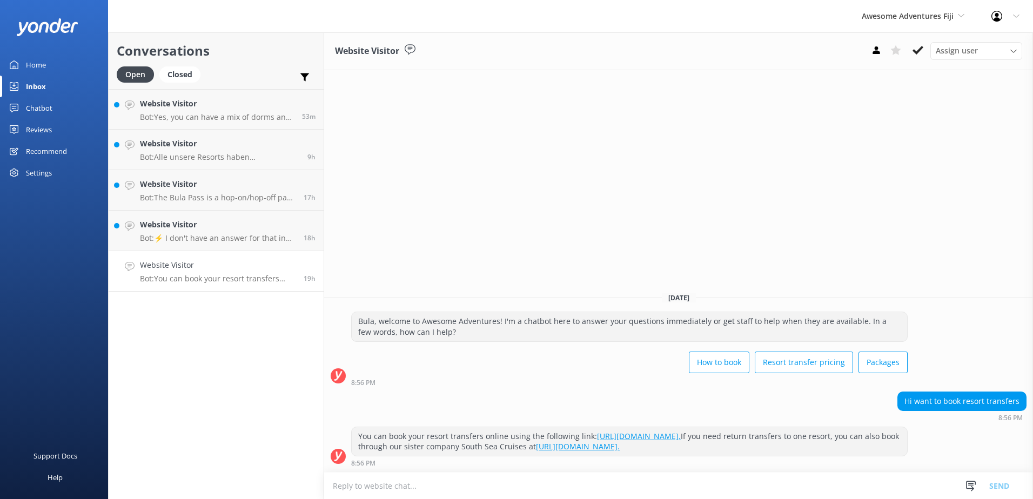
click at [395, 491] on textarea at bounding box center [678, 486] width 709 height 26
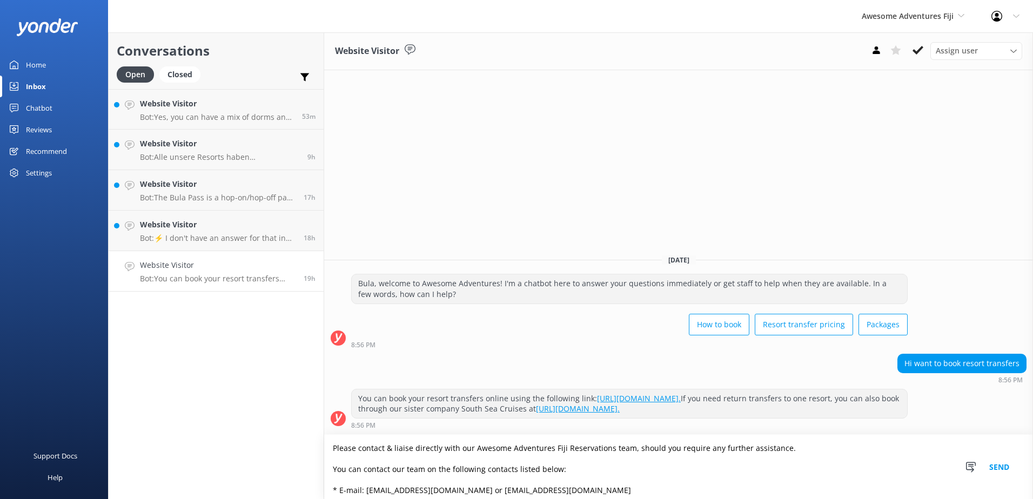
type textarea "Please contact & liaise directly with our Awesome Adventures Fiji Reservations …"
click at [1006, 467] on button "Send" at bounding box center [999, 467] width 41 height 64
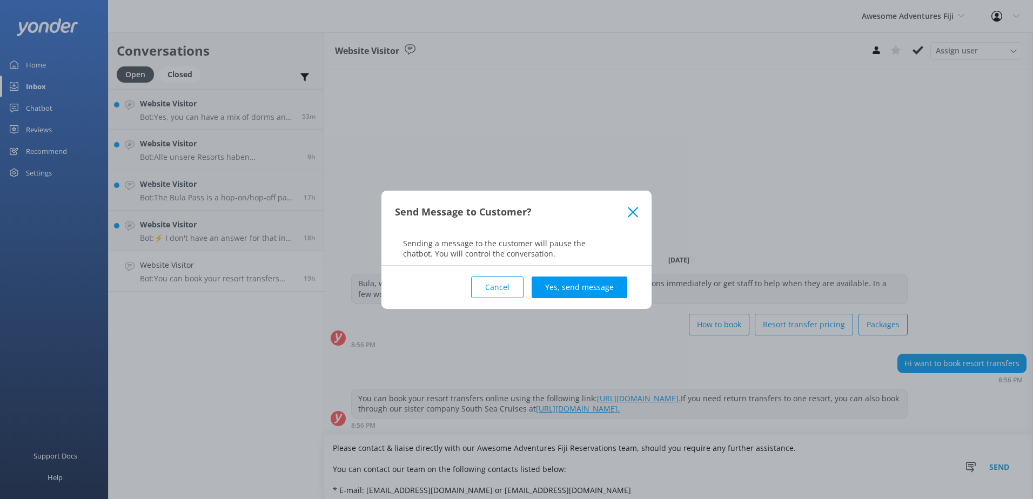
click at [619, 286] on button "Yes, send message" at bounding box center [580, 288] width 96 height 22
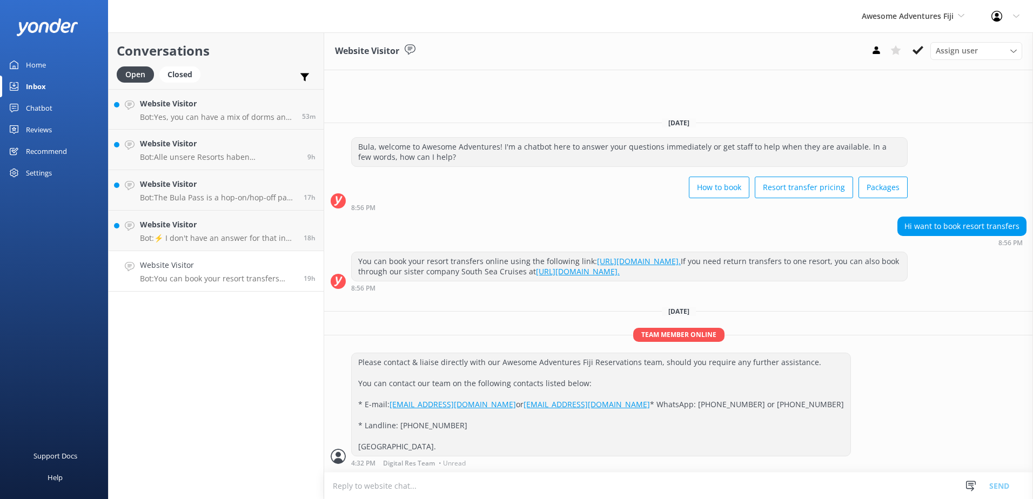
click at [924, 46] on button at bounding box center [917, 50] width 19 height 16
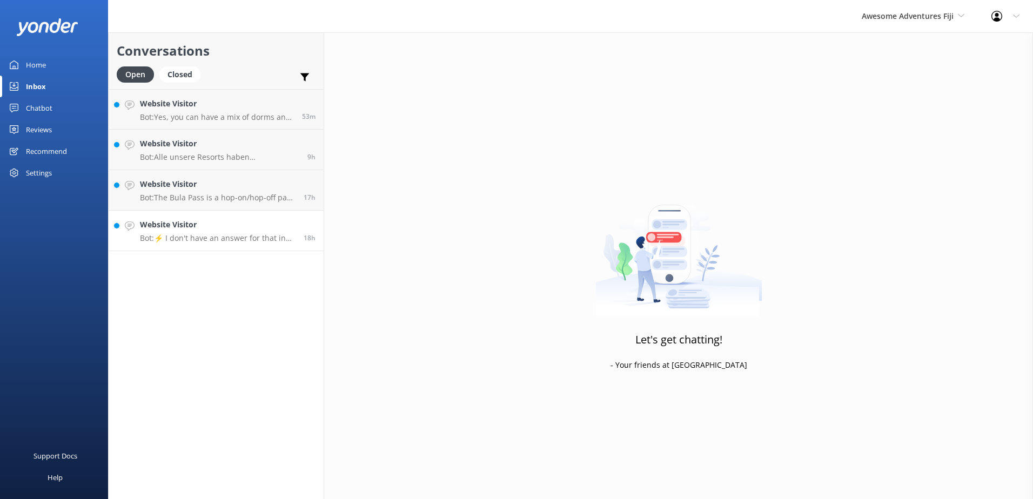
click at [307, 226] on div "18h" at bounding box center [306, 231] width 20 height 24
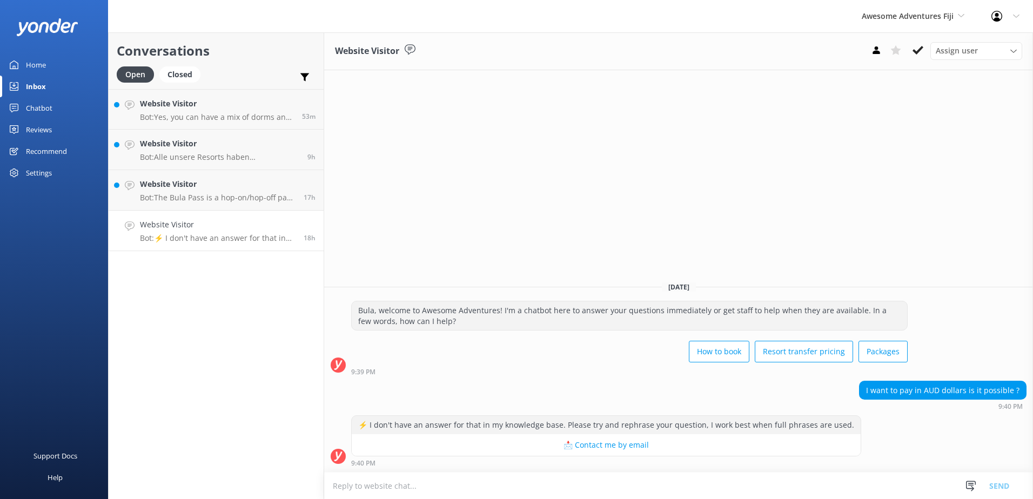
click at [533, 490] on textarea at bounding box center [678, 486] width 709 height 26
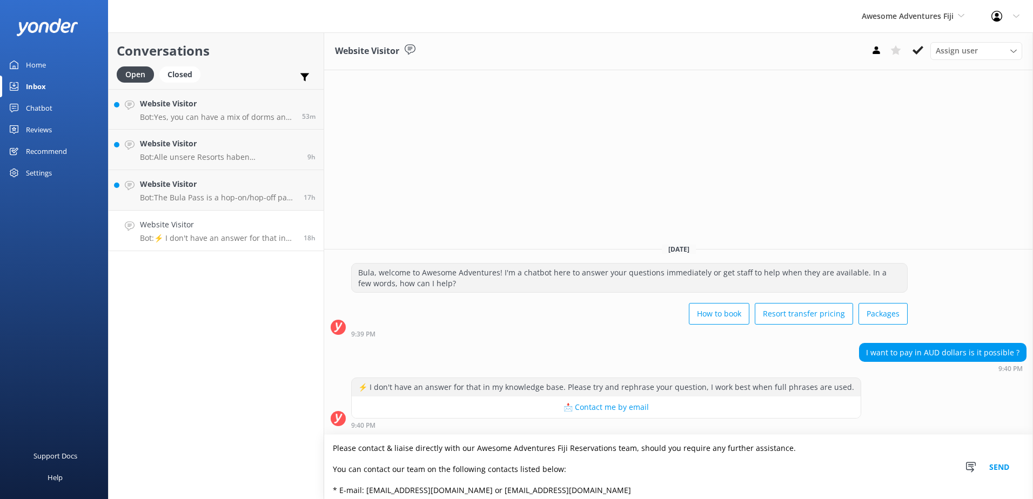
type textarea "Please contact & liaise directly with our Awesome Adventures Fiji Reservations …"
click at [1007, 466] on button "Send" at bounding box center [999, 467] width 41 height 64
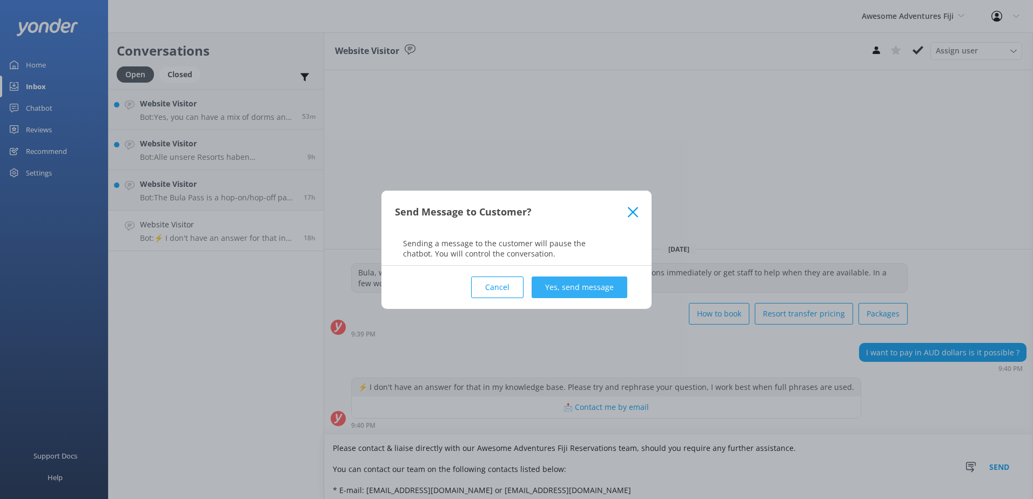
click at [587, 283] on button "Yes, send message" at bounding box center [580, 288] width 96 height 22
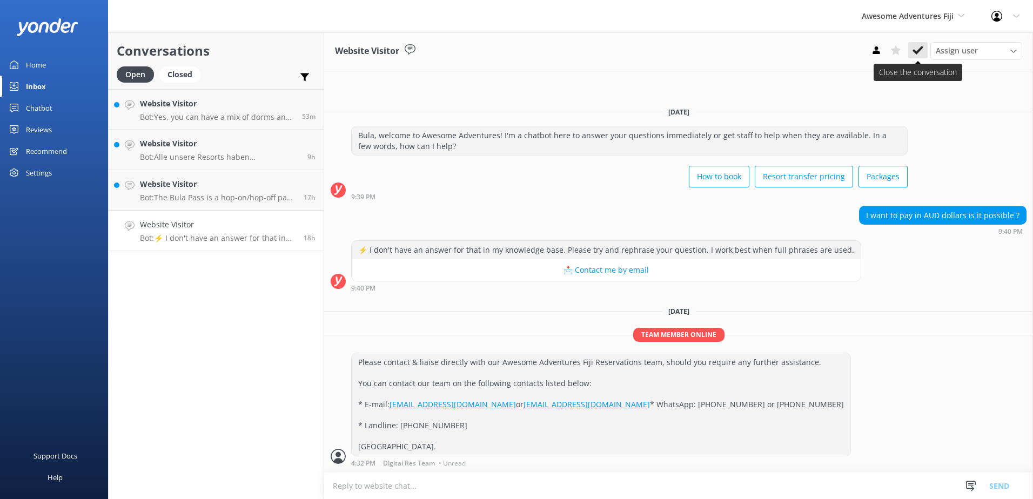
click at [919, 46] on icon at bounding box center [918, 50] width 11 height 11
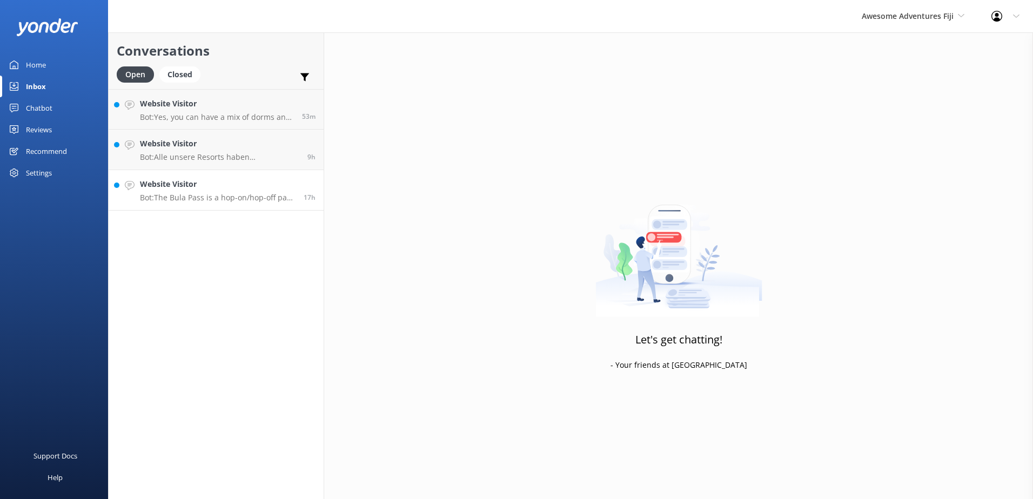
click at [282, 189] on h4 "Website Visitor" at bounding box center [218, 184] width 156 height 12
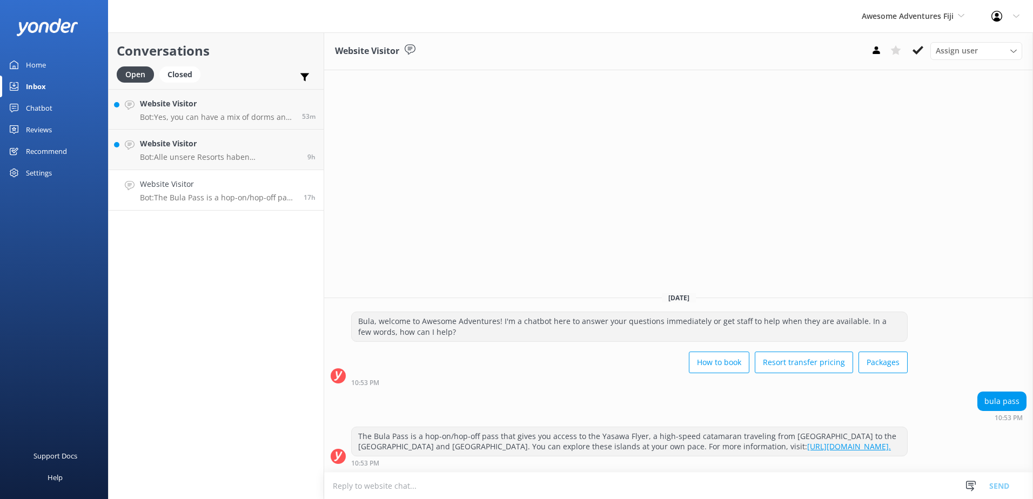
click at [426, 489] on textarea at bounding box center [678, 486] width 709 height 26
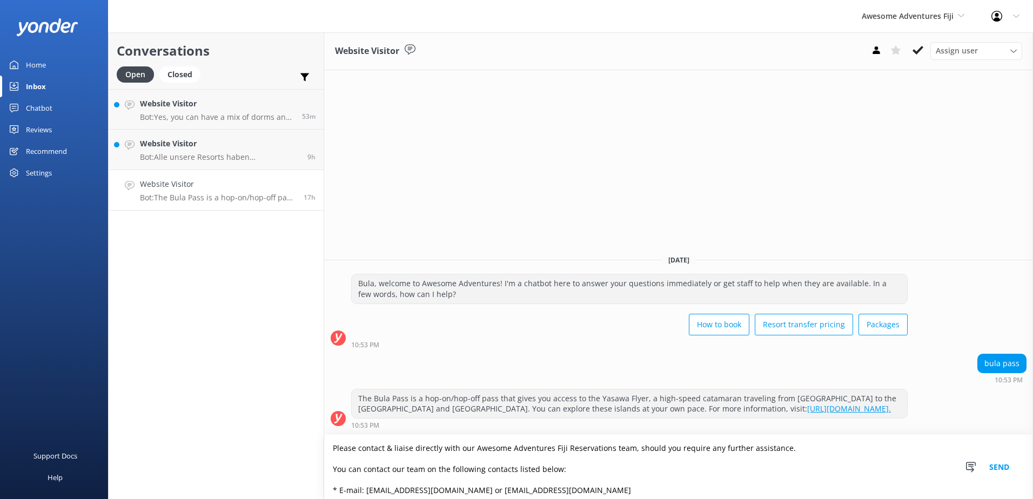
type textarea "Please contact & liaise directly with our Awesome Adventures Fiji Reservations …"
click at [1009, 466] on button "Send" at bounding box center [999, 467] width 41 height 64
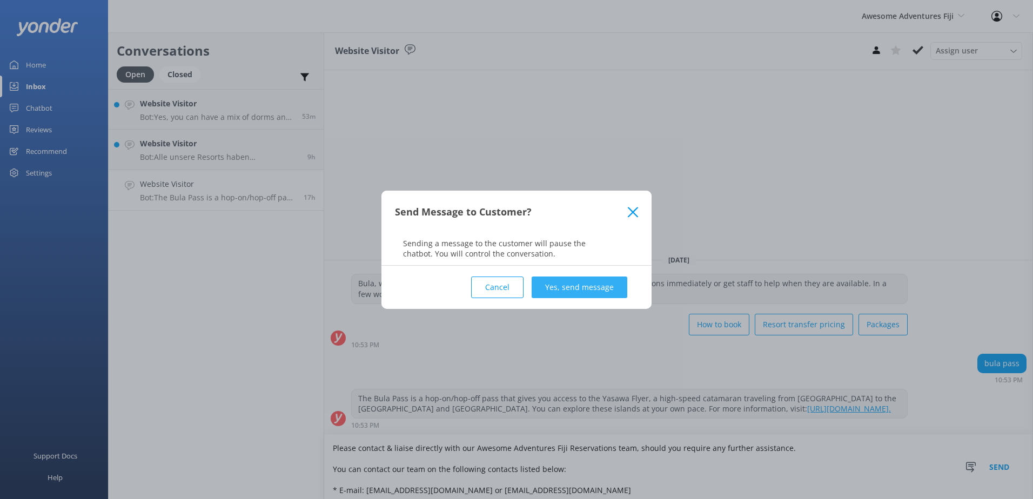
click at [599, 283] on button "Yes, send message" at bounding box center [580, 288] width 96 height 22
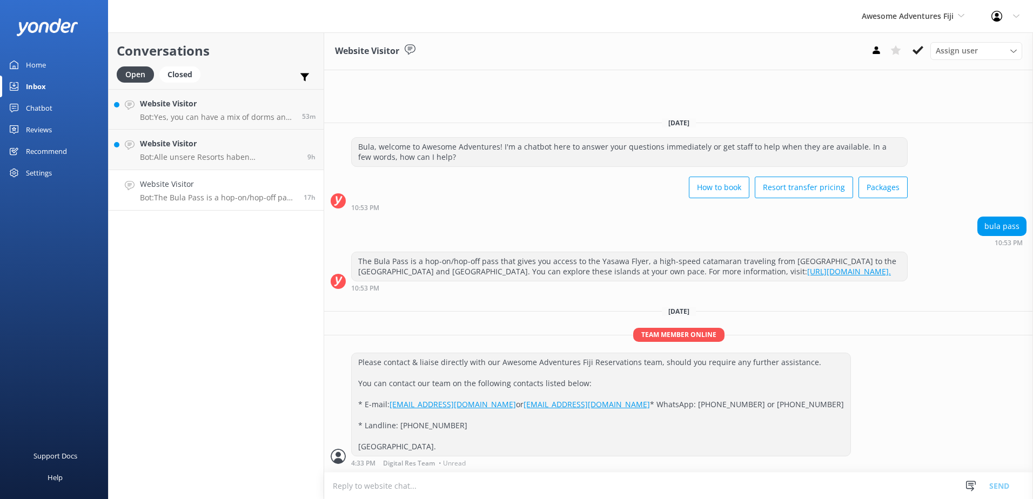
drag, startPoint x: 924, startPoint y: 48, endPoint x: 769, endPoint y: 105, distance: 165.3
click at [923, 48] on button at bounding box center [917, 50] width 19 height 16
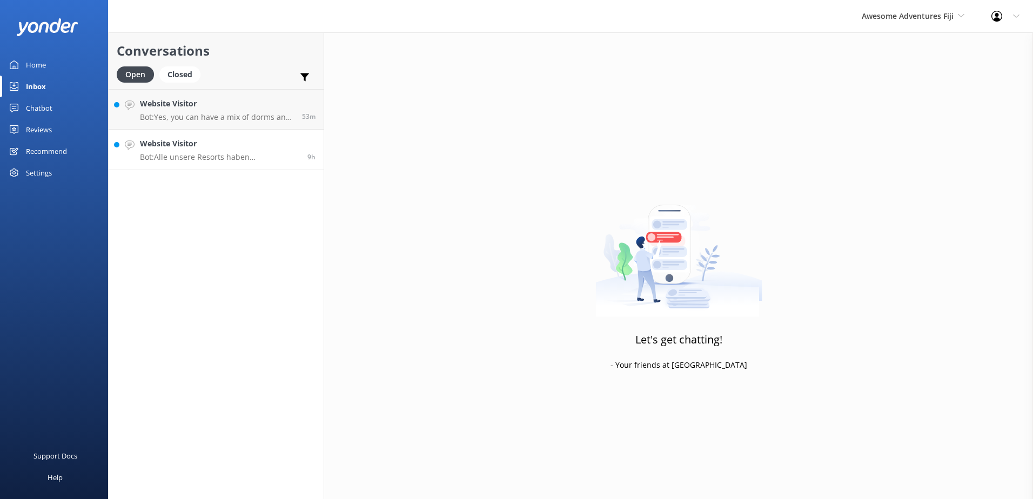
click at [246, 135] on link "Website Visitor Bot: Alle unsere Resorts haben obligatorische Essenspläne, die …" at bounding box center [216, 150] width 215 height 41
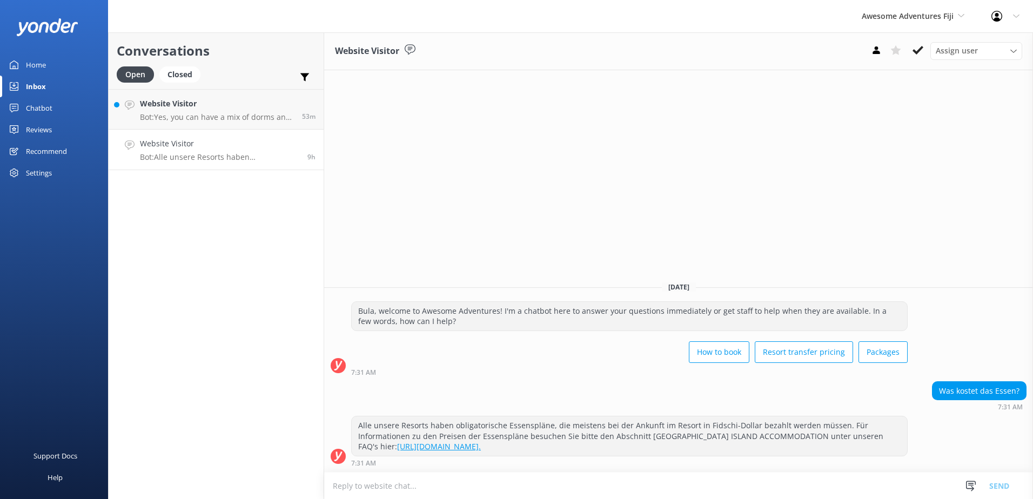
click at [482, 487] on textarea at bounding box center [678, 486] width 709 height 26
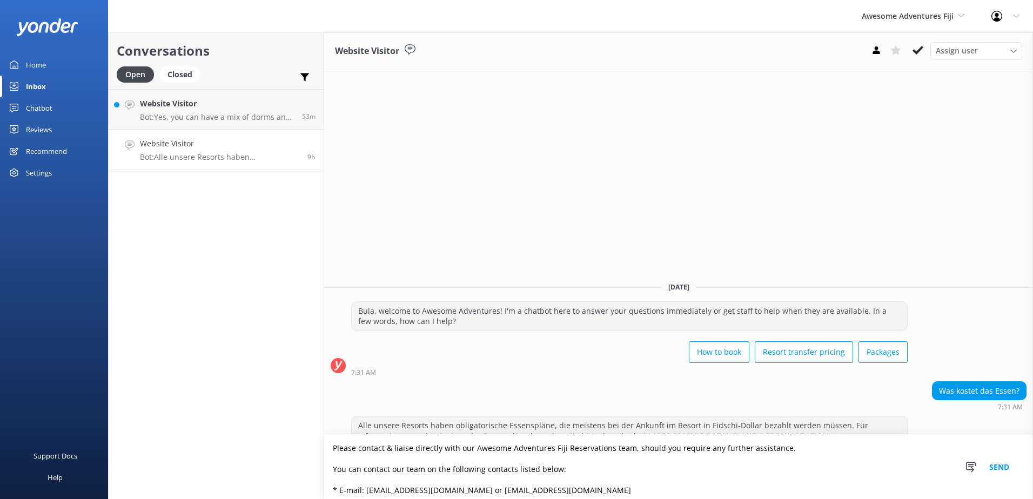
scroll to position [71, 0]
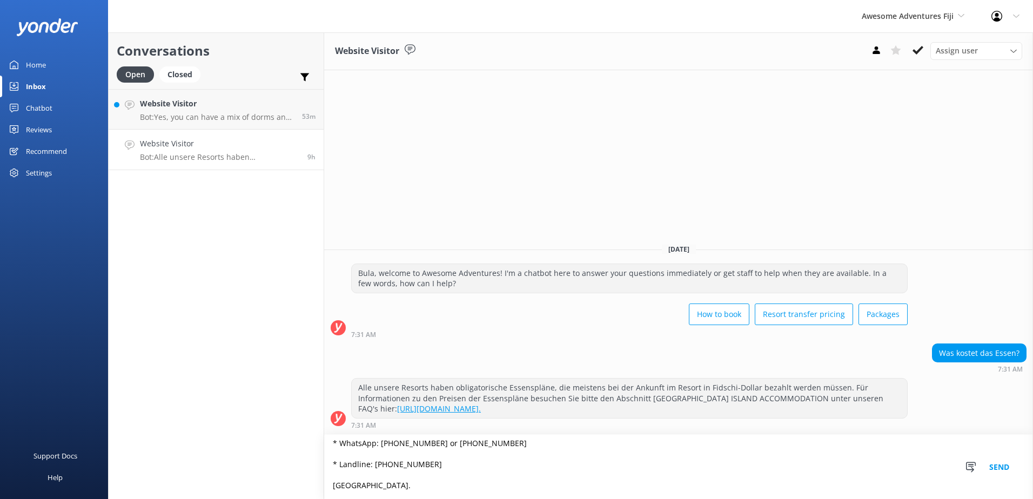
type textarea "Please contact & liaise directly with our Awesome Adventures Fiji Reservations …"
click at [1010, 465] on button "Send" at bounding box center [999, 467] width 41 height 64
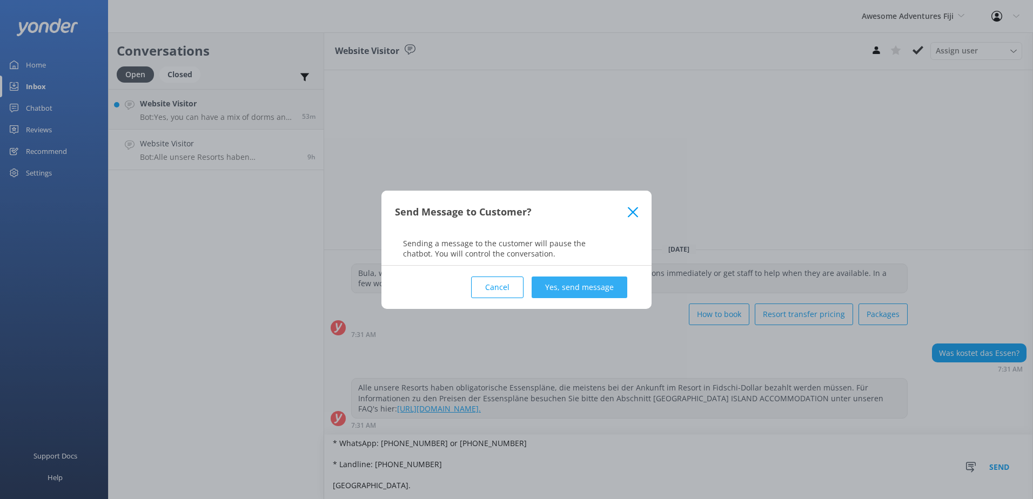
click at [597, 278] on button "Yes, send message" at bounding box center [580, 288] width 96 height 22
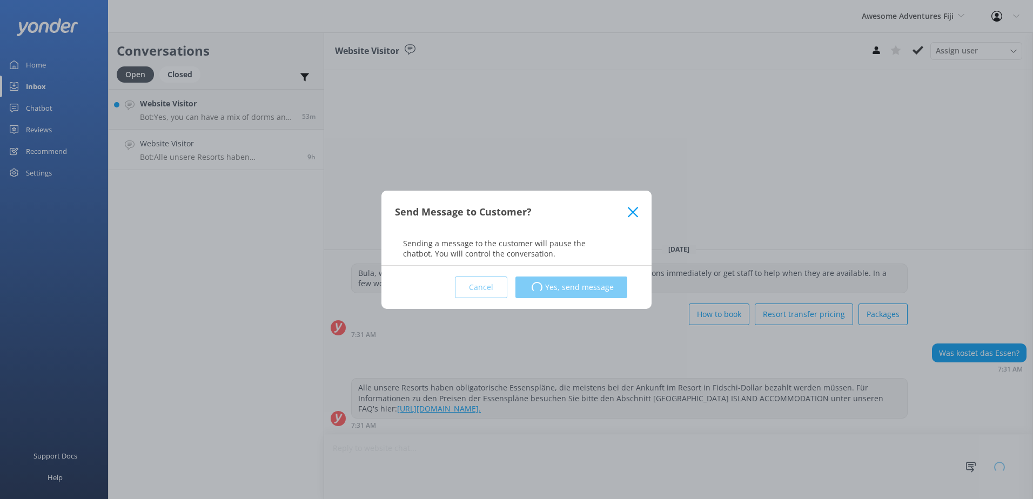
scroll to position [1, 0]
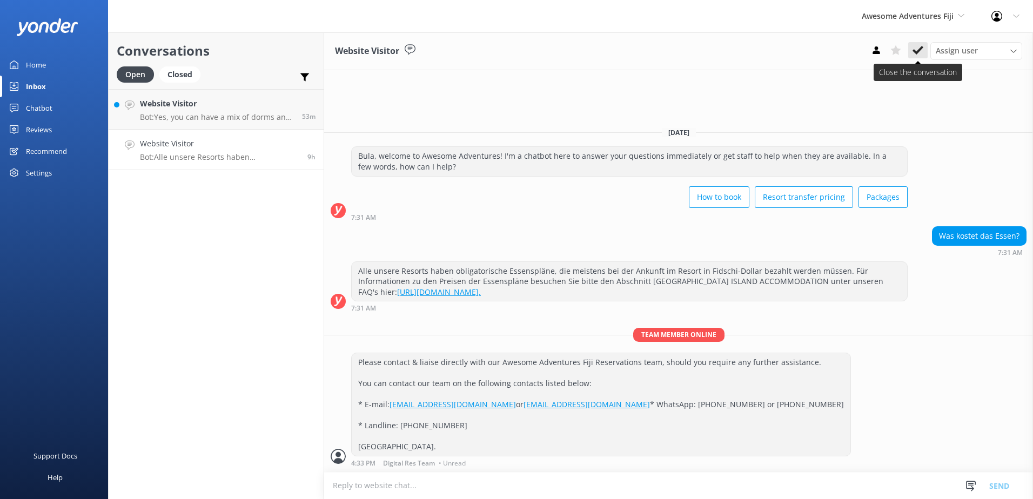
click at [920, 49] on use at bounding box center [918, 50] width 11 height 9
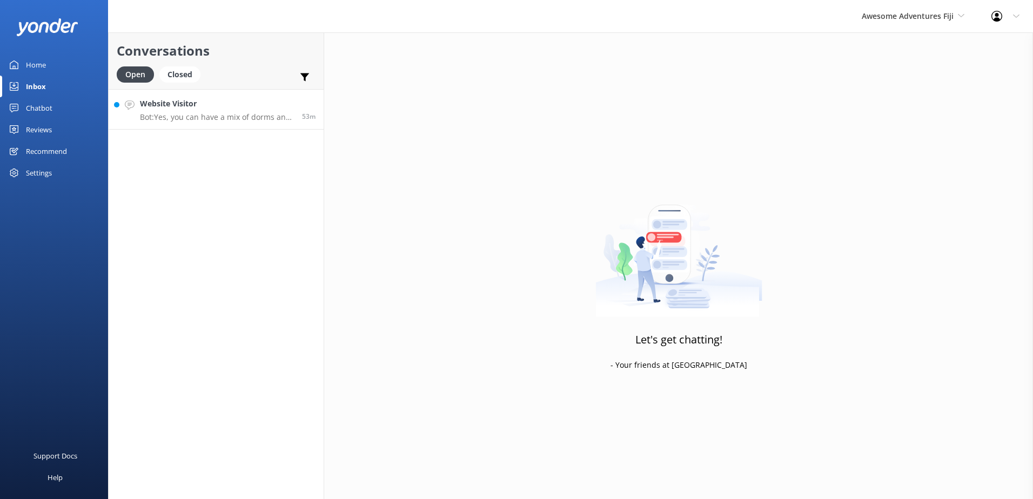
click at [285, 101] on h4 "Website Visitor" at bounding box center [217, 104] width 154 height 12
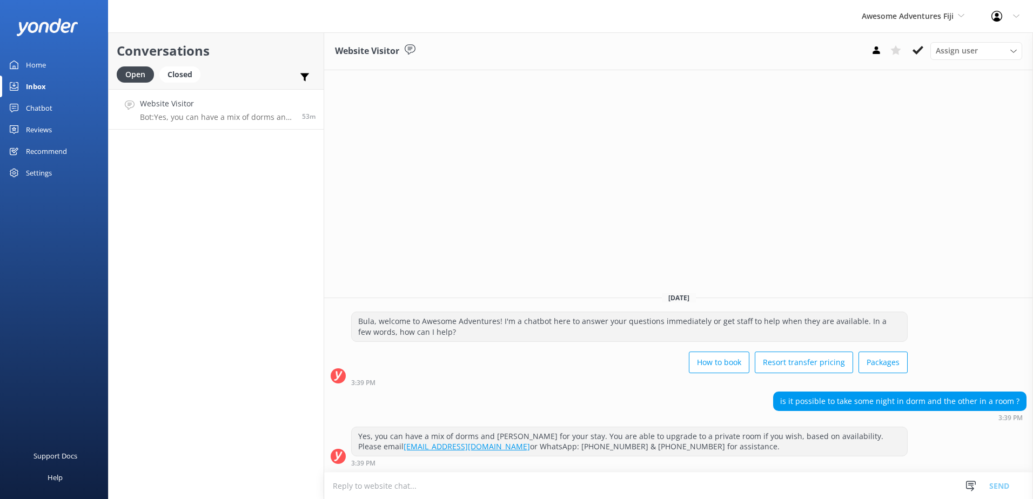
click at [486, 489] on textarea at bounding box center [678, 486] width 709 height 26
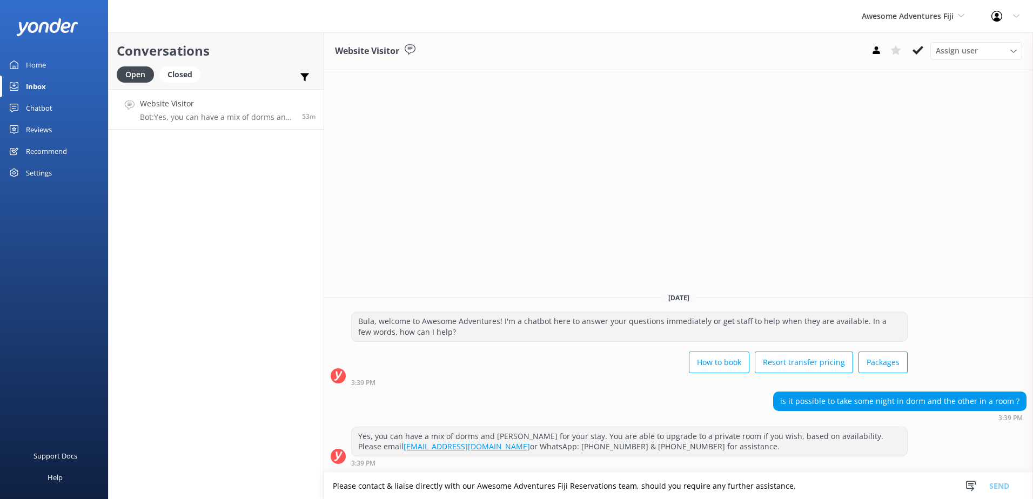
scroll to position [71, 0]
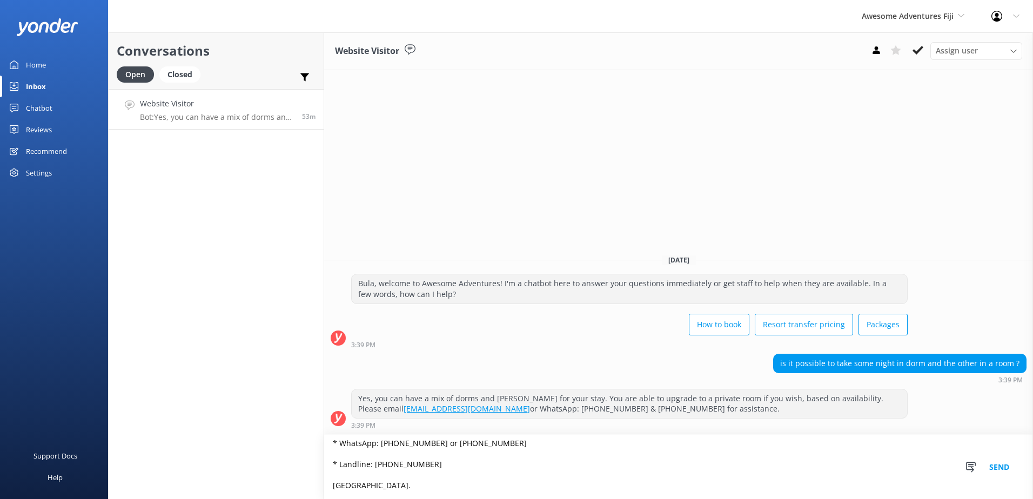
type textarea "Please contact & liaise directly with our Awesome Adventures Fiji Reservations …"
click at [1003, 464] on button "Send" at bounding box center [999, 467] width 41 height 64
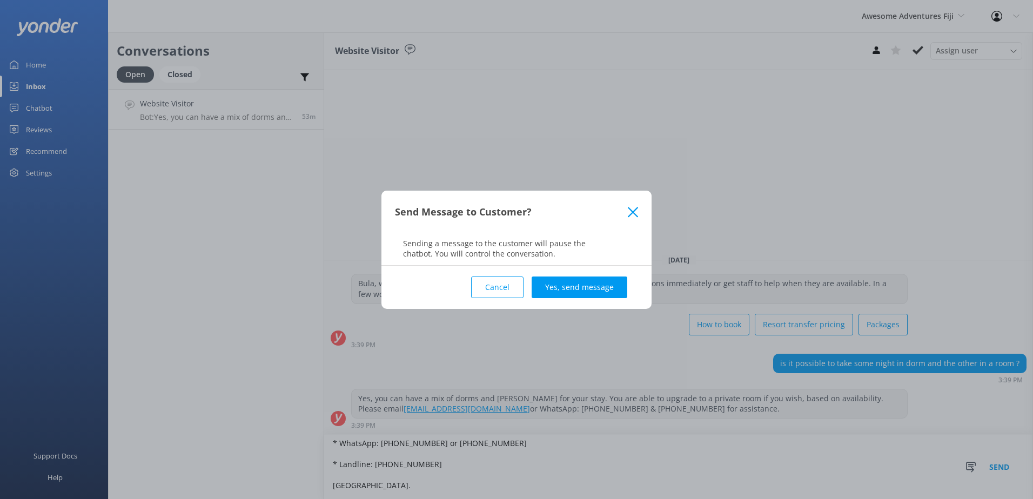
click at [588, 273] on div "Cancel Yes, send message" at bounding box center [516, 287] width 243 height 43
click at [587, 284] on button "Yes, send message" at bounding box center [580, 288] width 96 height 22
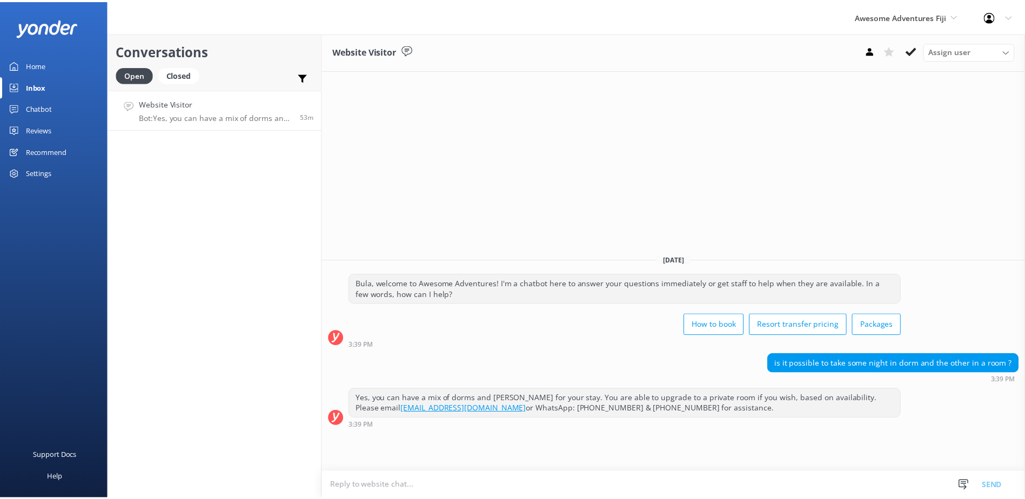
scroll to position [1, 0]
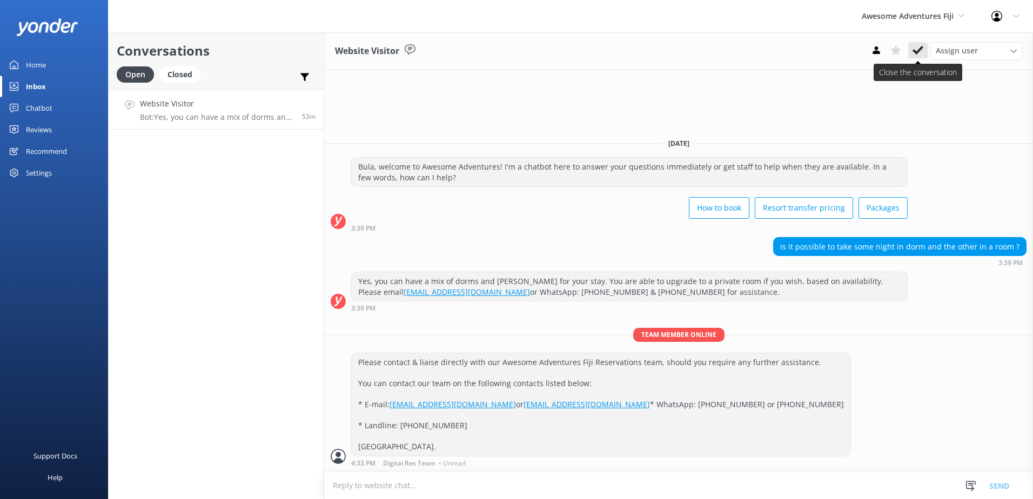
click at [910, 50] on button at bounding box center [917, 50] width 19 height 16
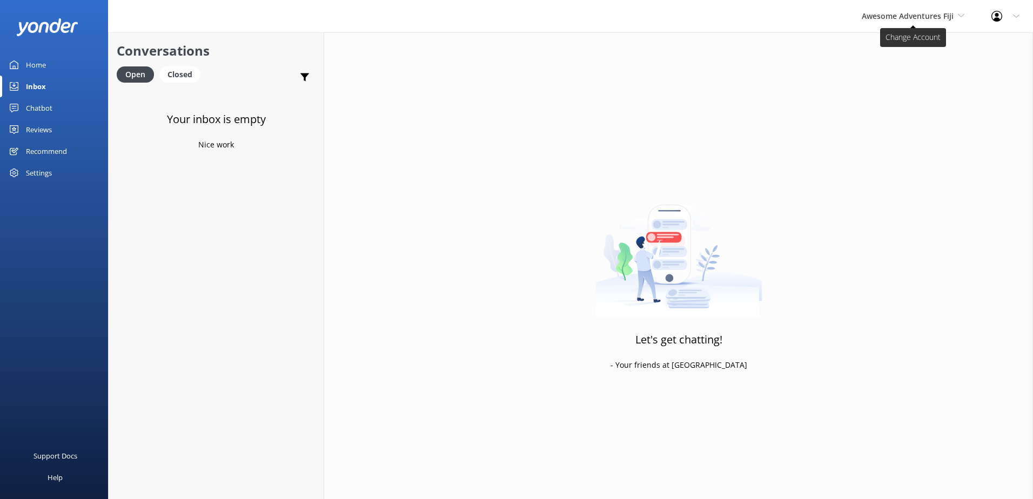
click at [918, 21] on span "Awesome Adventures Fiji" at bounding box center [913, 16] width 103 height 12
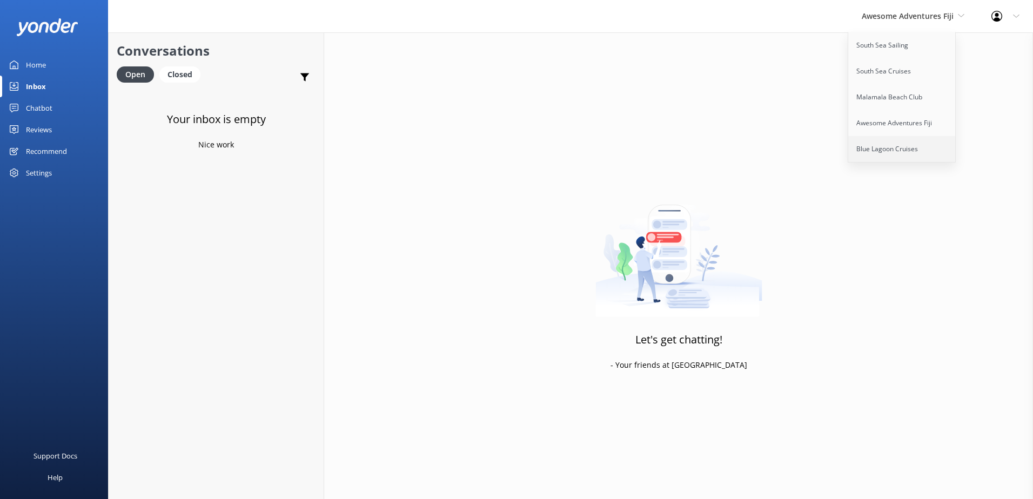
click at [883, 152] on link "Blue Lagoon Cruises" at bounding box center [902, 149] width 108 height 26
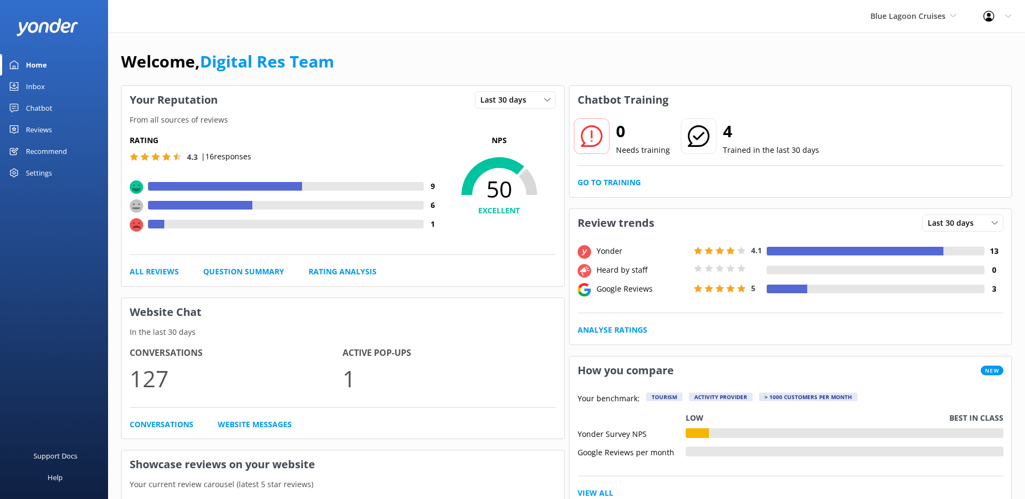
click at [42, 84] on div "Inbox" at bounding box center [35, 87] width 19 height 22
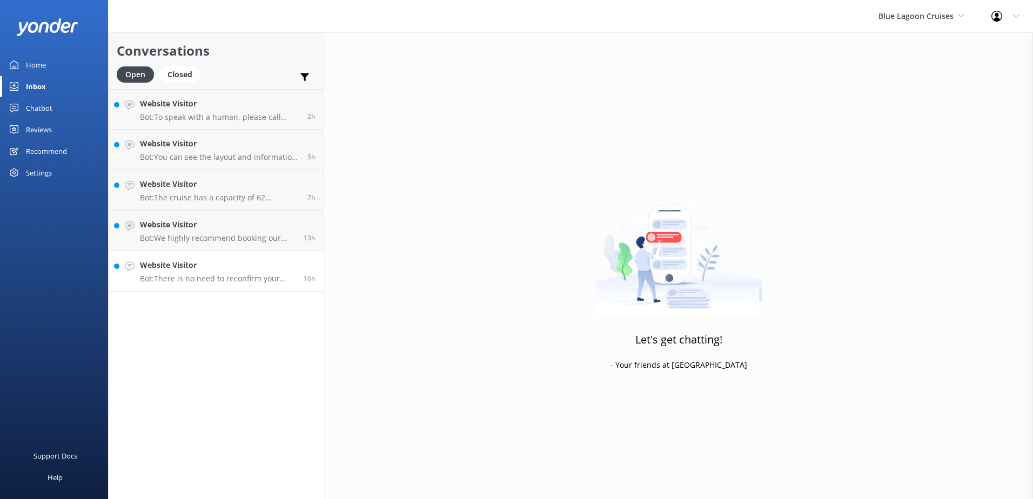
click at [297, 269] on div "16h" at bounding box center [306, 271] width 20 height 24
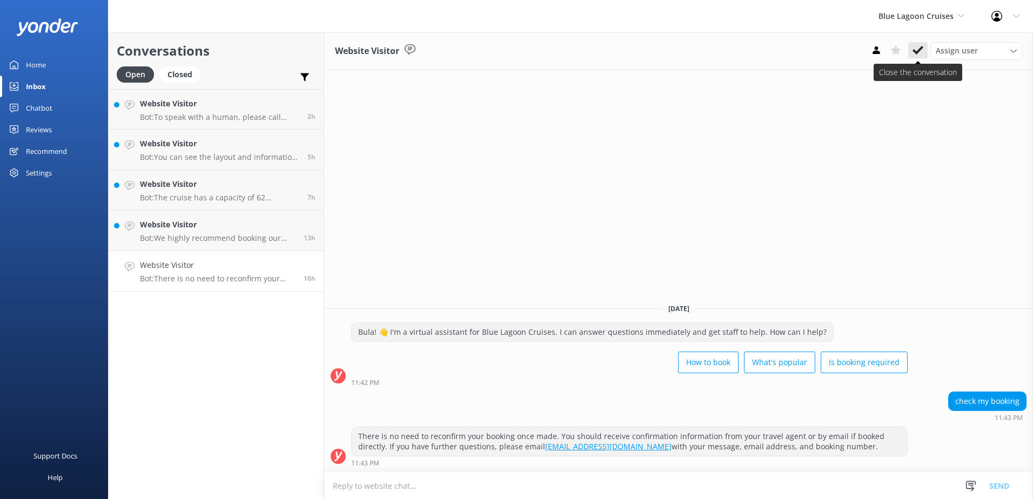
click at [912, 51] on button at bounding box center [917, 50] width 19 height 16
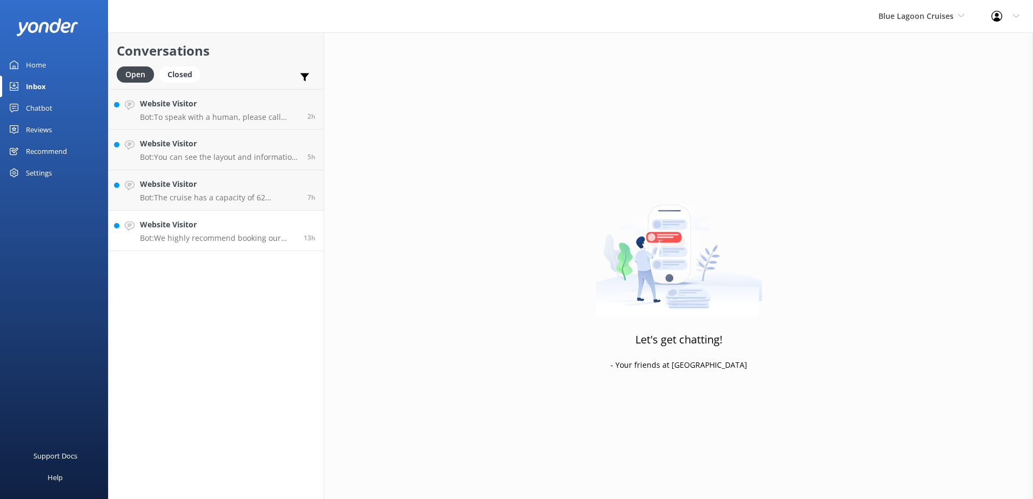
click at [269, 223] on h4 "Website Visitor" at bounding box center [218, 225] width 156 height 12
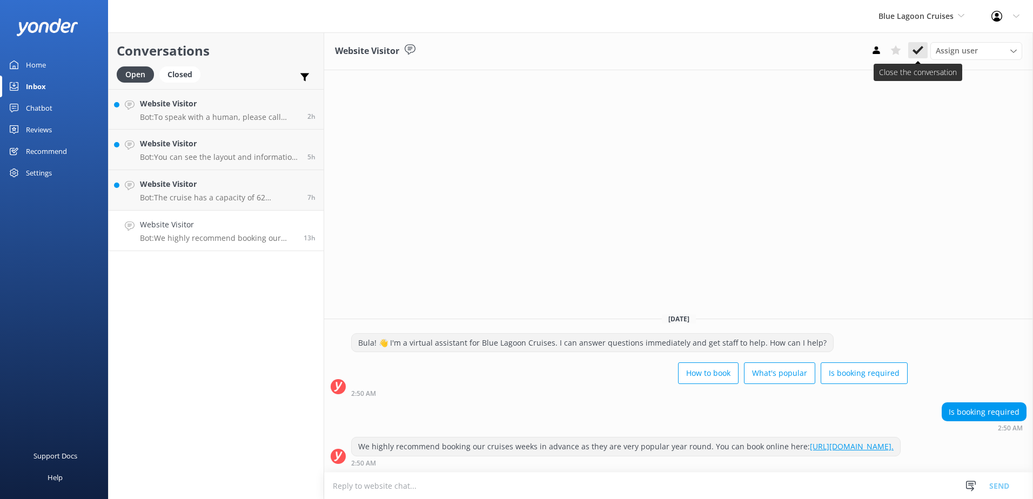
drag, startPoint x: 920, startPoint y: 46, endPoint x: 445, endPoint y: 144, distance: 485.4
click at [920, 46] on icon at bounding box center [918, 50] width 11 height 11
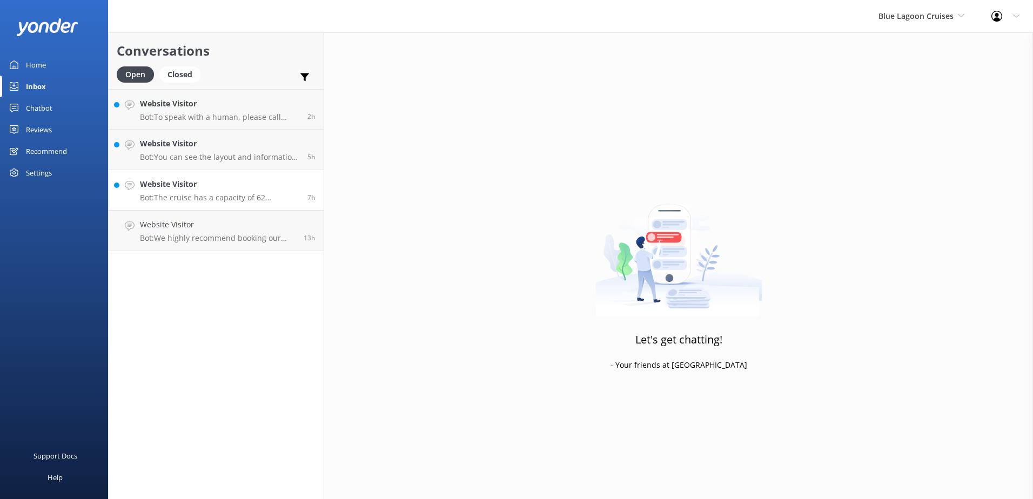
click at [248, 184] on h4 "Website Visitor" at bounding box center [219, 184] width 159 height 12
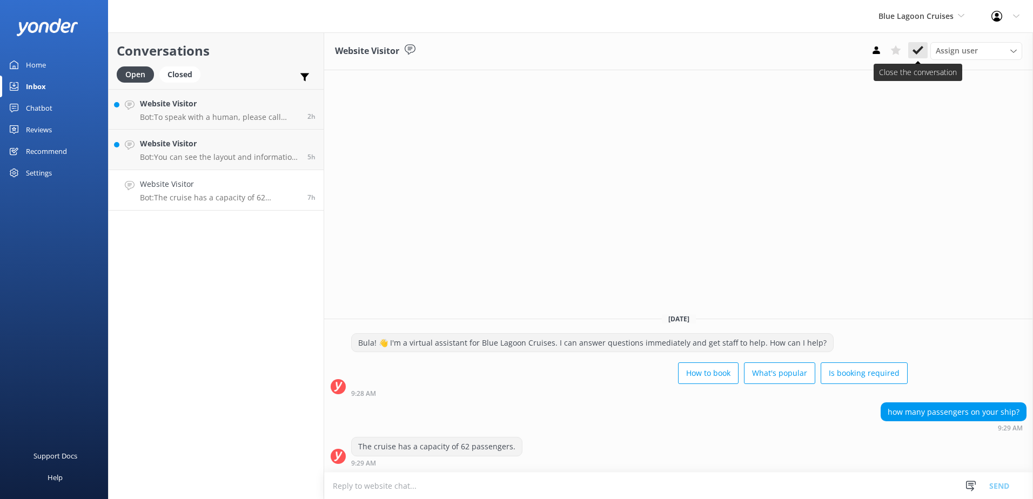
click at [911, 45] on button at bounding box center [917, 50] width 19 height 16
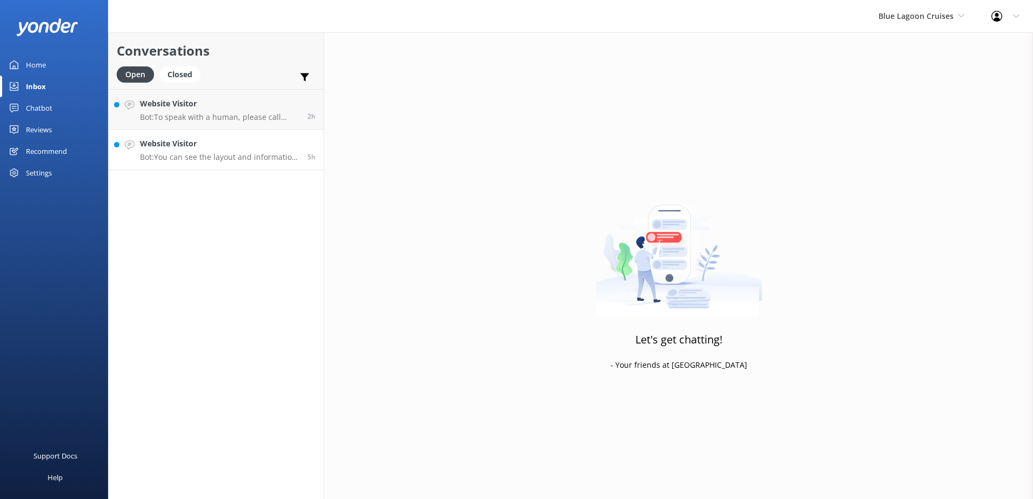
click at [311, 141] on div "5h" at bounding box center [307, 150] width 16 height 24
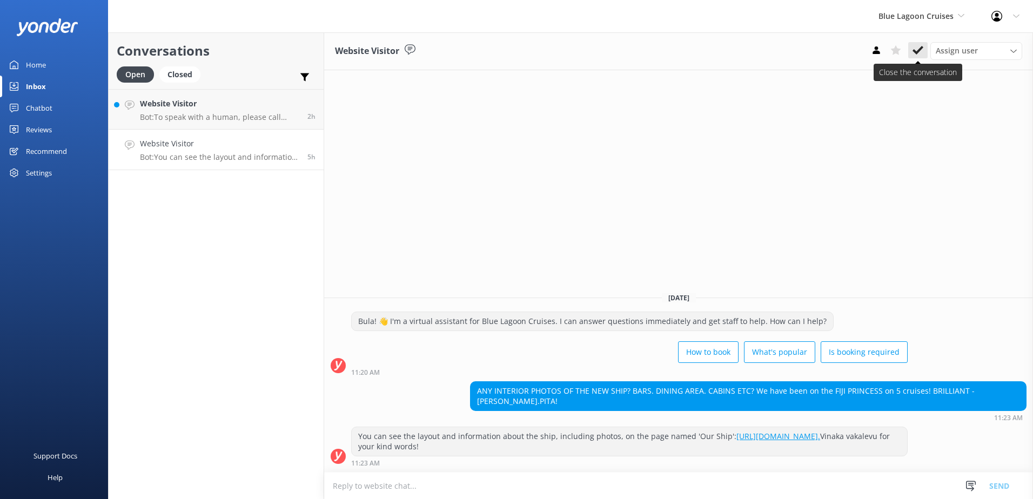
click at [917, 49] on icon at bounding box center [918, 50] width 11 height 11
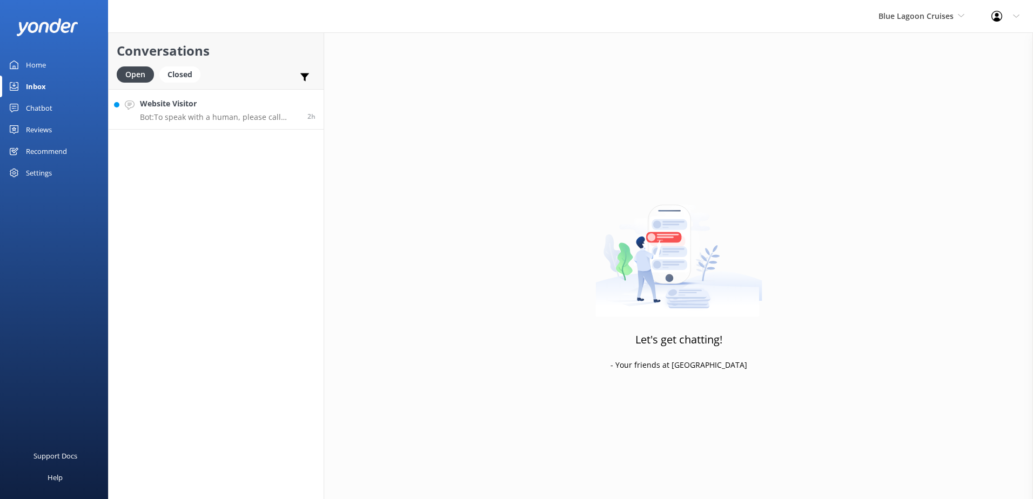
drag, startPoint x: 232, startPoint y: 107, endPoint x: 263, endPoint y: 105, distance: 30.8
click at [232, 106] on h4 "Website Visitor" at bounding box center [219, 104] width 159 height 12
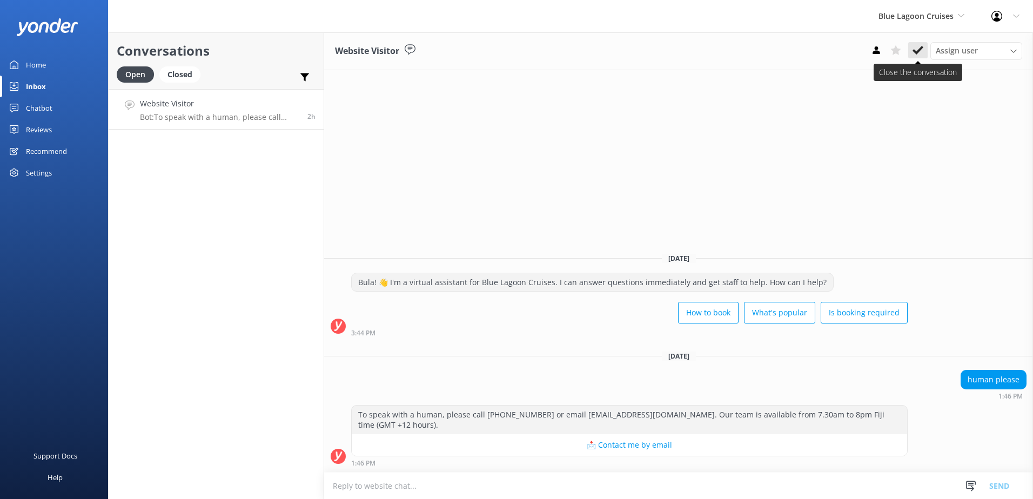
click at [922, 47] on use at bounding box center [918, 50] width 11 height 9
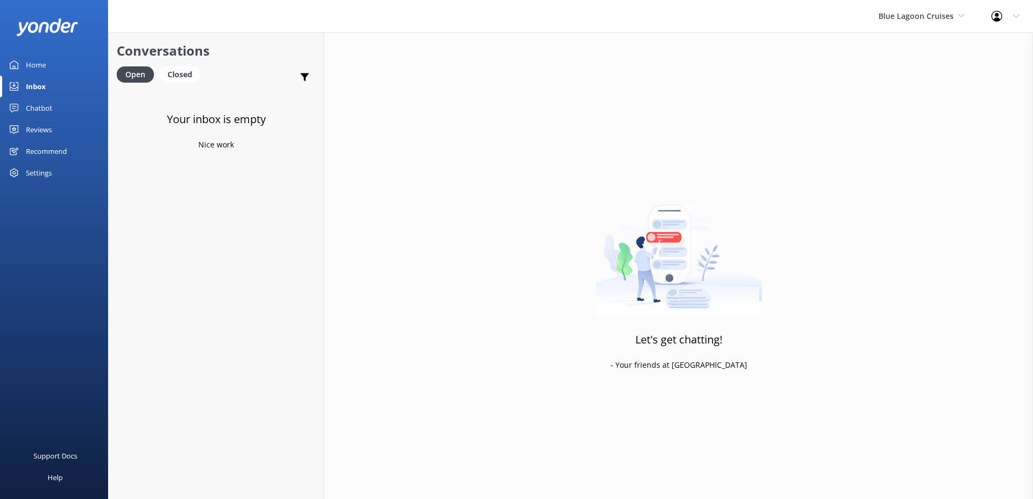
click at [32, 107] on div "Chatbot" at bounding box center [39, 108] width 26 height 22
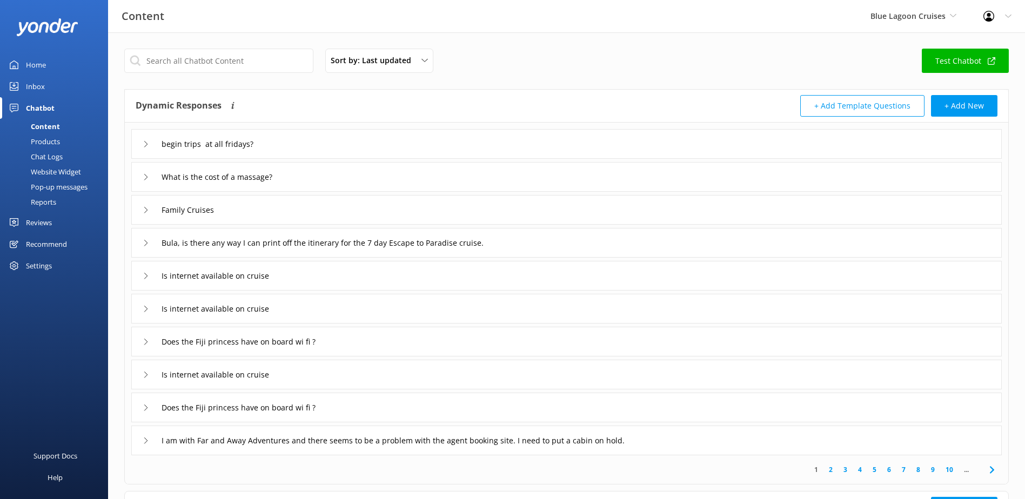
click at [55, 156] on div "Chat Logs" at bounding box center [34, 156] width 56 height 15
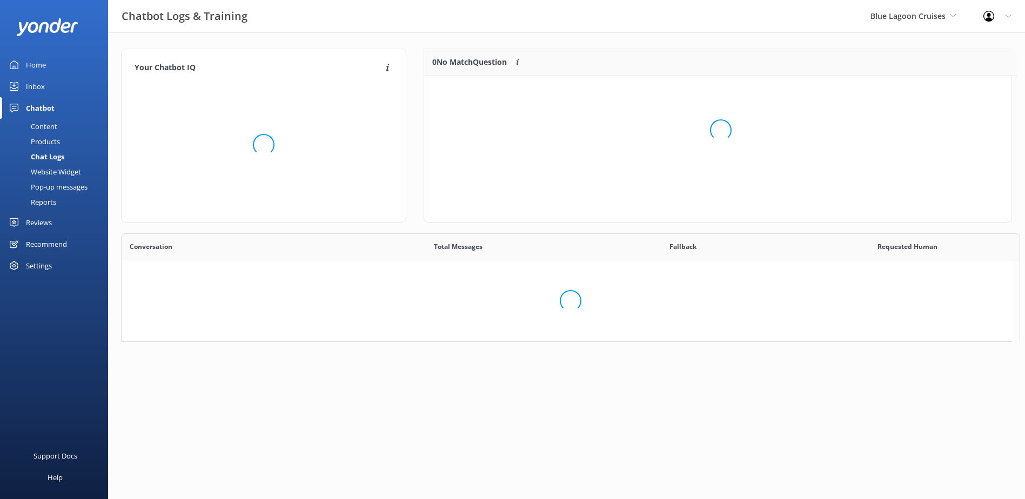
scroll to position [127, 579]
